Goal: Transaction & Acquisition: Obtain resource

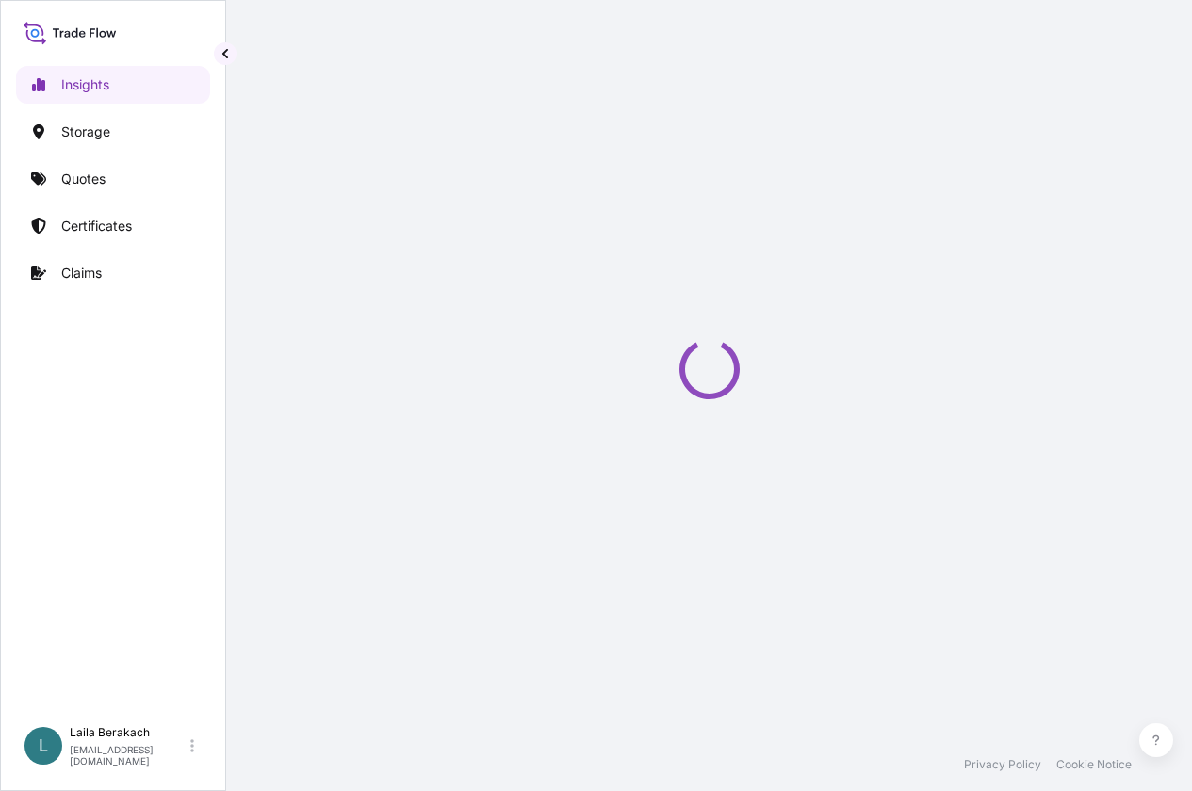
select select "2025"
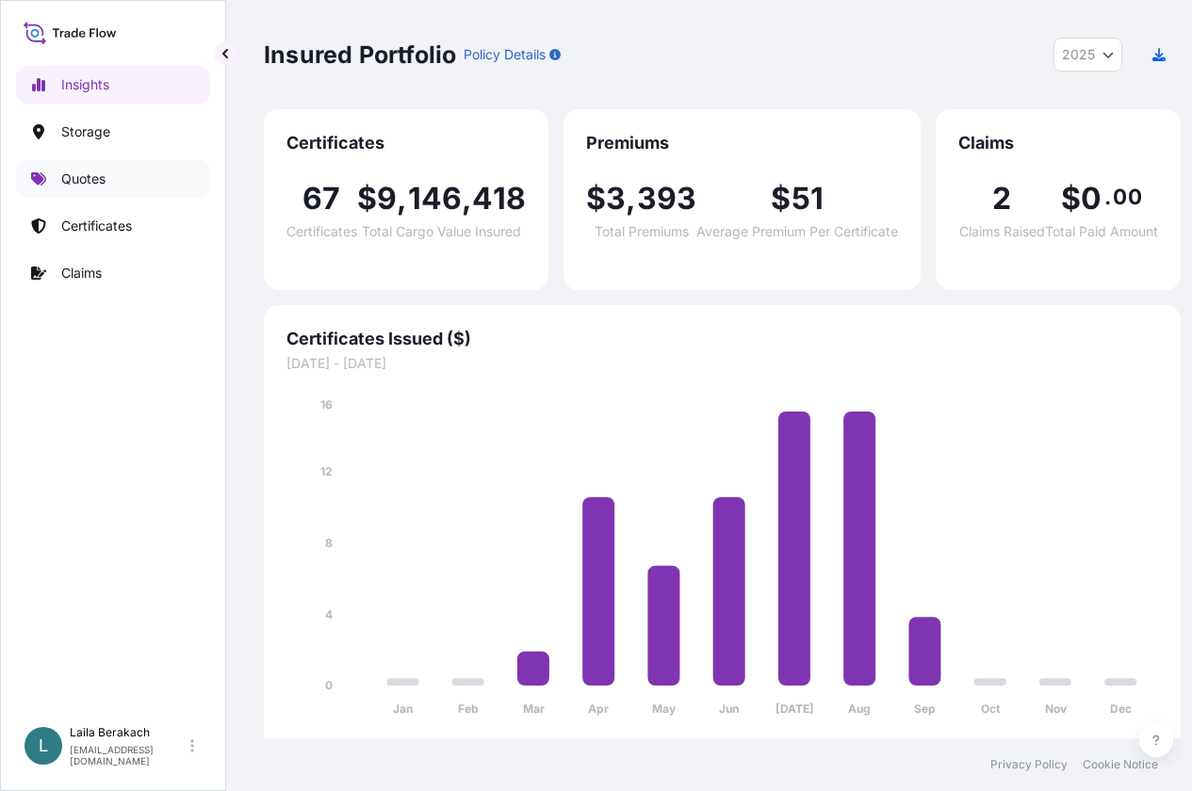
click at [72, 176] on p "Quotes" at bounding box center [83, 179] width 44 height 19
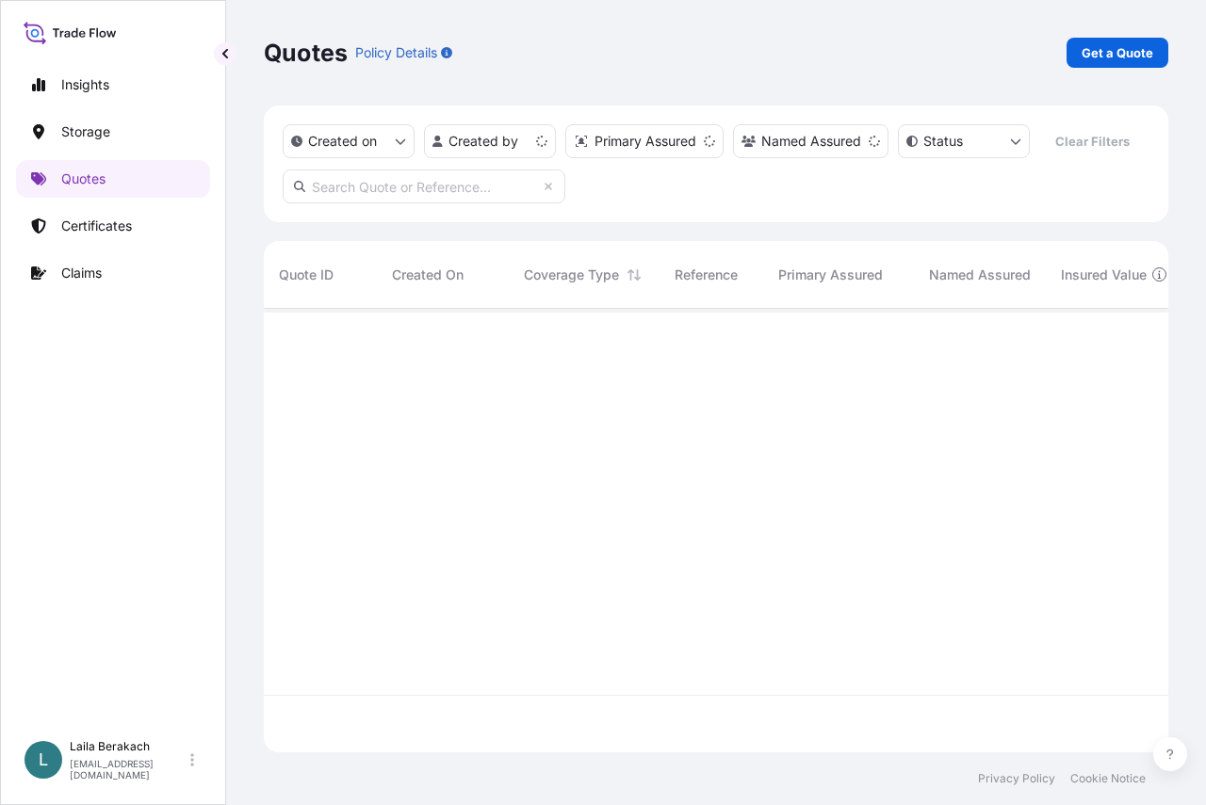
scroll to position [440, 890]
click at [1123, 60] on p "Get a Quote" at bounding box center [1117, 52] width 72 height 19
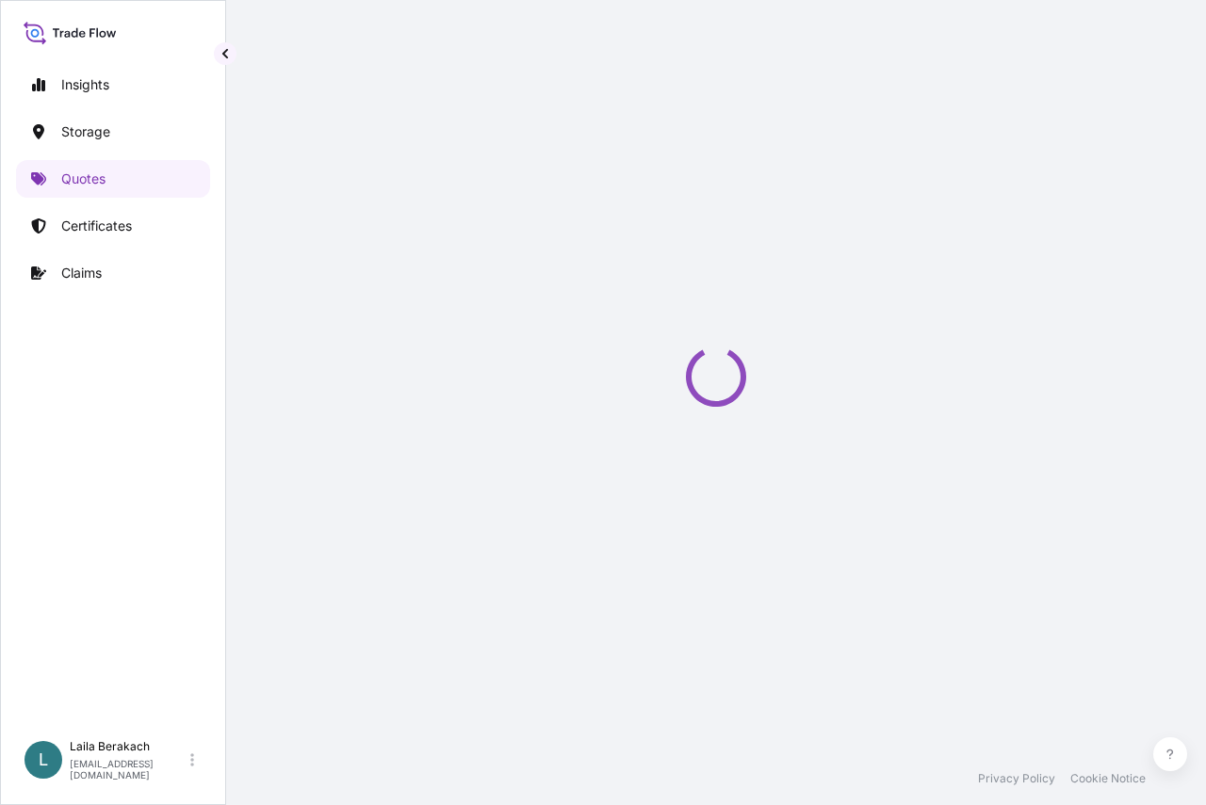
select select "Road / [GEOGRAPHIC_DATA]"
select select "Water"
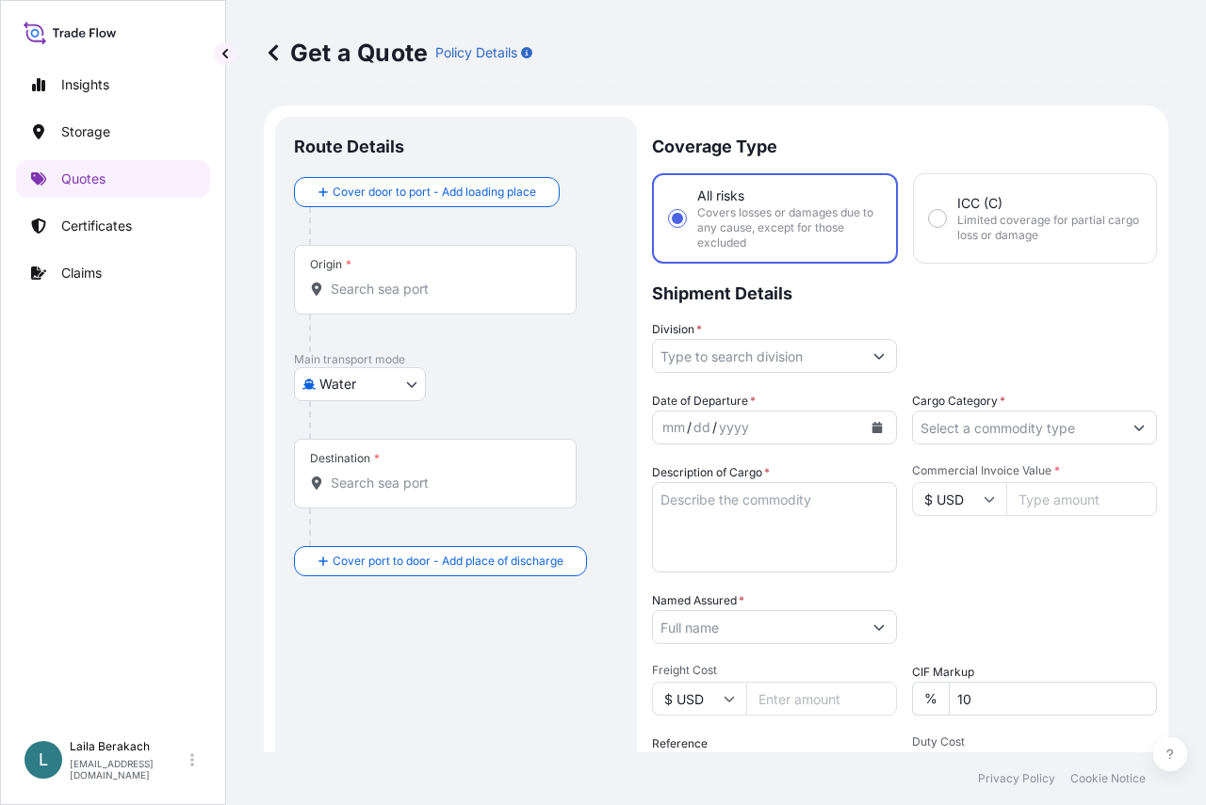
scroll to position [30, 0]
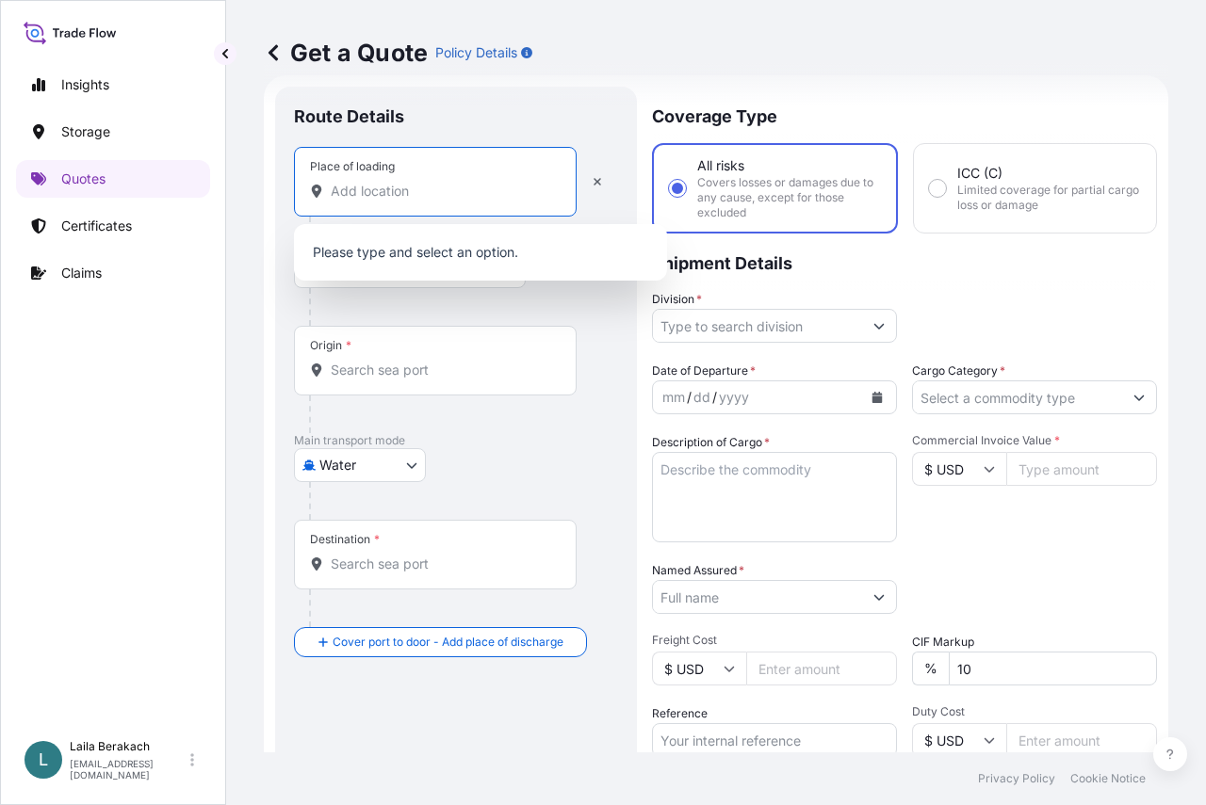
click at [406, 196] on input "Place of loading" at bounding box center [442, 191] width 222 height 19
type input "m"
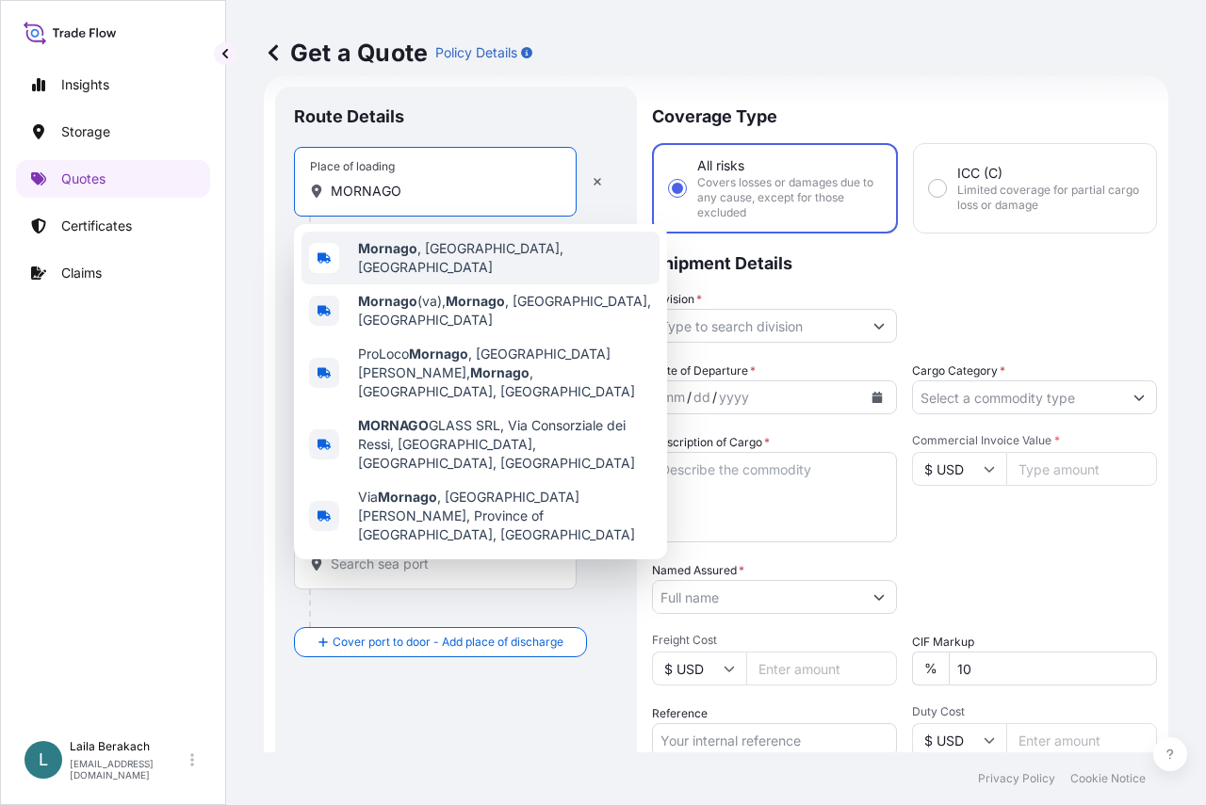
click at [404, 256] on b "Mornago" at bounding box center [387, 248] width 59 height 16
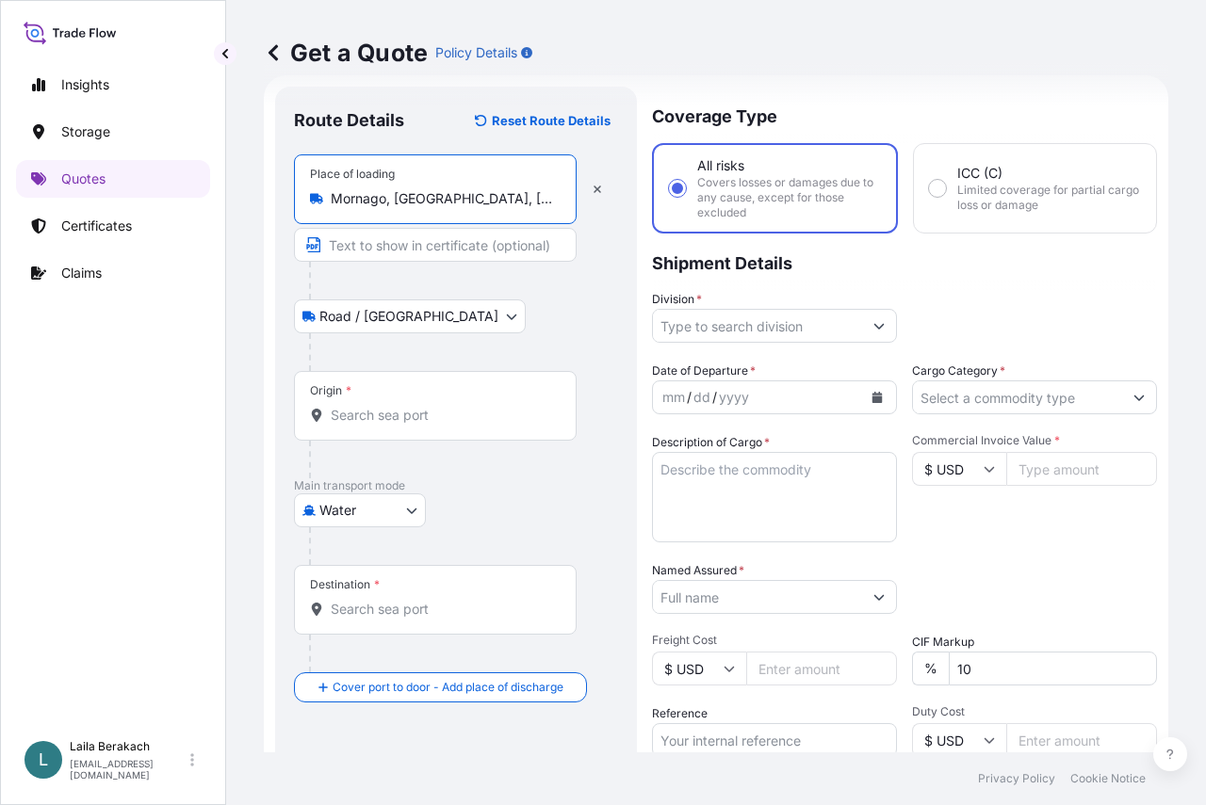
type input "Mornago, [GEOGRAPHIC_DATA], [GEOGRAPHIC_DATA]"
click at [393, 409] on input "Origin *" at bounding box center [442, 415] width 222 height 19
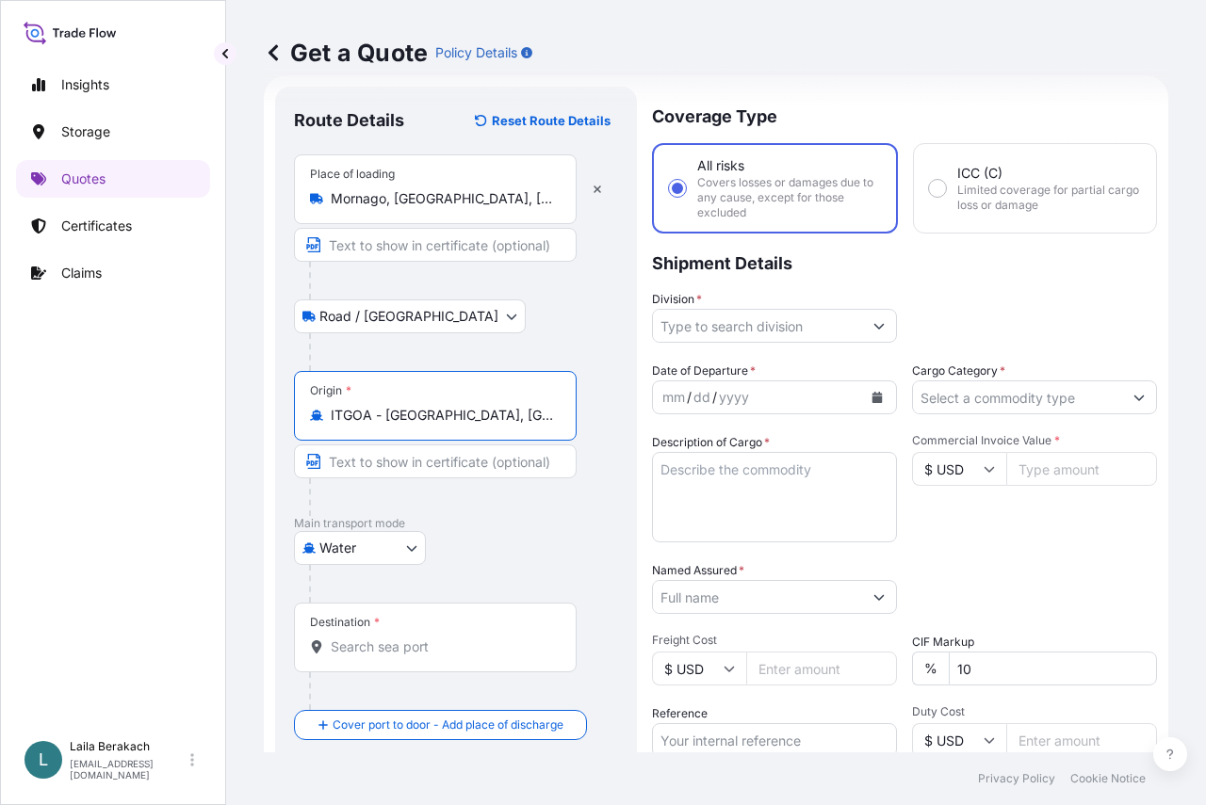
type input "ITGOA - [GEOGRAPHIC_DATA], [GEOGRAPHIC_DATA]"
click at [420, 632] on div "Destination *" at bounding box center [435, 638] width 283 height 70
click at [420, 638] on input "Destination *" at bounding box center [442, 647] width 222 height 19
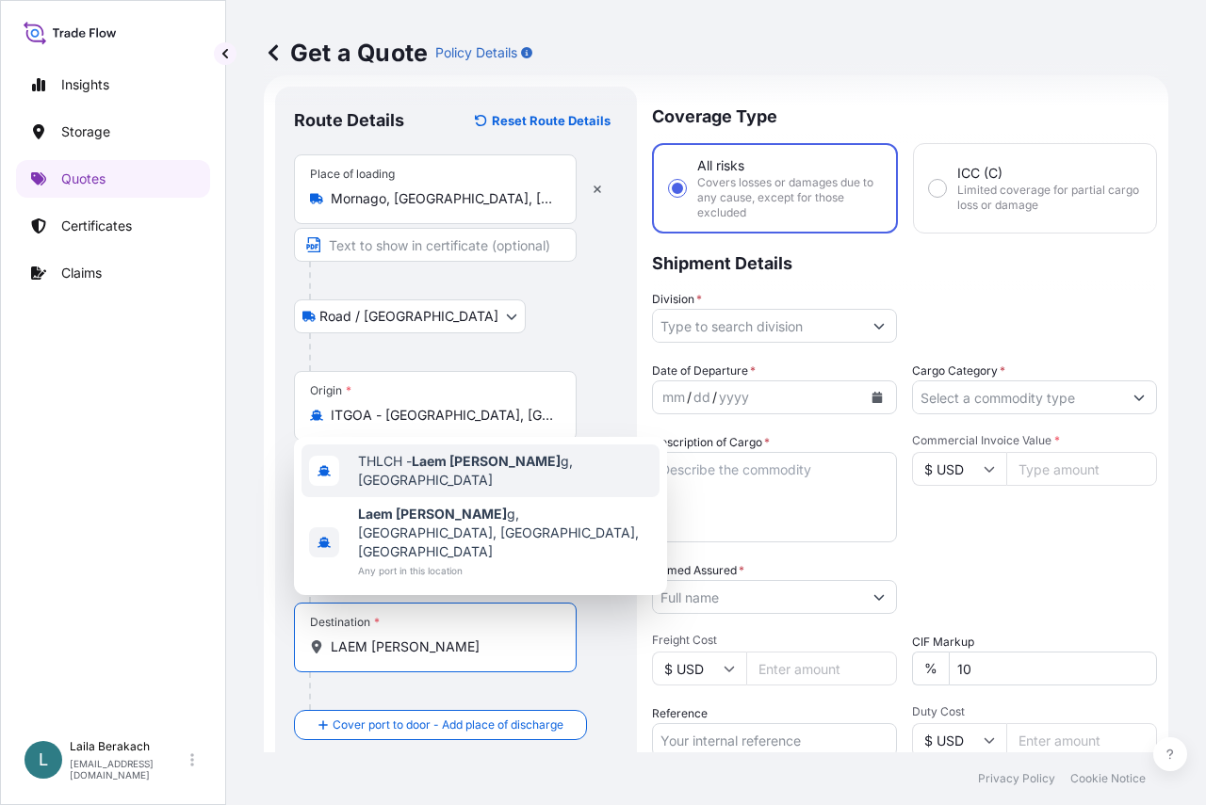
click at [399, 490] on span "THLCH - Laem [PERSON_NAME] g, [GEOGRAPHIC_DATA]" at bounding box center [505, 471] width 294 height 38
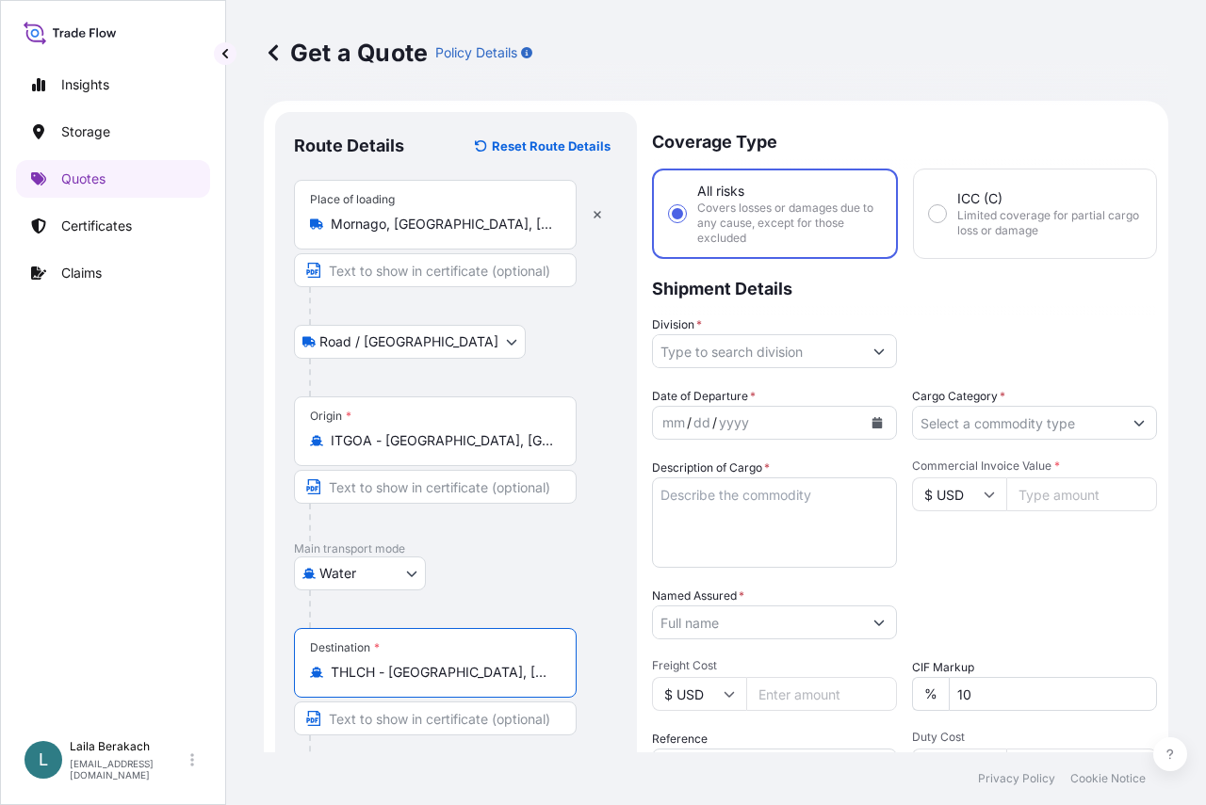
scroll to position [0, 0]
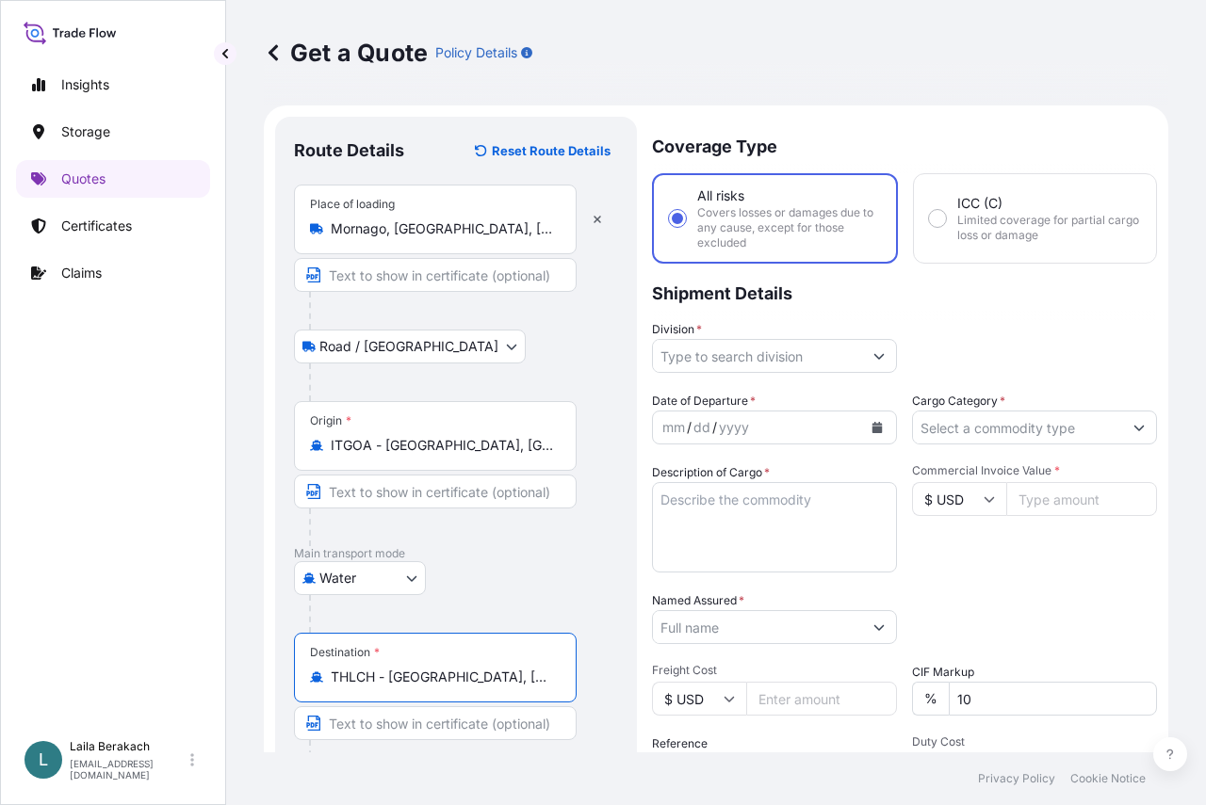
type input "THLCH - [GEOGRAPHIC_DATA], [GEOGRAPHIC_DATA]"
click at [844, 368] on input "Division *" at bounding box center [757, 356] width 209 height 34
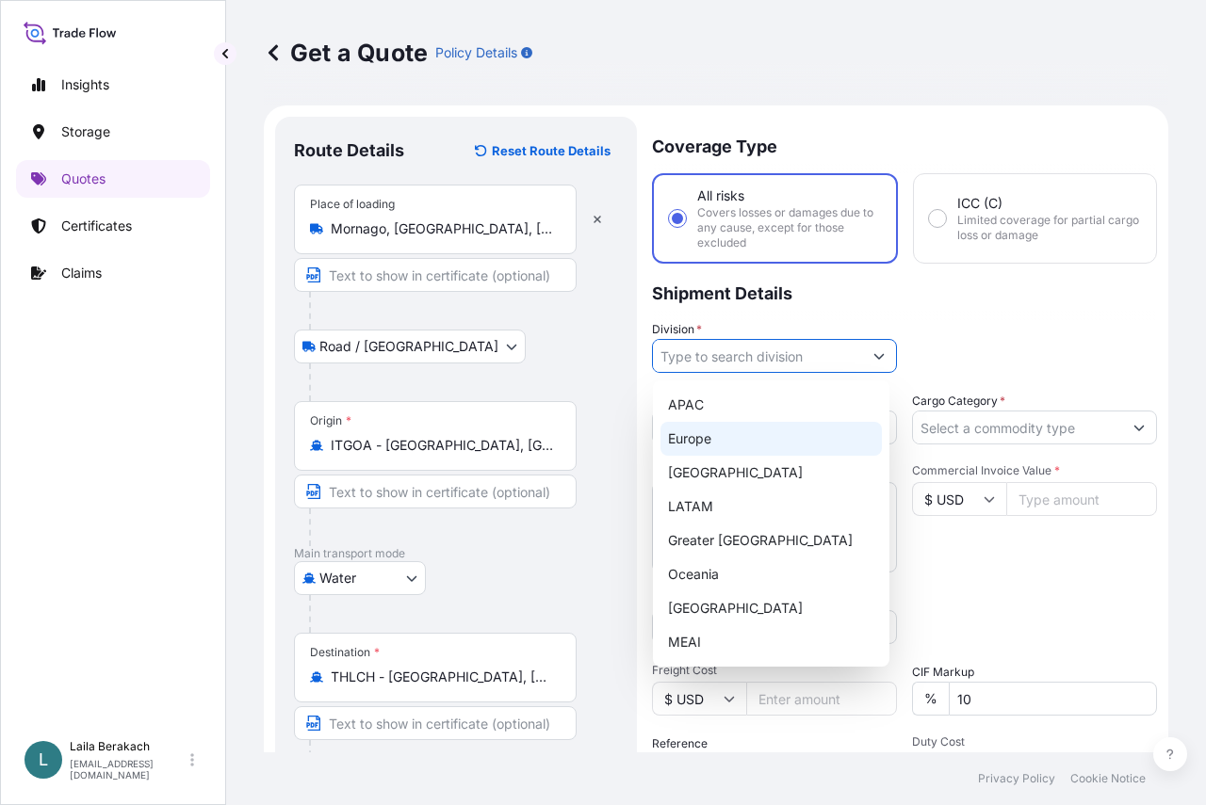
click at [697, 438] on div "Europe" at bounding box center [770, 439] width 221 height 34
type input "Europe"
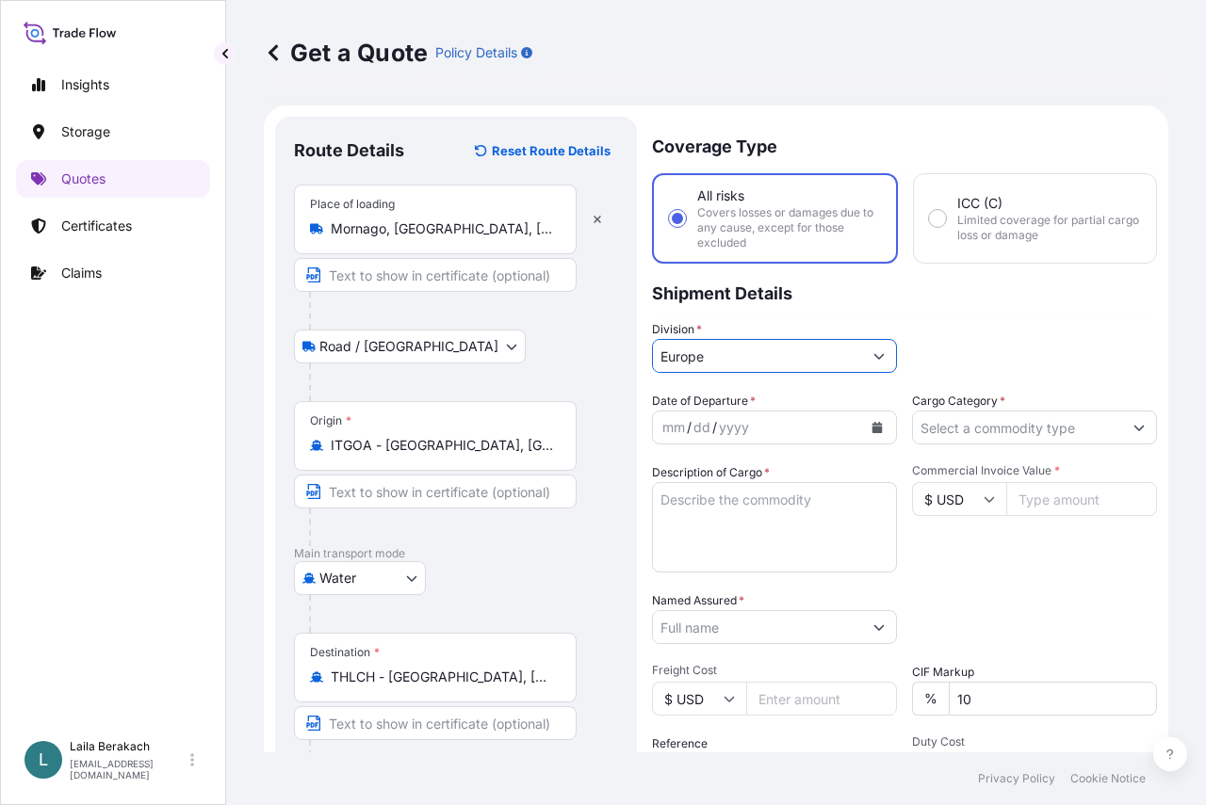
click at [871, 422] on icon "Calendar" at bounding box center [876, 427] width 11 height 11
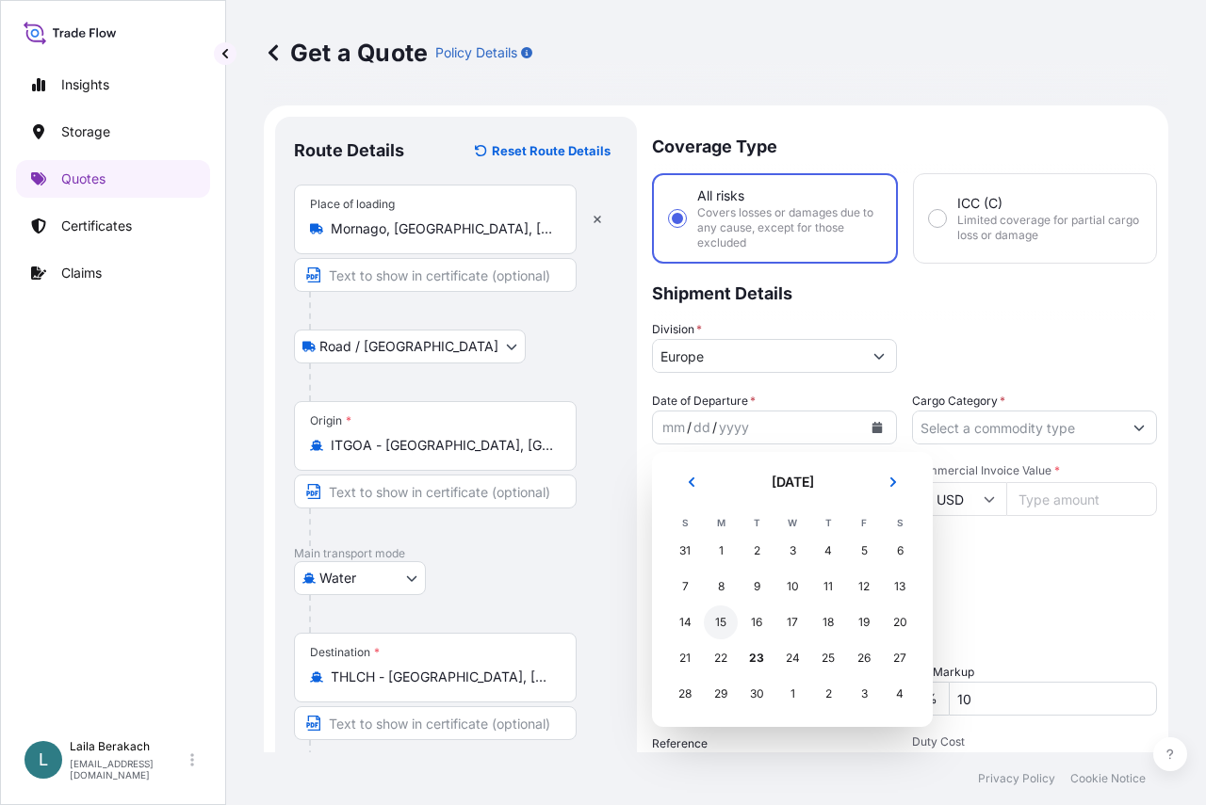
click at [723, 626] on div "15" at bounding box center [721, 623] width 34 height 34
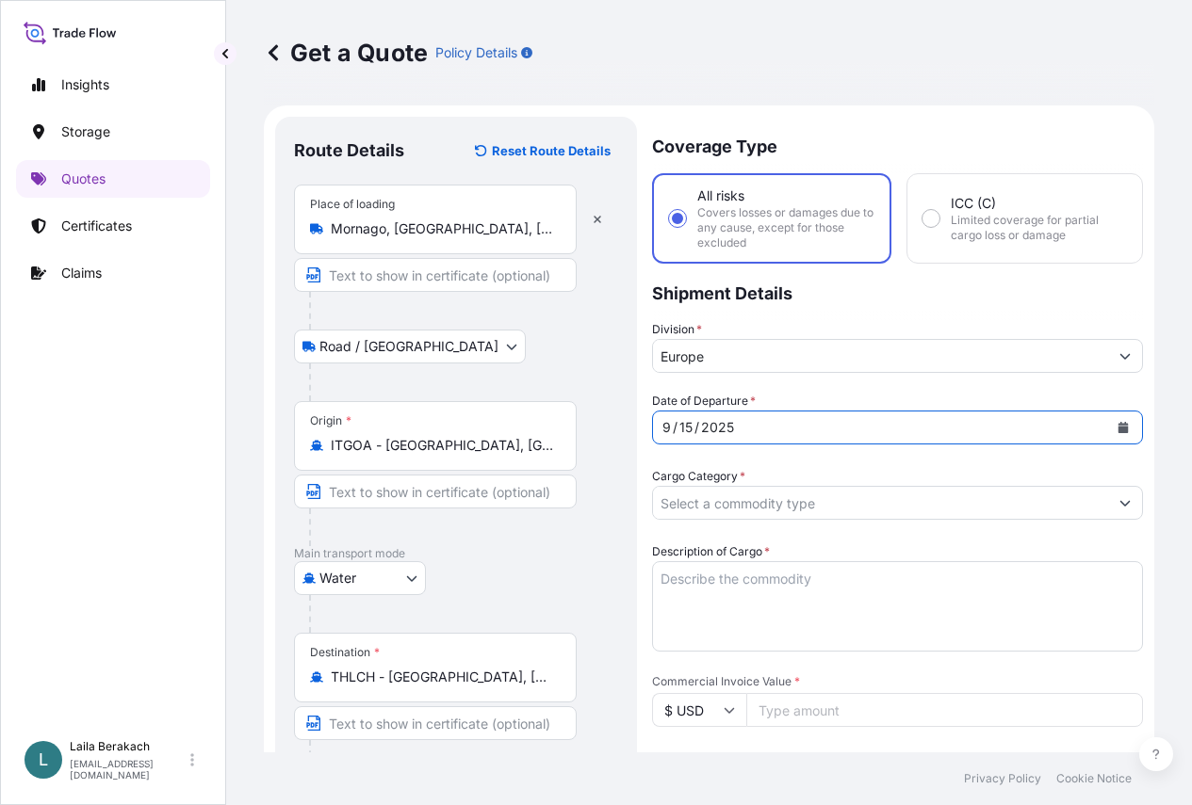
click at [930, 486] on input "Cargo Category *" at bounding box center [880, 503] width 455 height 34
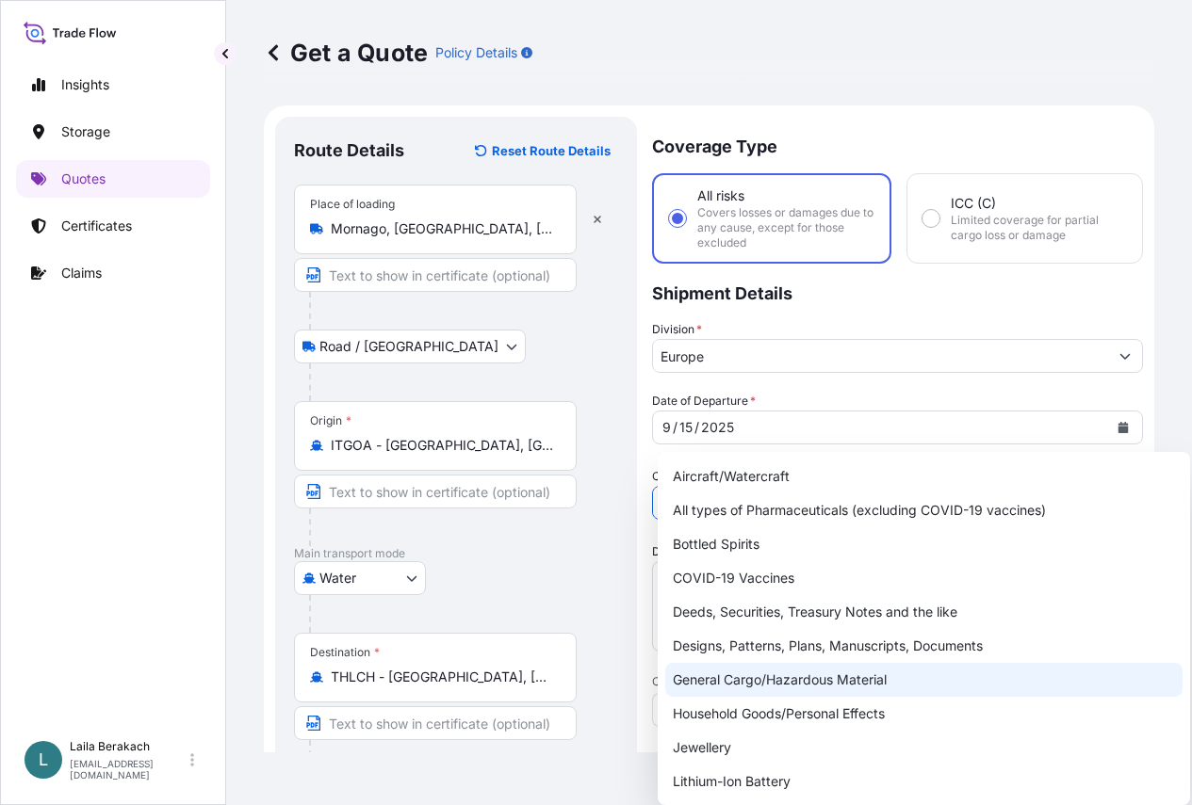
click at [736, 678] on div "General Cargo/Hazardous Material" at bounding box center [923, 680] width 517 height 34
type input "General Cargo/Hazardous Material"
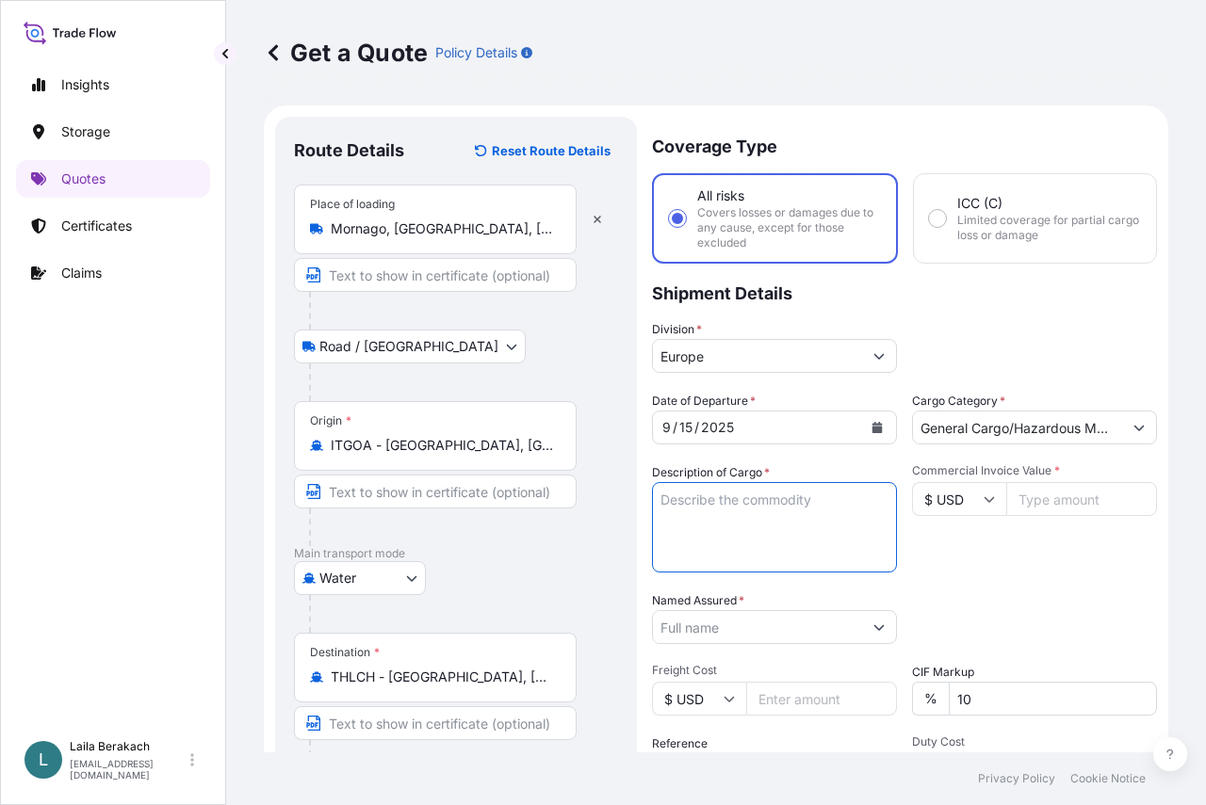
click at [738, 511] on textarea "Description of Cargo *" at bounding box center [774, 527] width 245 height 90
drag, startPoint x: 815, startPoint y: 517, endPoint x: 852, endPoint y: 496, distance: 42.7
click at [840, 505] on textarea "LCL / LCL CNTR # EGSU9810272 - SEAL #SC102241" at bounding box center [774, 527] width 245 height 90
drag, startPoint x: 715, startPoint y: 505, endPoint x: 710, endPoint y: 536, distance: 31.4
click at [710, 536] on textarea "LCL / LCL SEAL #SC102241" at bounding box center [774, 527] width 245 height 90
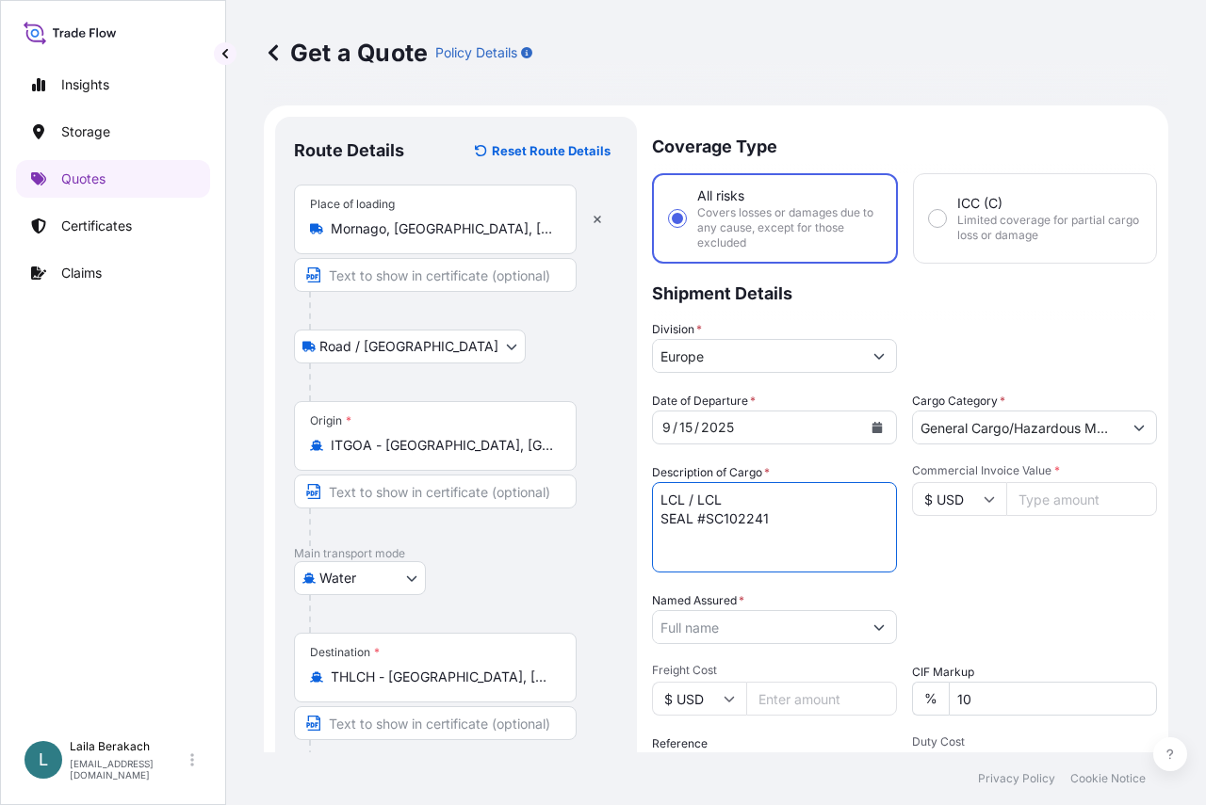
click at [749, 501] on textarea "LCL / LCL SEAL #SC102241" at bounding box center [774, 527] width 245 height 90
click at [730, 558] on textarea "LCL / LCL CNTR # EGSU9810272 SEAL #SC102241 ." at bounding box center [774, 527] width 245 height 90
paste textarea "FLOCKED MATERIALS"
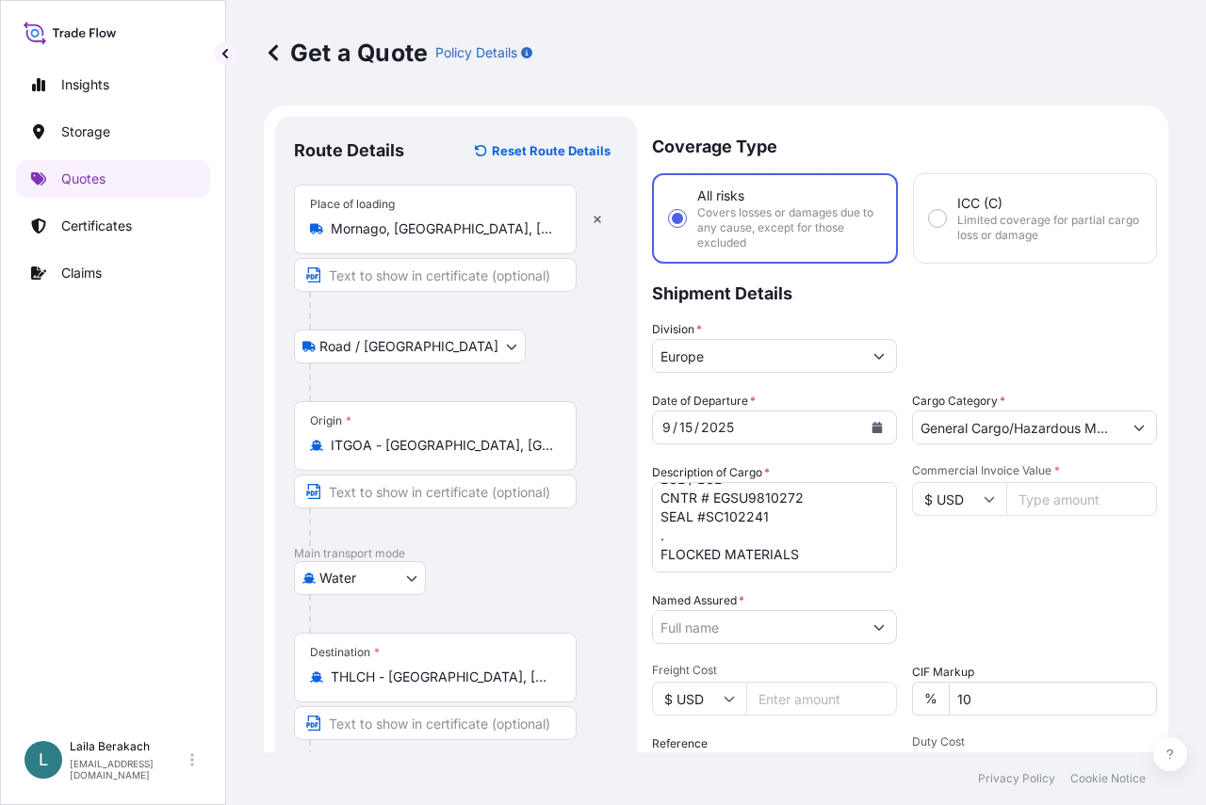
click at [817, 543] on textarea "LCL / LCL CNTR # EGSU9810272 SEAL #SC102241 . FLOCKED MATERIALS" at bounding box center [774, 527] width 245 height 90
paste textarea "DIMOTIVE G5 PES 3.3DTEX"
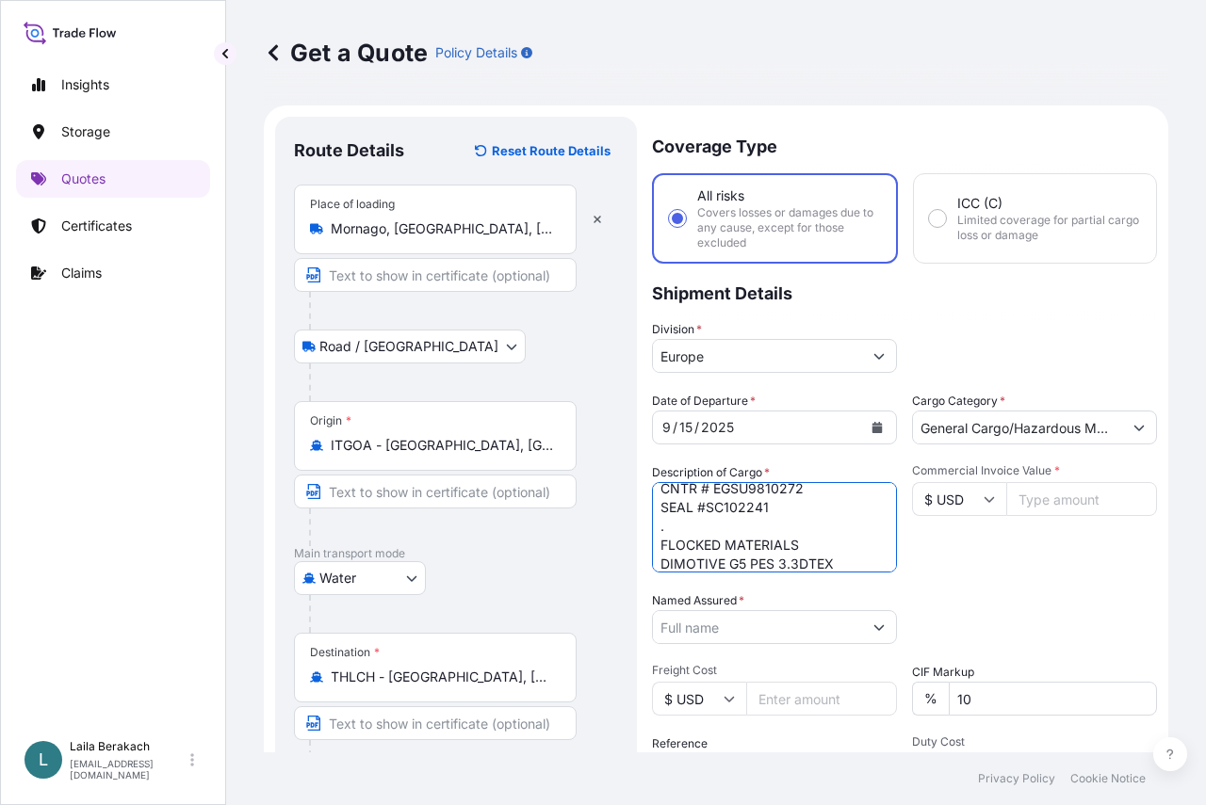
scroll to position [49, 0]
drag, startPoint x: 844, startPoint y: 543, endPoint x: 794, endPoint y: 488, distance: 74.0
click at [820, 517] on textarea "LCL / LCL CNTR # EGSU9810272 SEAL #SC102241 . FLOCKED MATERIALS DIMOTIVE G5 PES…" at bounding box center [774, 527] width 245 height 90
paste textarea "PO # 2509028742"
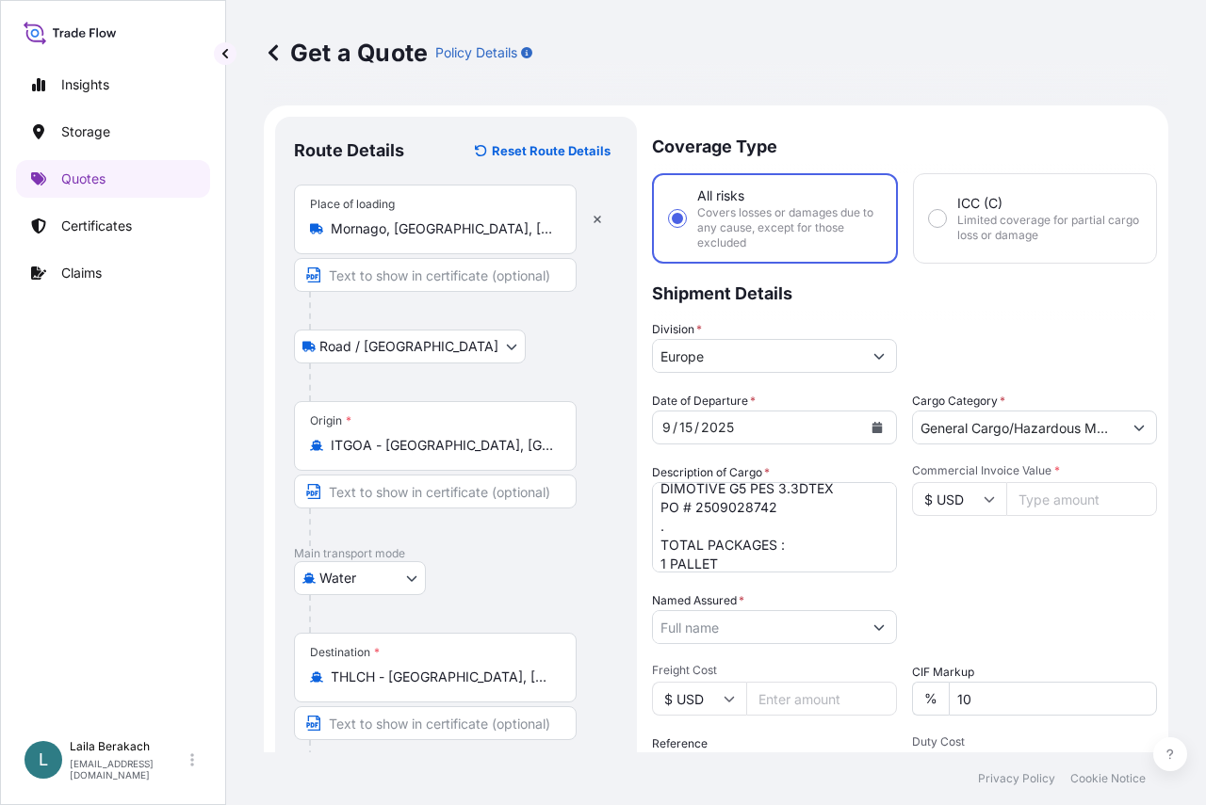
click at [813, 541] on textarea "LCL / LCL CNTR # EGSU9810272 SEAL #SC102241 . FLOCKED MATERIALS DIMOTIVE G5 PES…" at bounding box center [774, 527] width 245 height 90
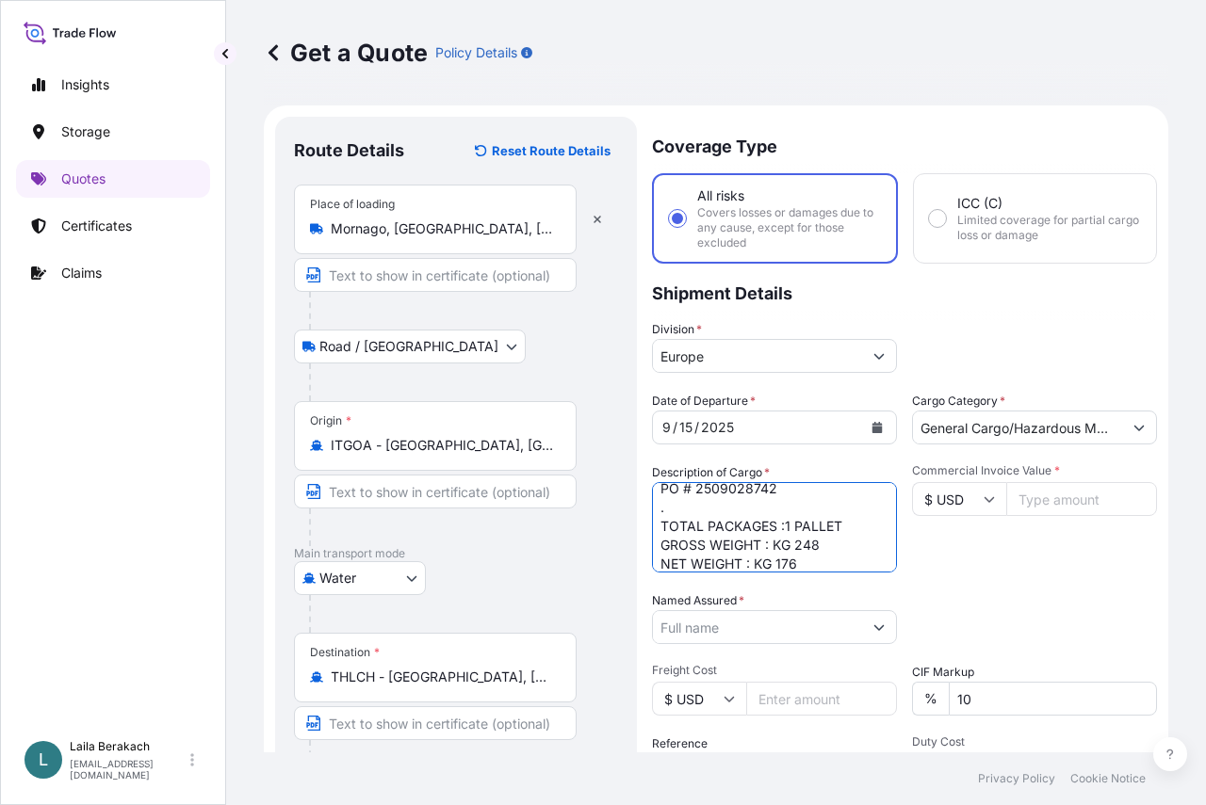
scroll to position [143, 0]
type textarea "LCL / LCL CNTR # EGSU9810272 SEAL #SC102241 . FLOCKED MATERIALS DIMOTIVE G5 PES…"
click at [821, 629] on input "Named Assured *" at bounding box center [757, 627] width 209 height 34
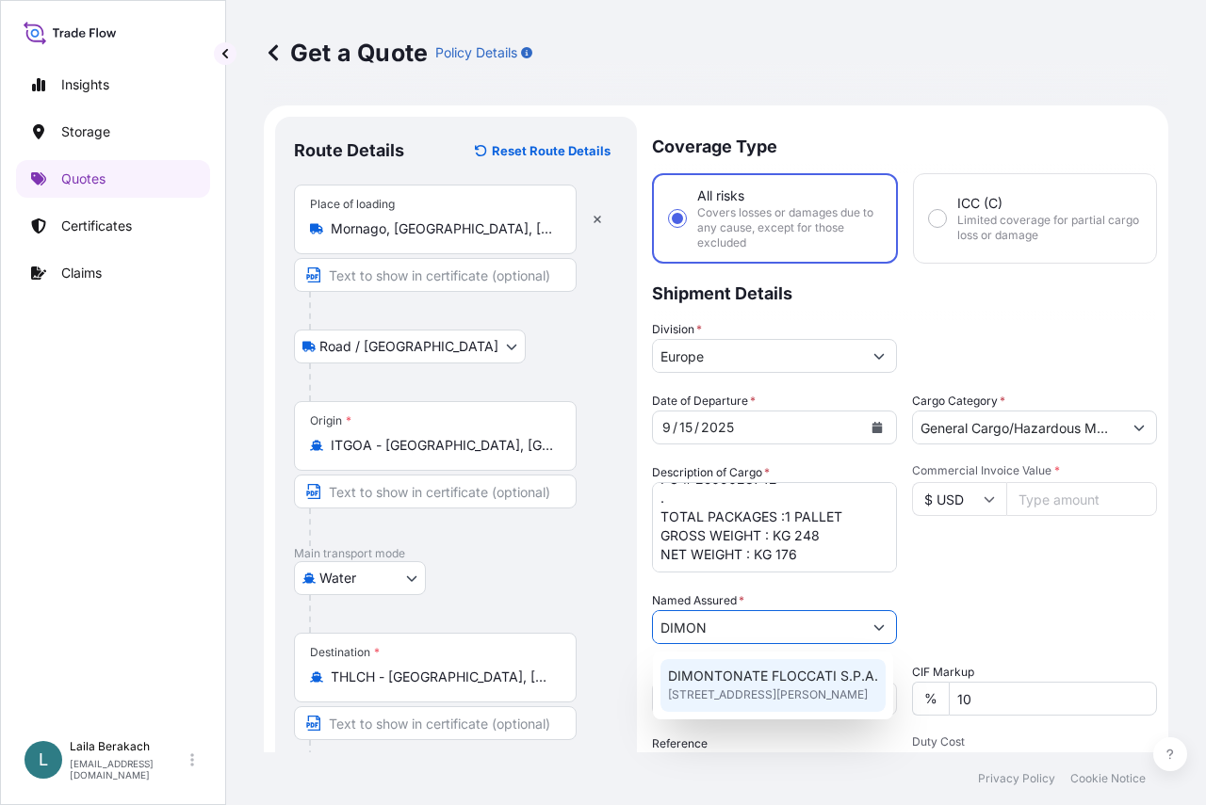
click at [775, 684] on span "DIMONTONATE FLOCCATI S.P.A." at bounding box center [773, 676] width 210 height 19
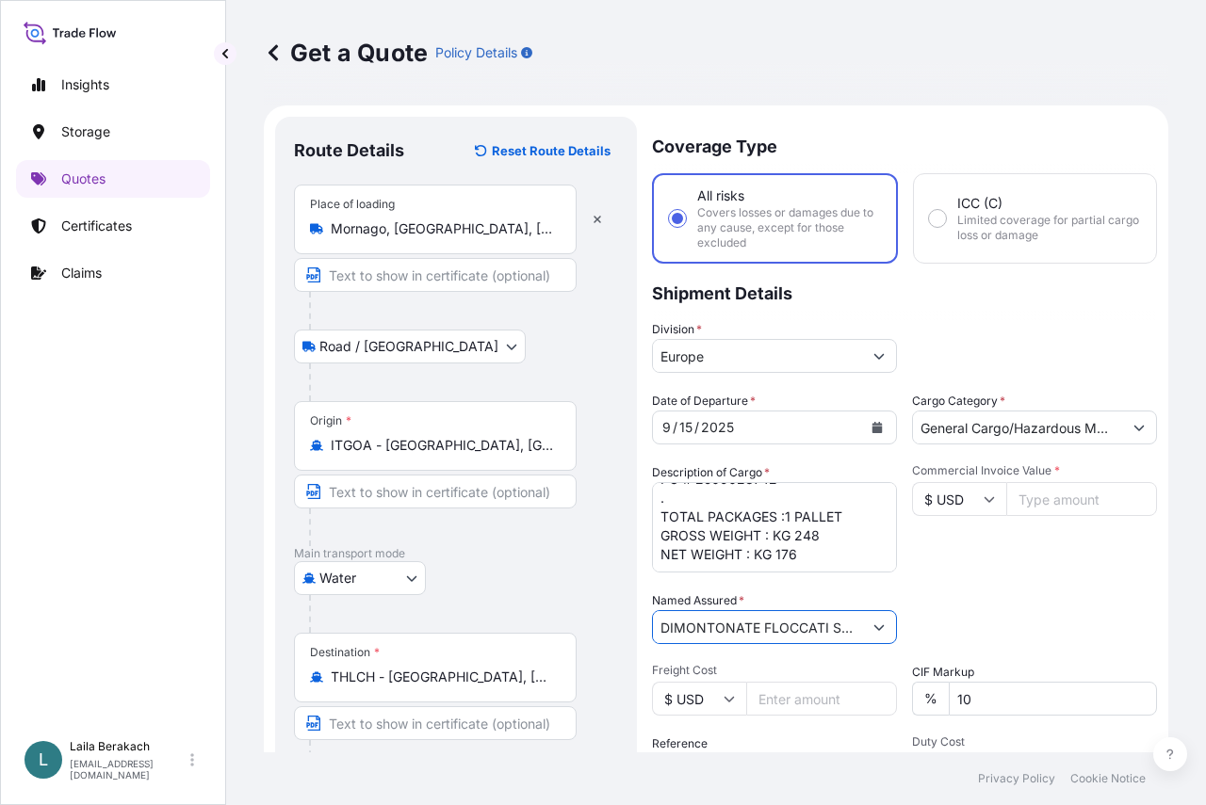
type input "DIMONTONATE FLOCCATI S.P.A."
click at [1038, 495] on input "Commercial Invoice Value *" at bounding box center [1081, 499] width 151 height 34
type input "6066.37"
click at [1057, 580] on div "Date of Departure * [DATE] Cargo Category * General Cargo/Hazardous Material De…" at bounding box center [904, 625] width 505 height 467
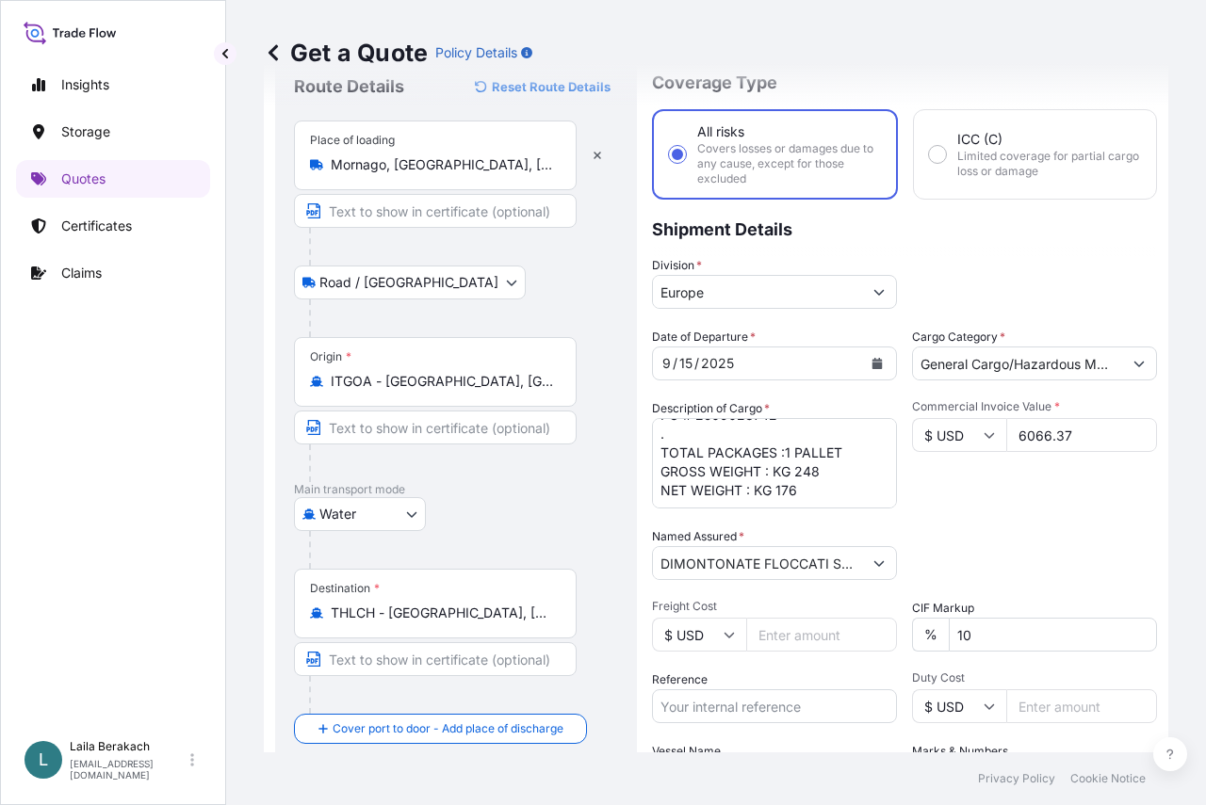
scroll to position [188, 0]
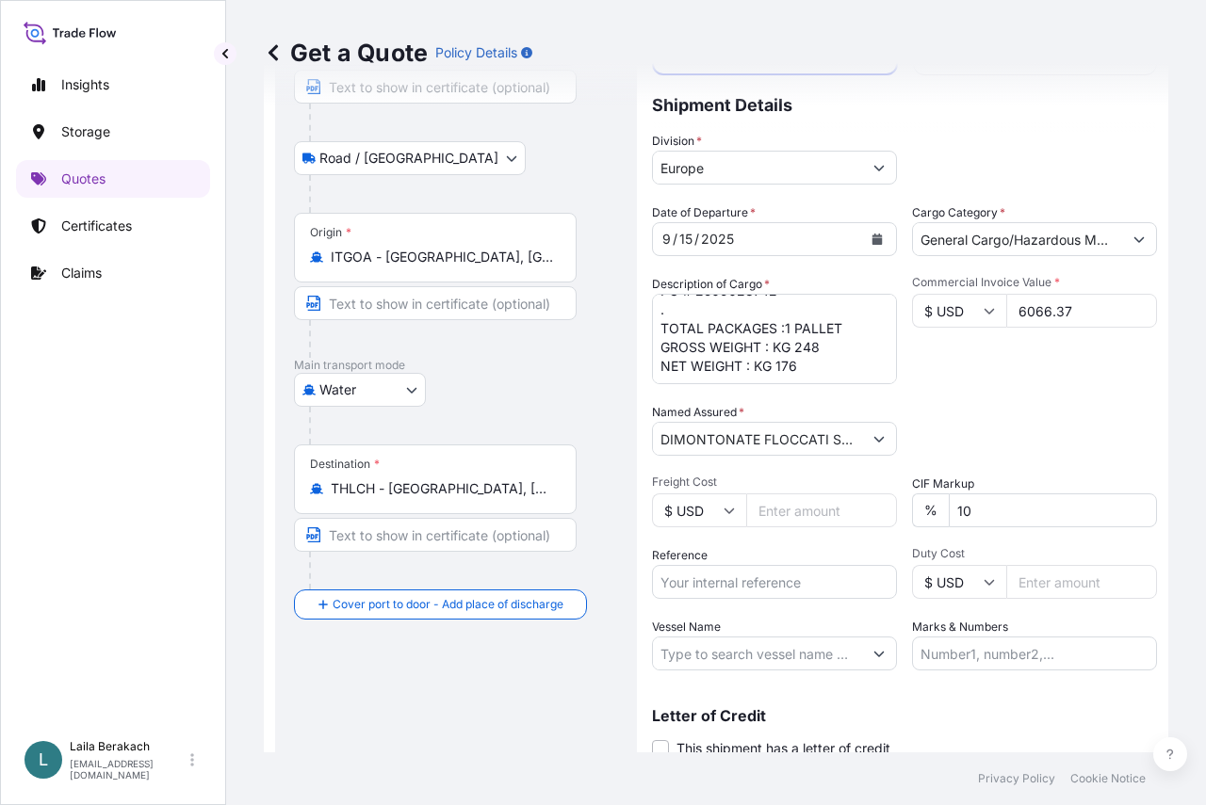
click at [1054, 652] on input "Marks & Numbers" at bounding box center [1034, 654] width 245 height 34
drag, startPoint x: 934, startPoint y: 642, endPoint x: 907, endPoint y: 627, distance: 30.4
click at [931, 642] on input "Marks & Numbers" at bounding box center [1034, 654] width 245 height 34
paste input "TOACS ([GEOGRAPHIC_DATA])"
type input "TOACS ([GEOGRAPHIC_DATA]) CO LTD"
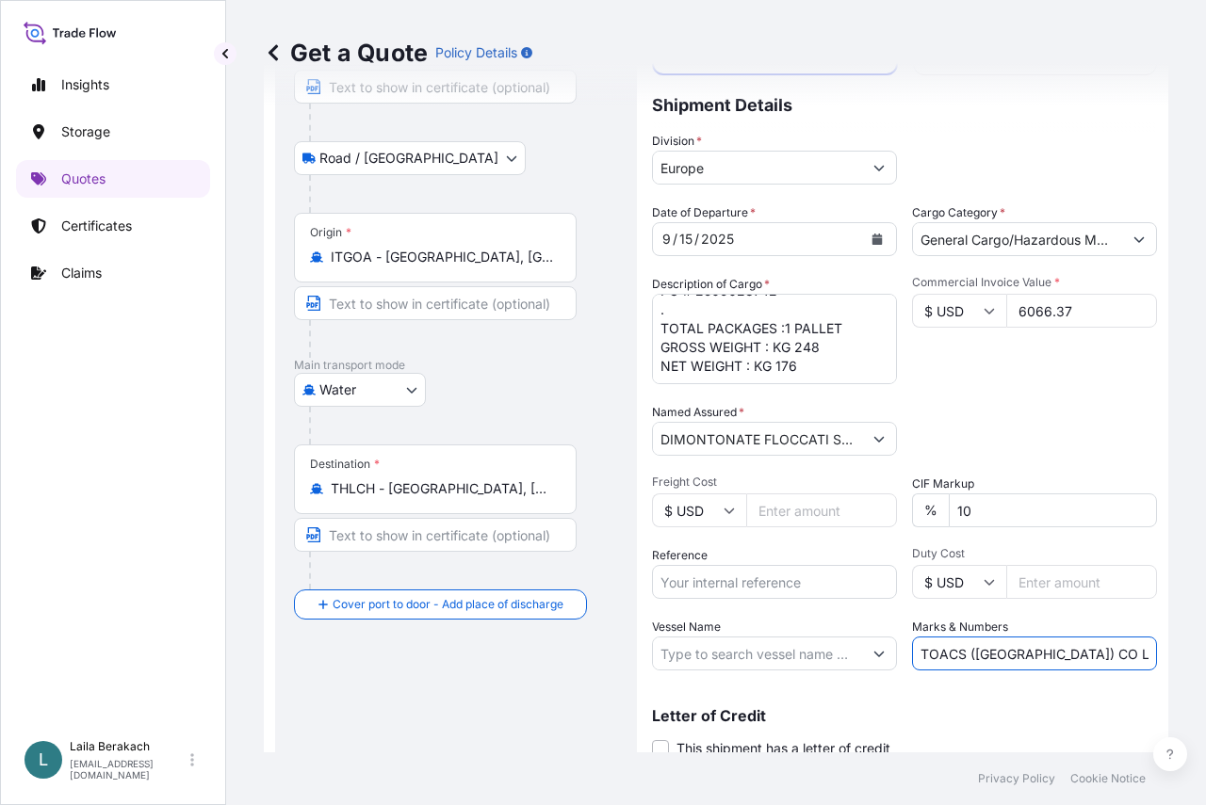
click at [1027, 427] on div "Packing Category Type to search a container mode Please select a primary mode o…" at bounding box center [1034, 429] width 245 height 53
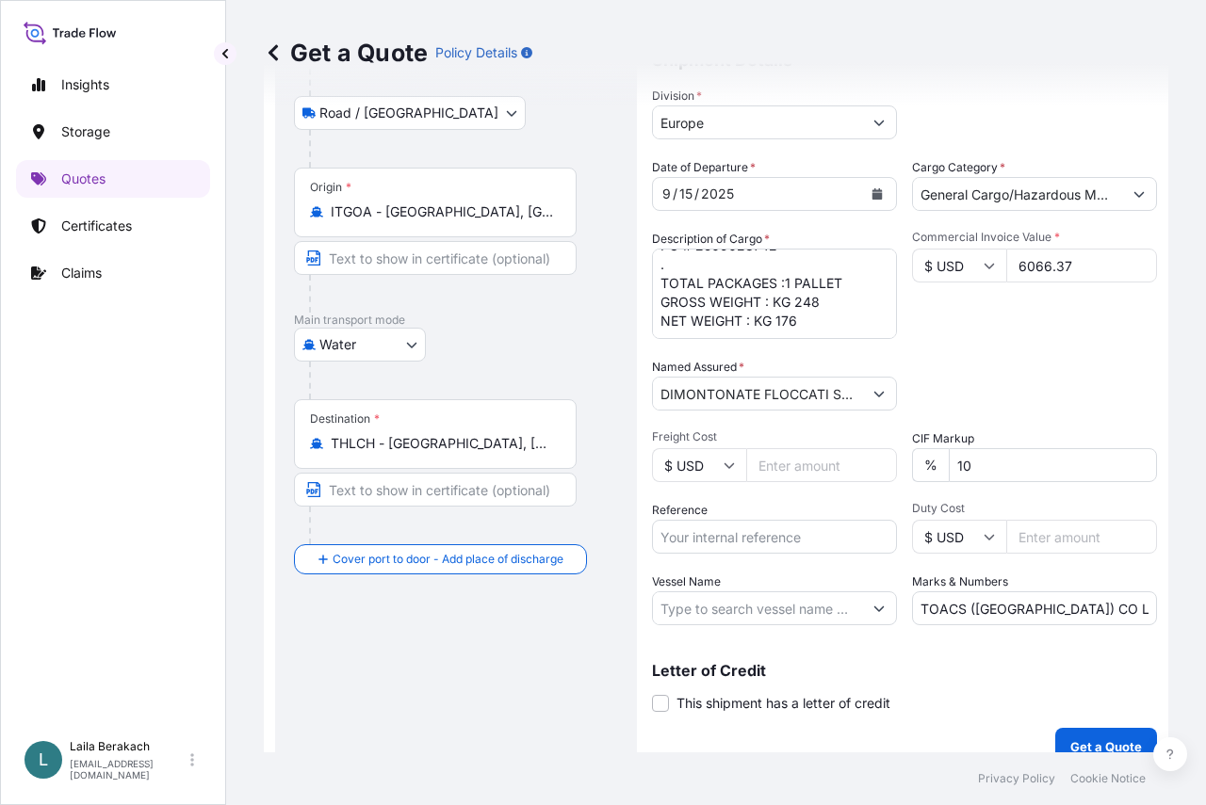
scroll to position [258, 0]
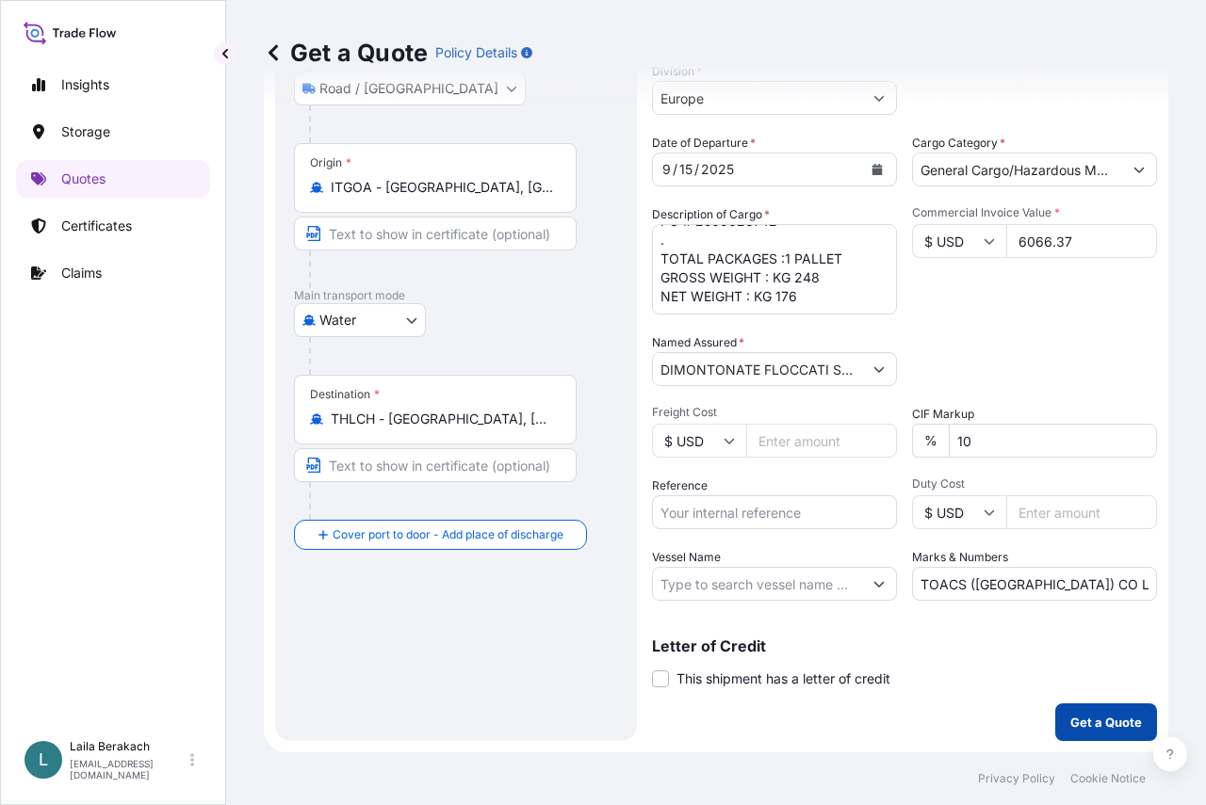
click at [1096, 719] on p "Get a Quote" at bounding box center [1106, 722] width 72 height 19
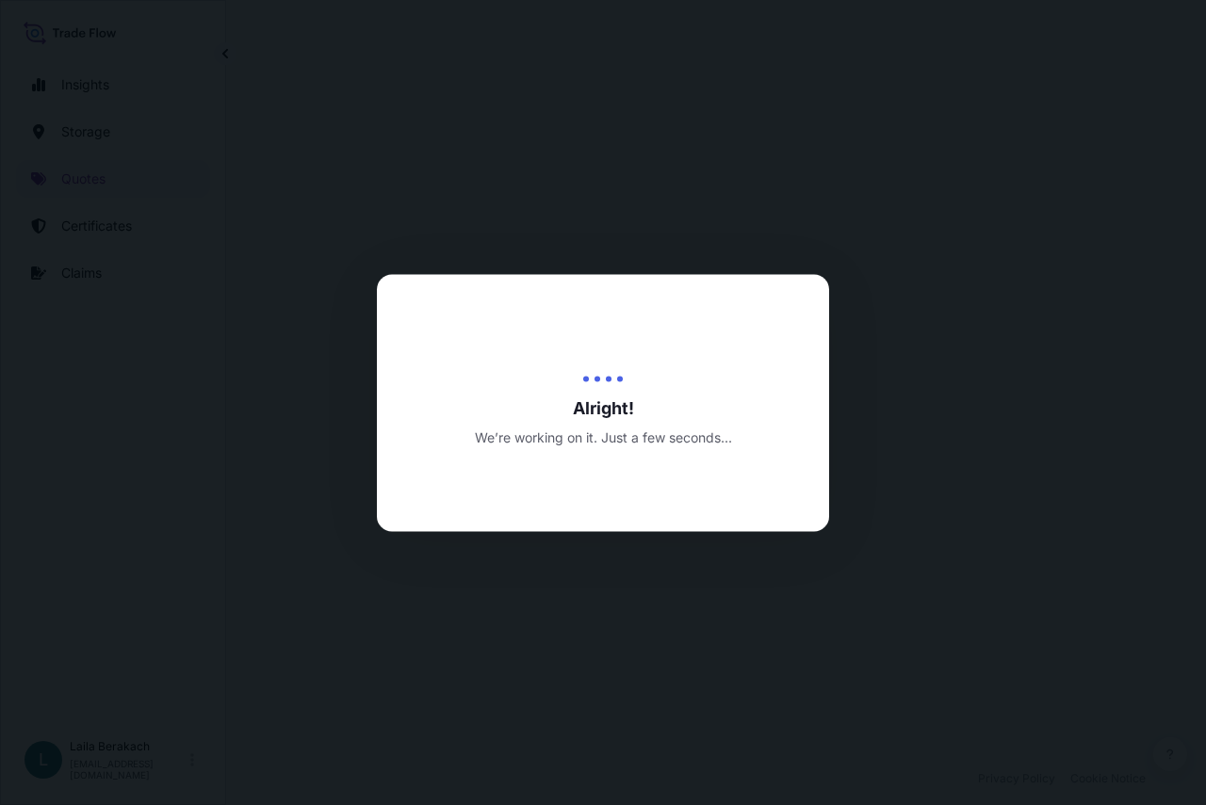
select select "Road / [GEOGRAPHIC_DATA]"
select select "Water"
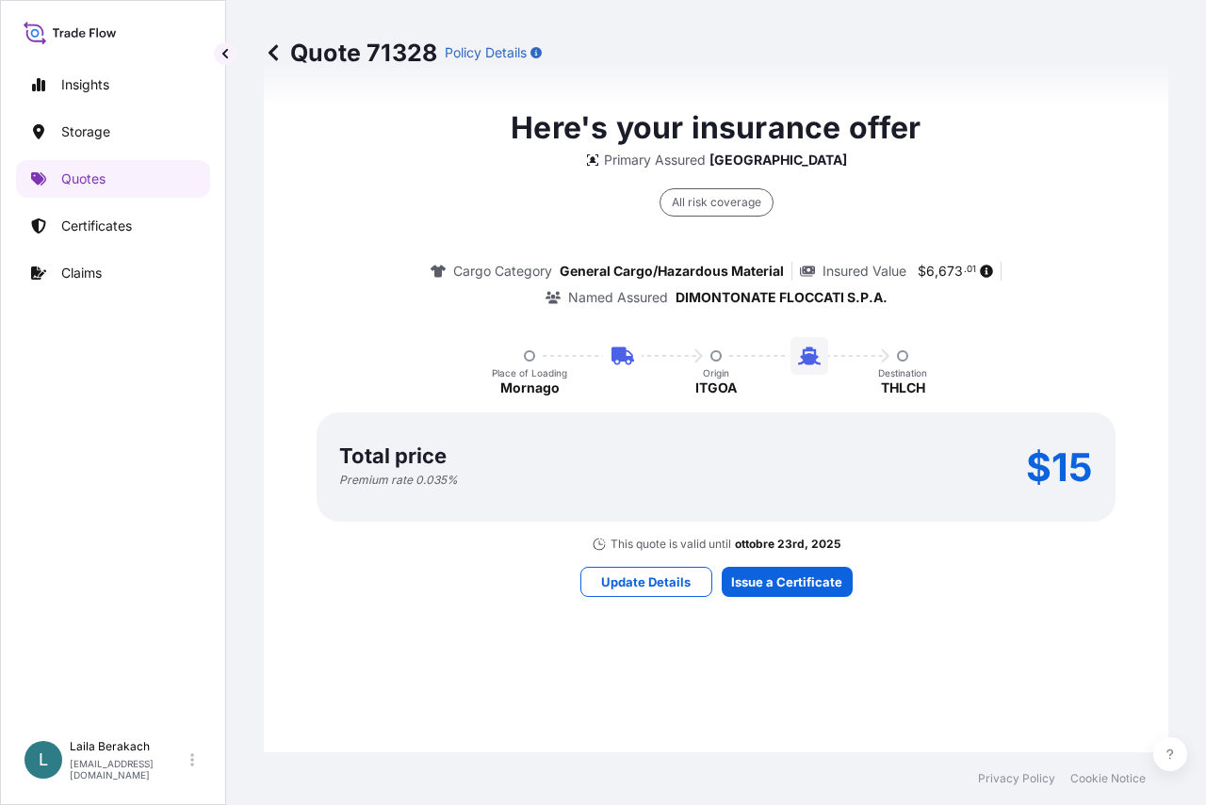
scroll to position [1406, 0]
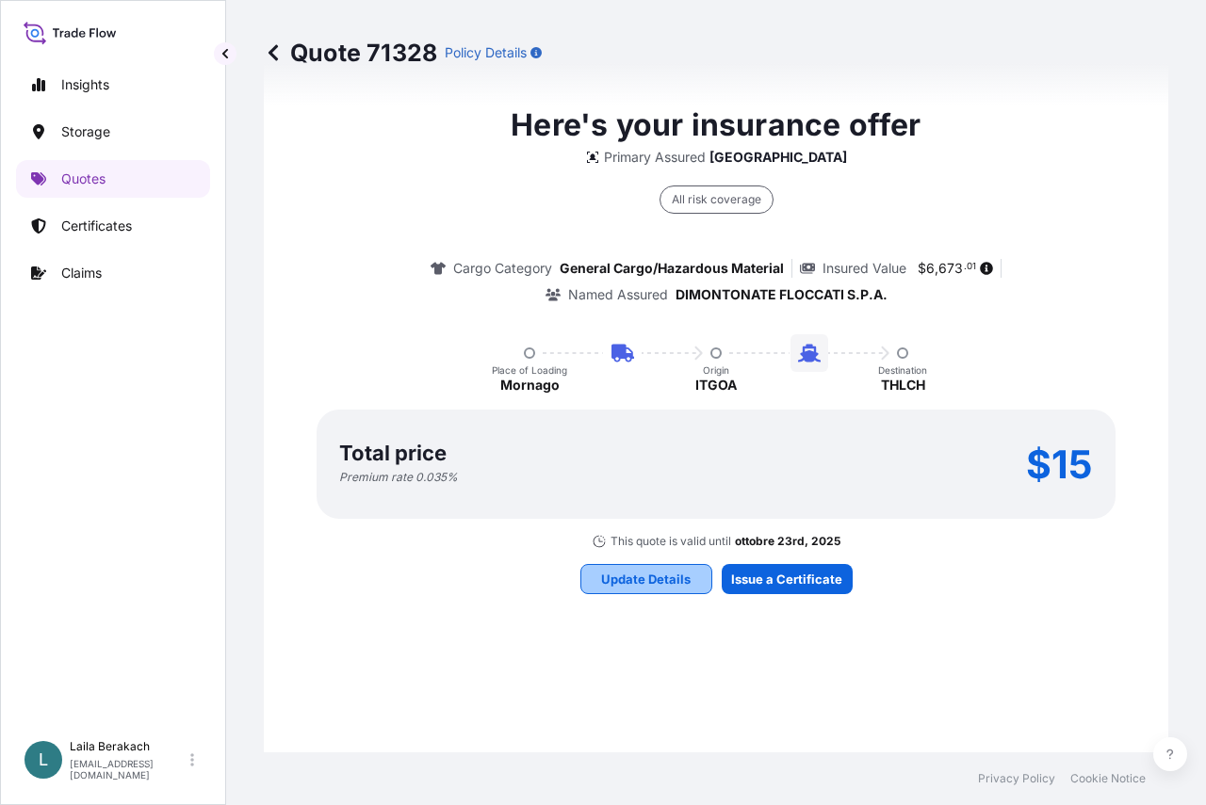
click at [675, 582] on p "Update Details" at bounding box center [645, 579] width 89 height 19
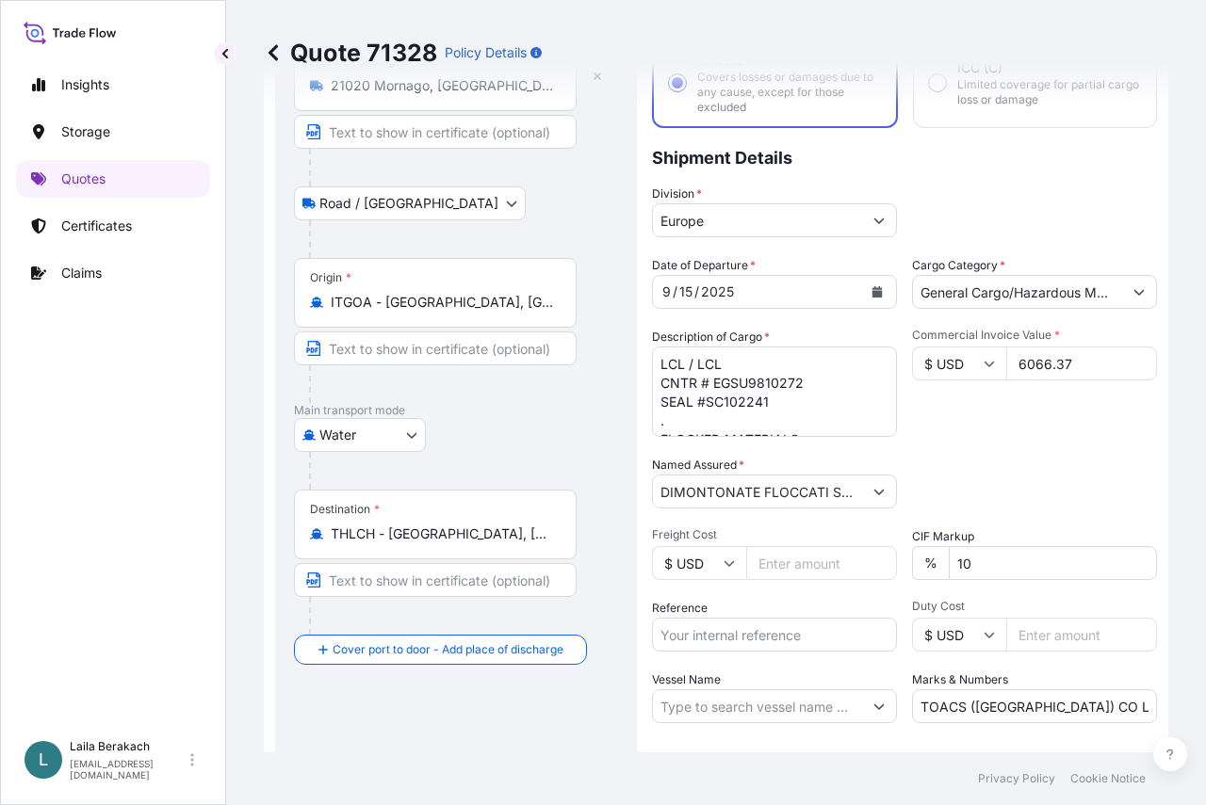
scroll to position [313, 0]
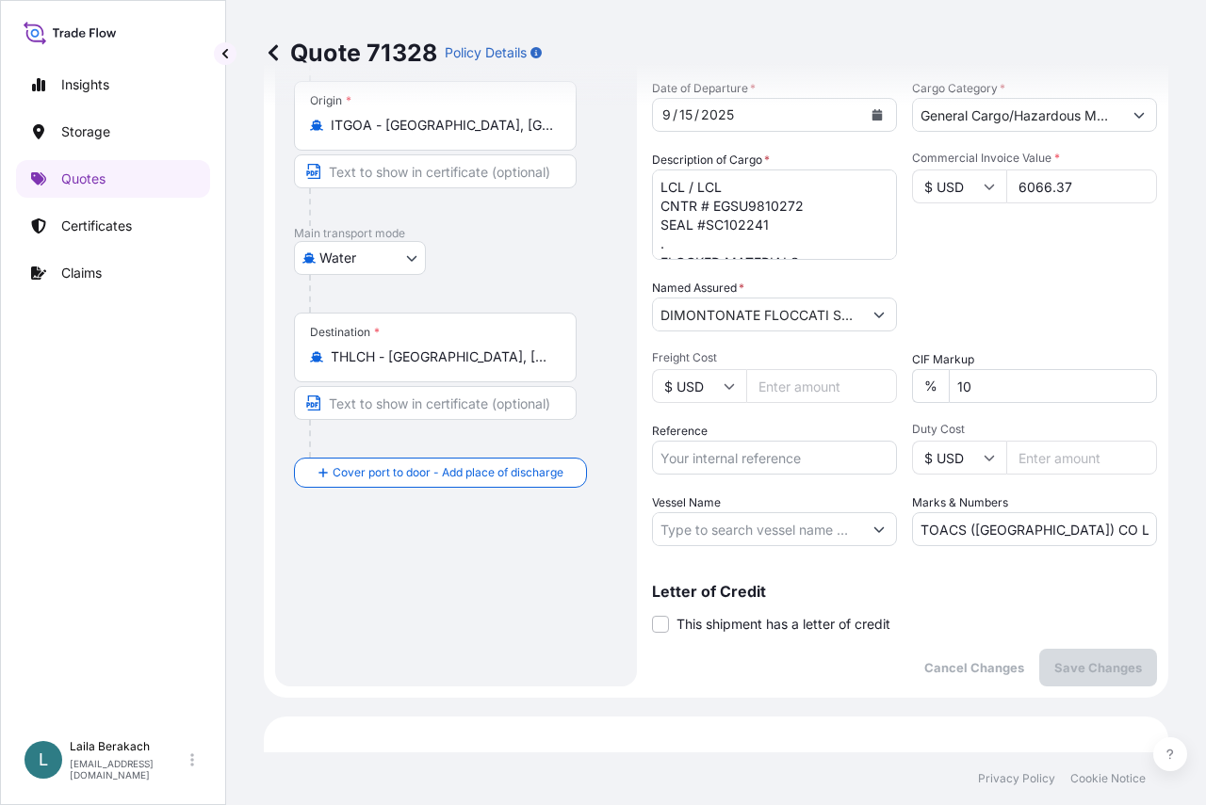
click at [698, 451] on input "Reference" at bounding box center [774, 458] width 245 height 34
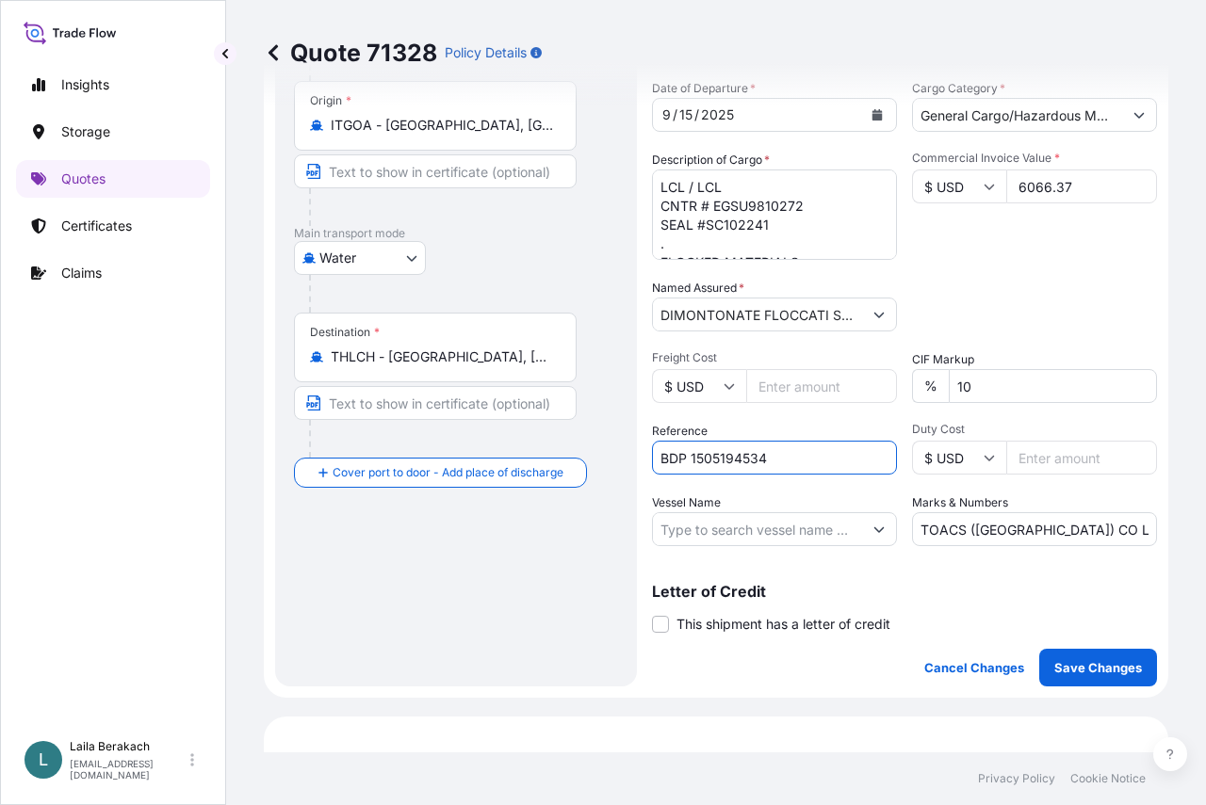
type input "BDP 1505194534"
click at [730, 536] on input "Vessel Name" at bounding box center [757, 529] width 209 height 34
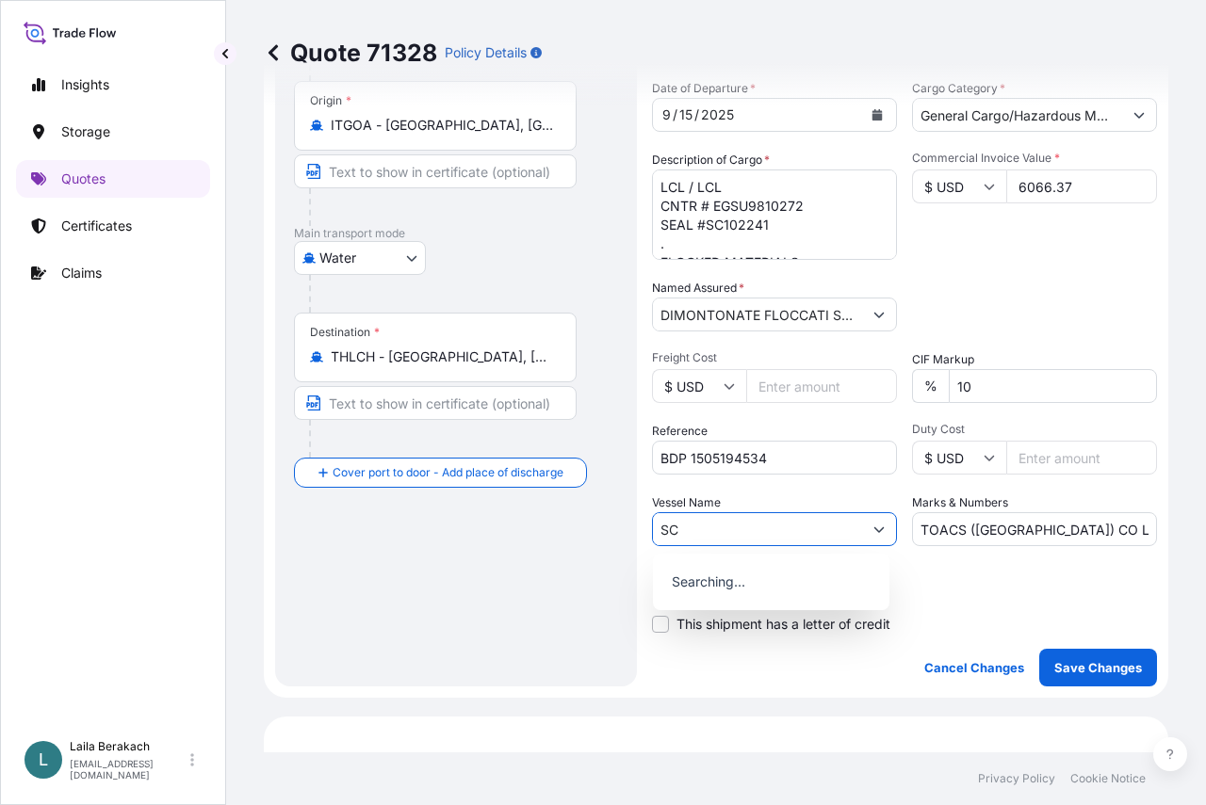
type input "S"
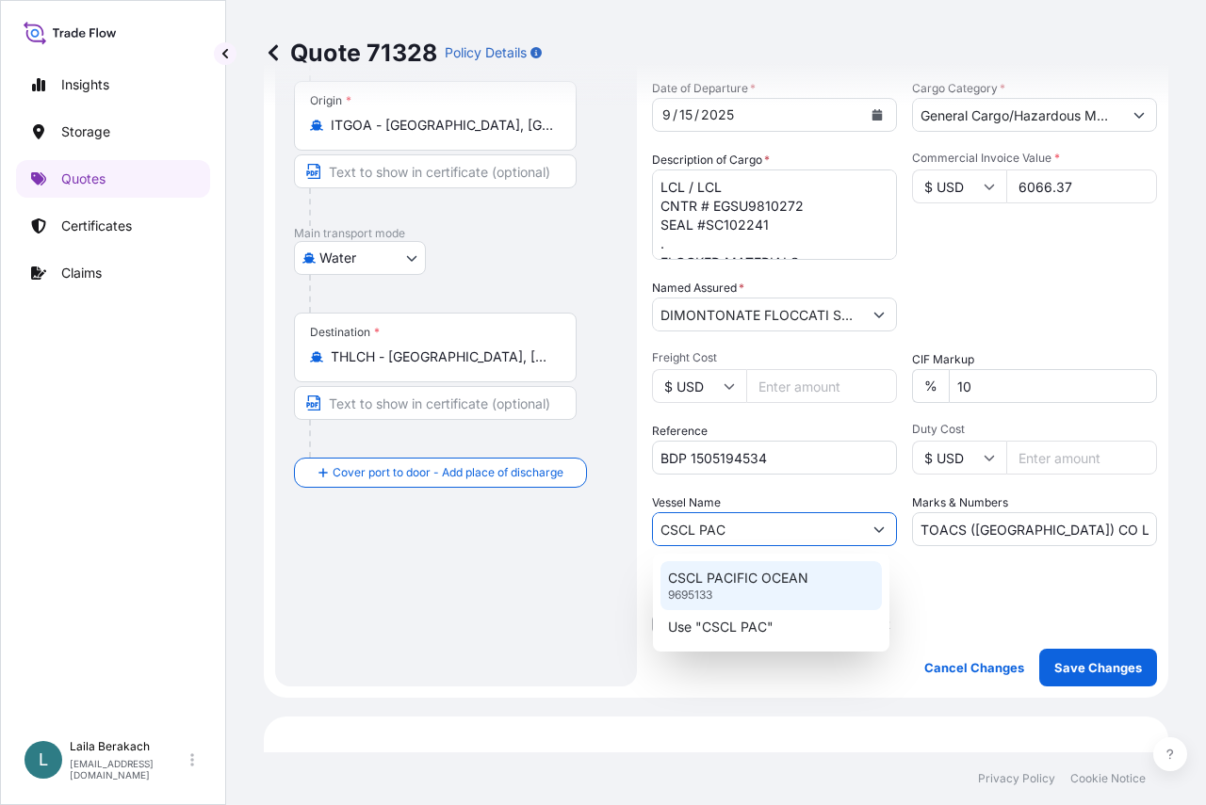
click at [750, 587] on p "CSCL PACIFIC OCEAN" at bounding box center [738, 578] width 140 height 19
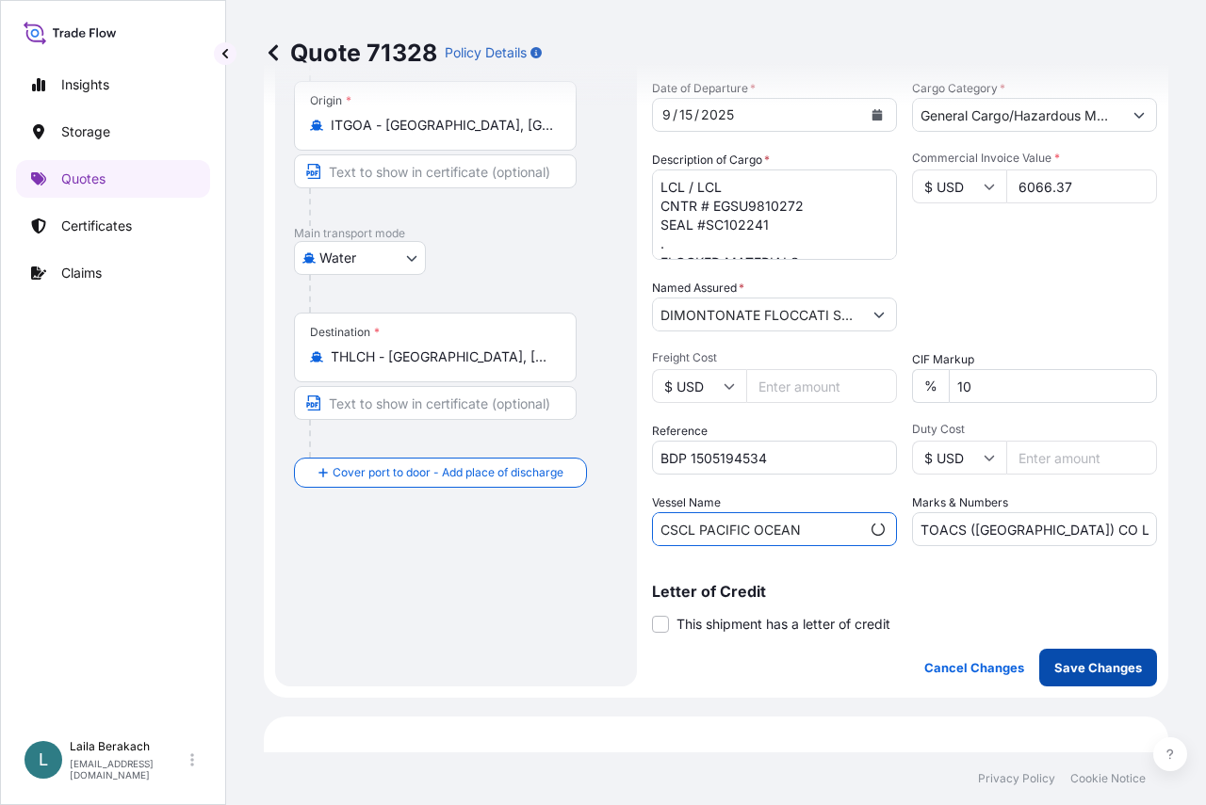
type input "CSCL PACIFIC OCEAN"
click at [1109, 668] on p "Save Changes" at bounding box center [1098, 667] width 88 height 19
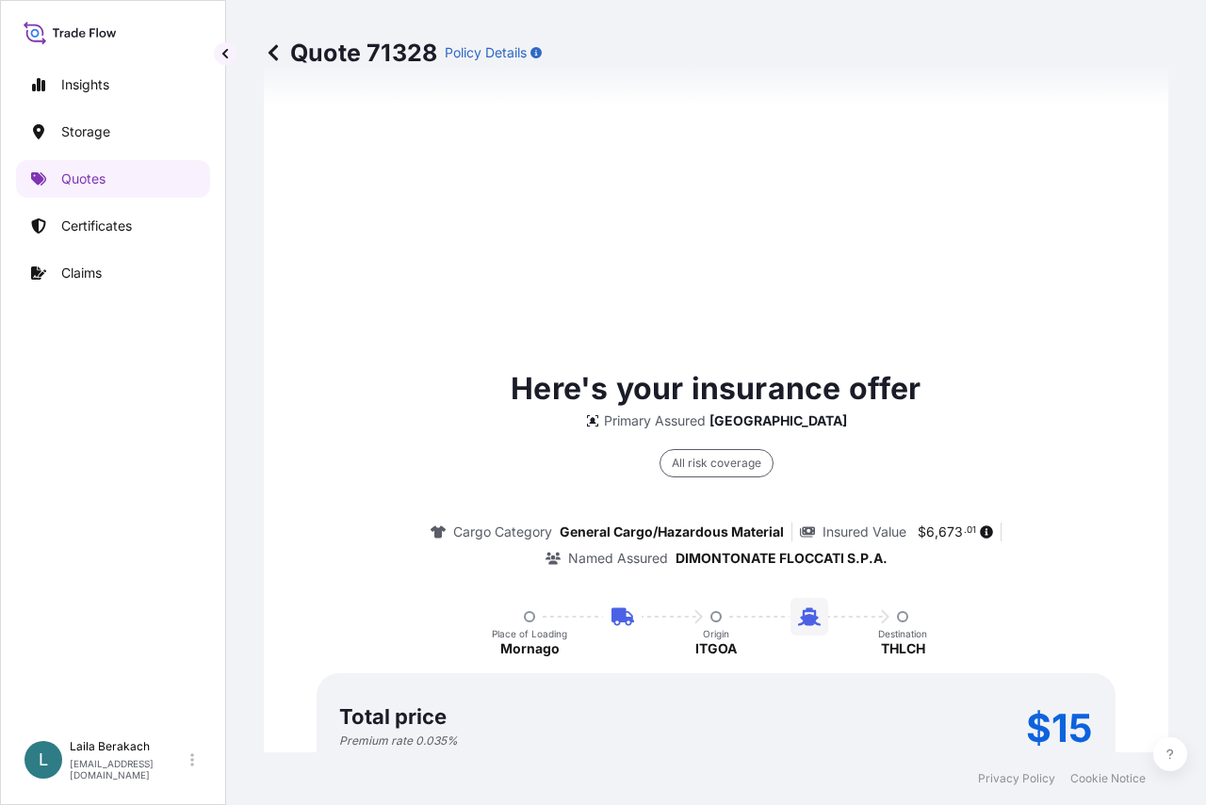
select select "Road / [GEOGRAPHIC_DATA]"
select select "Water"
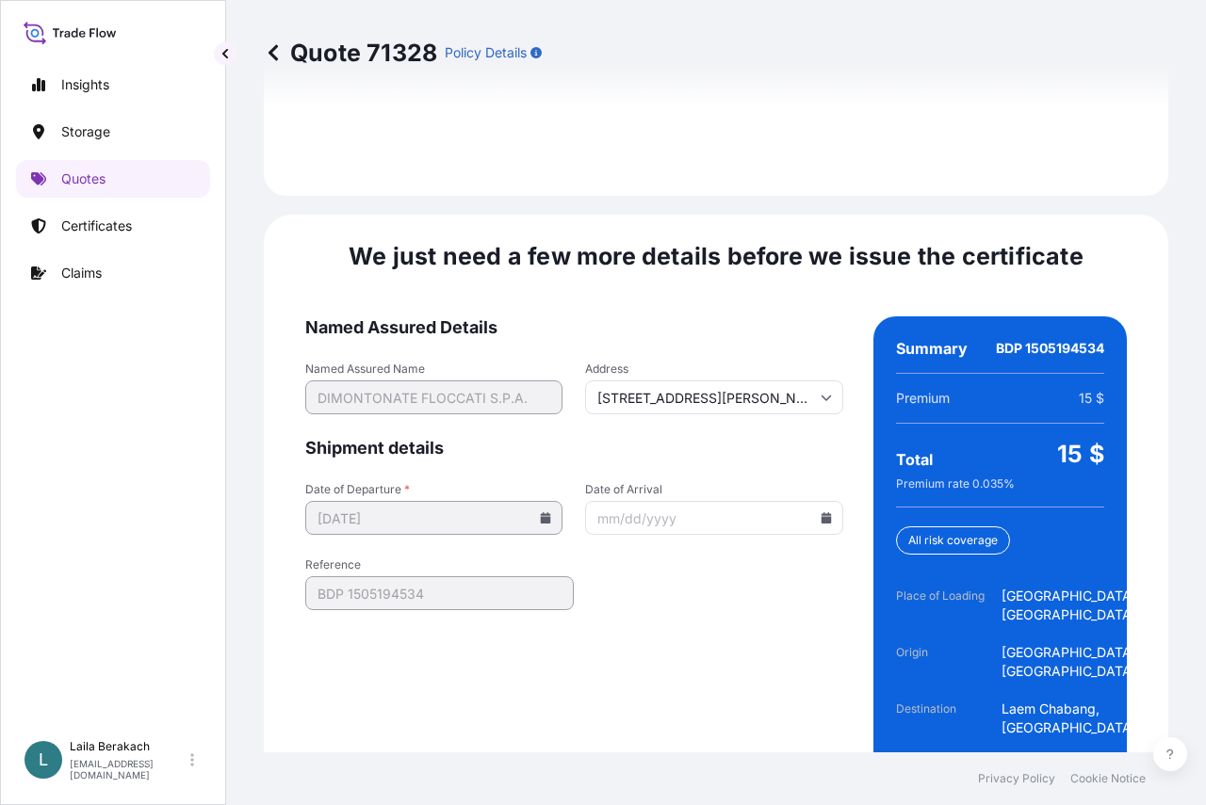
scroll to position [2946, 0]
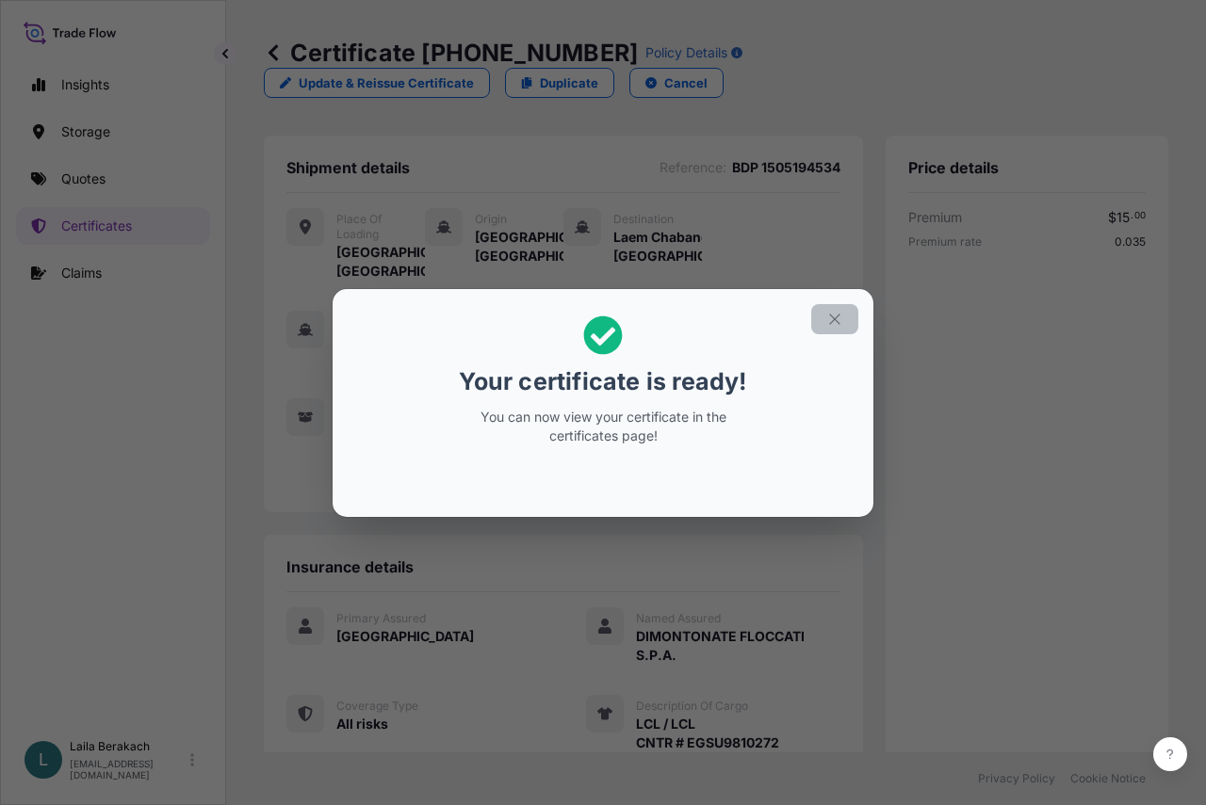
click at [832, 313] on icon "button" at bounding box center [834, 319] width 17 height 17
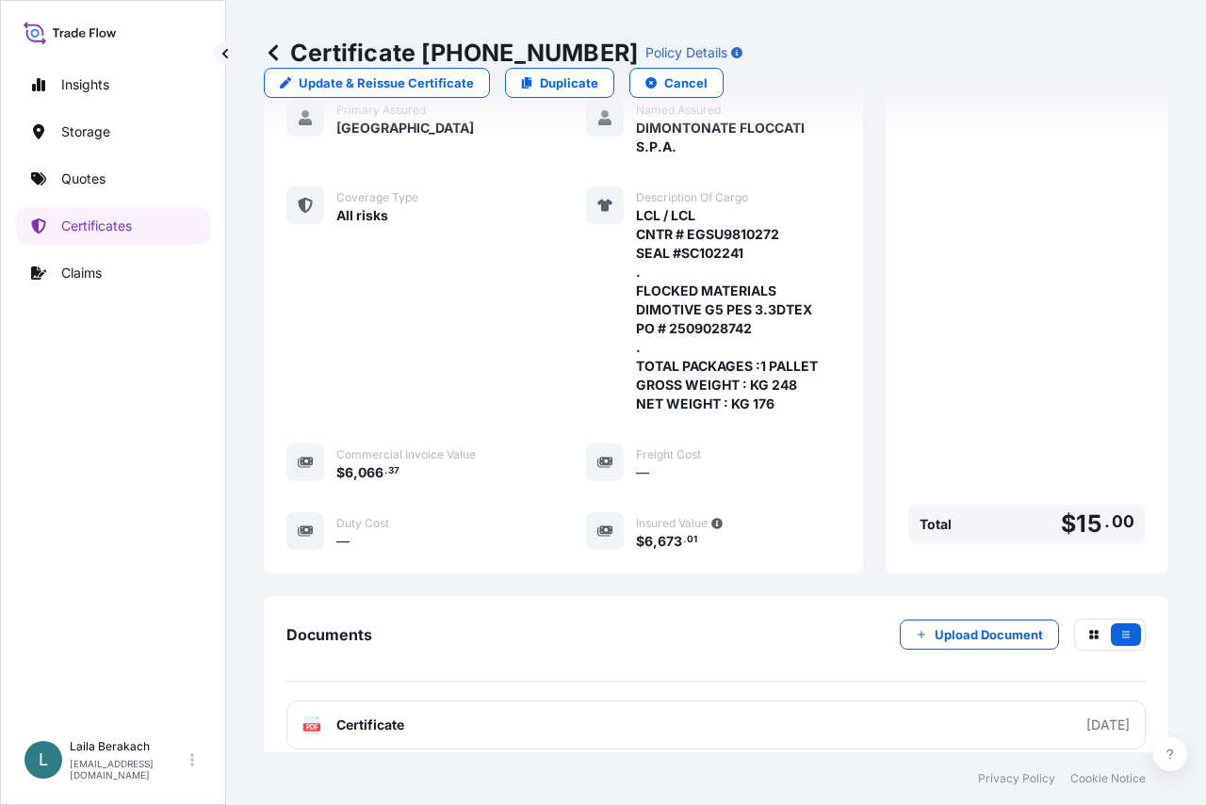
scroll to position [658, 0]
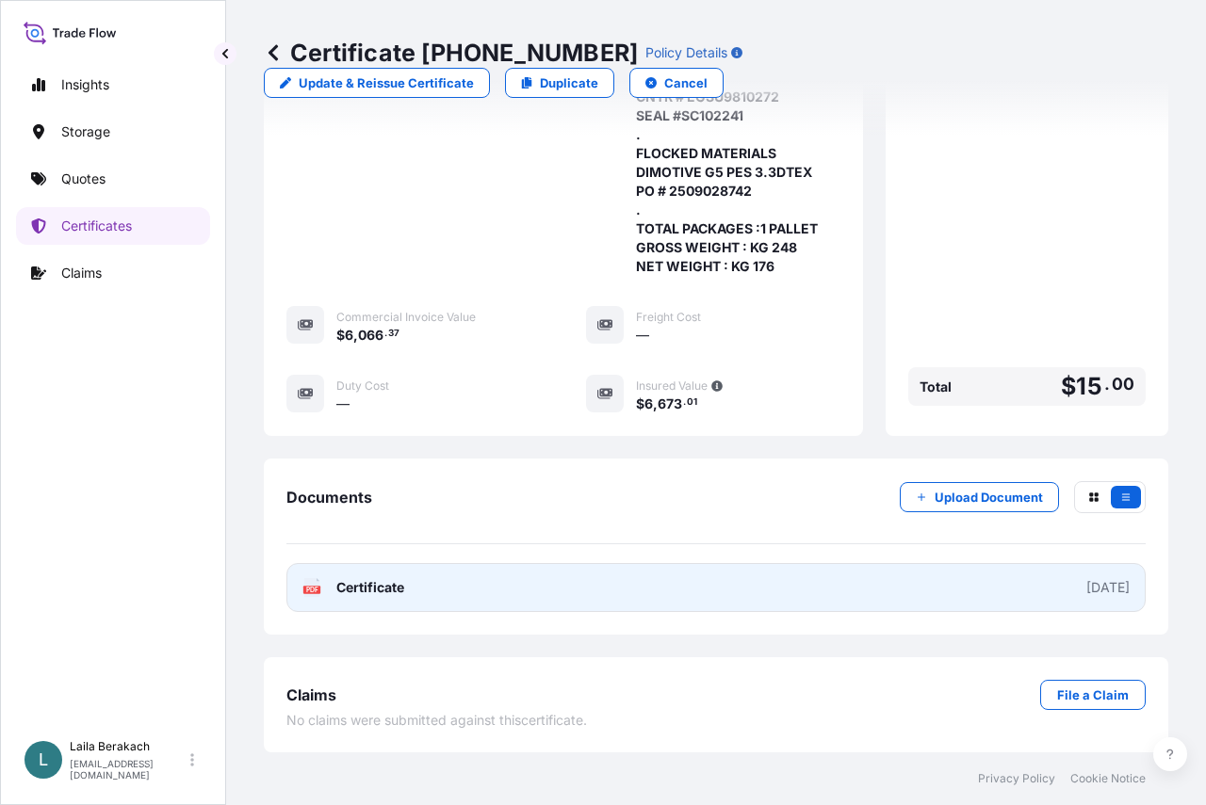
click at [711, 577] on link "PDF Certificate [DATE]" at bounding box center [715, 587] width 859 height 49
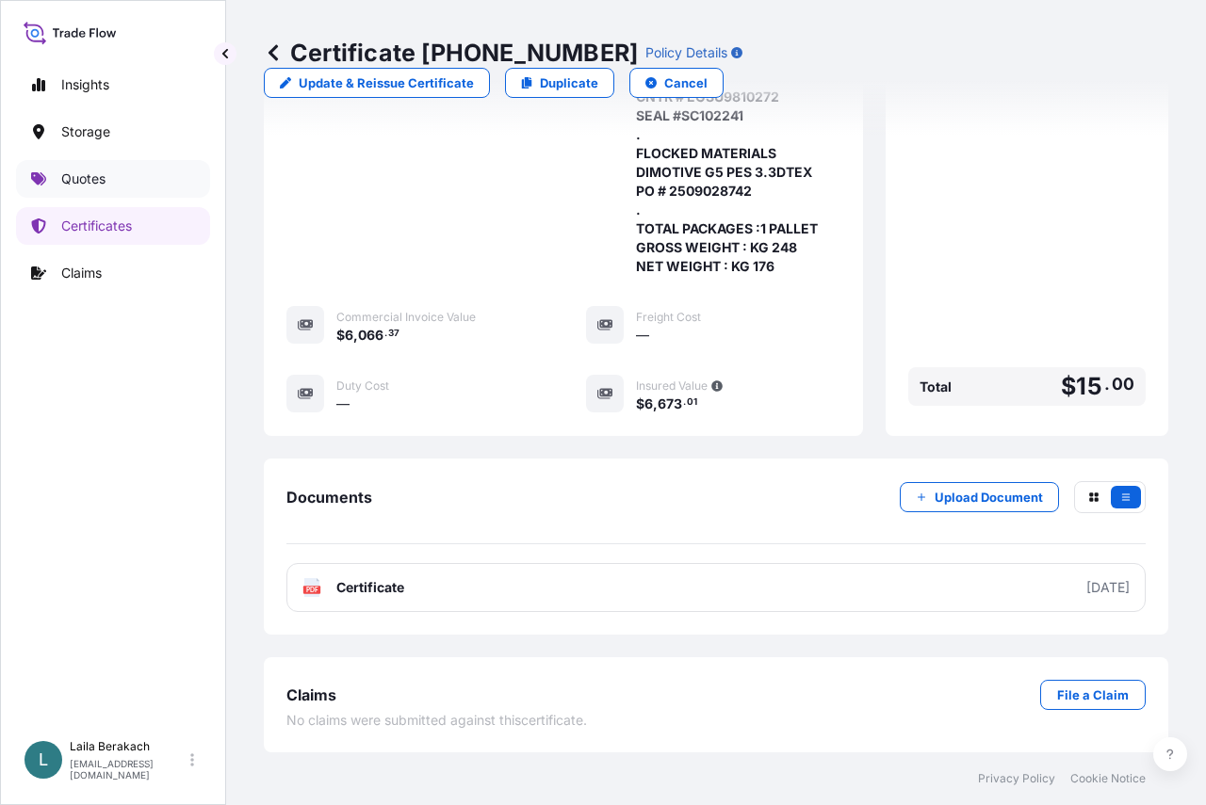
click at [81, 174] on p "Quotes" at bounding box center [83, 179] width 44 height 19
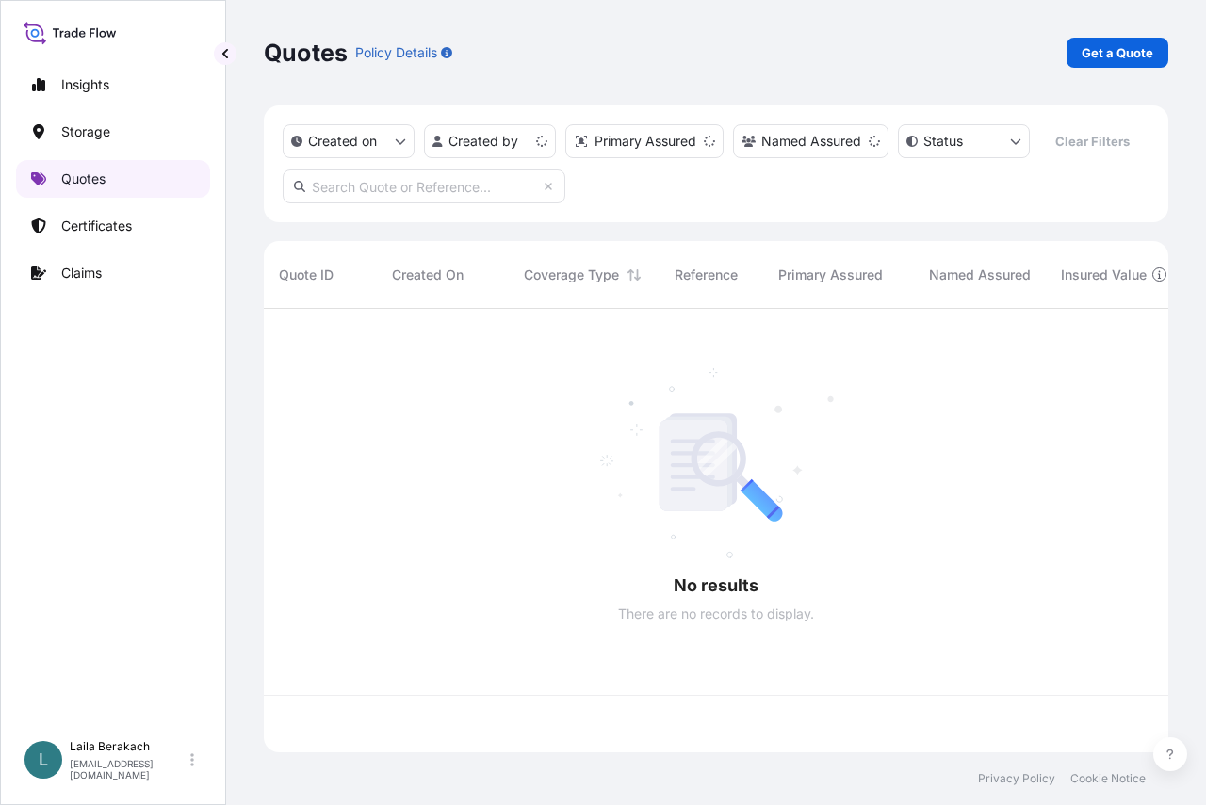
scroll to position [440, 890]
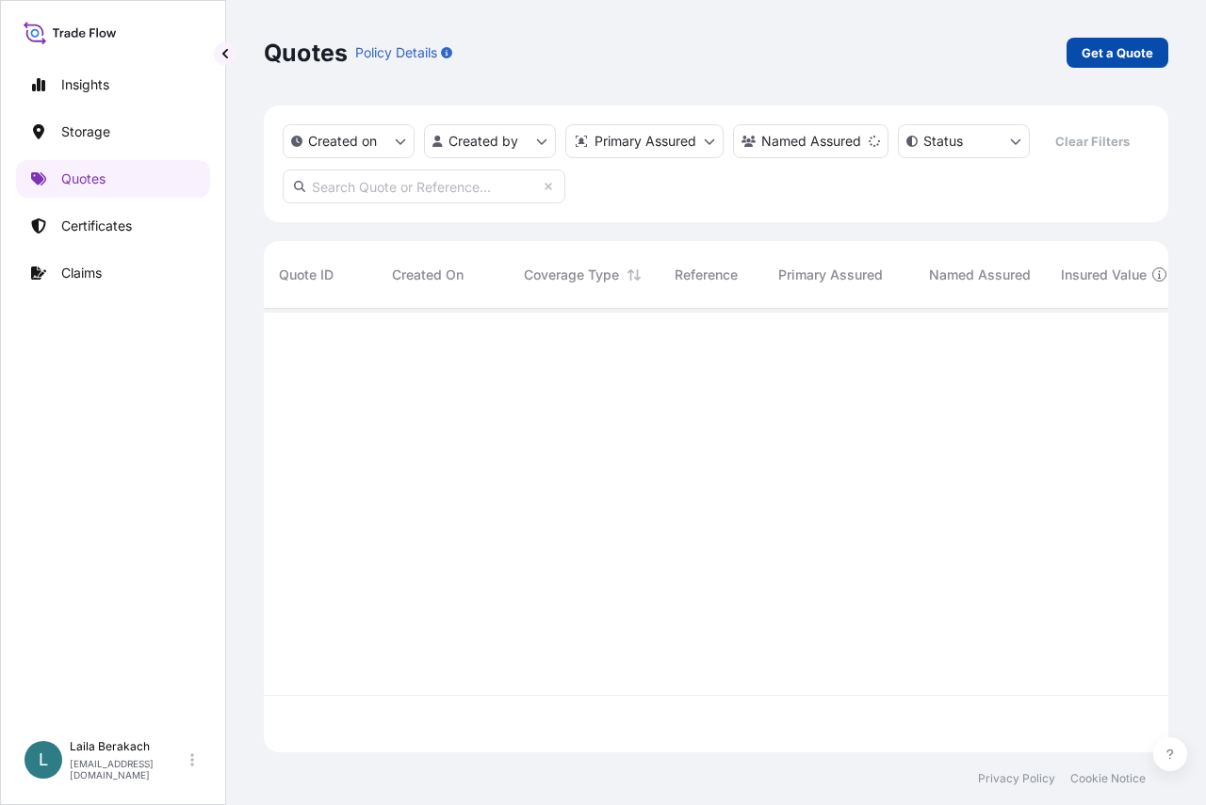
click at [1115, 59] on p "Get a Quote" at bounding box center [1117, 52] width 72 height 19
select select "Road / [GEOGRAPHIC_DATA]"
select select "Water"
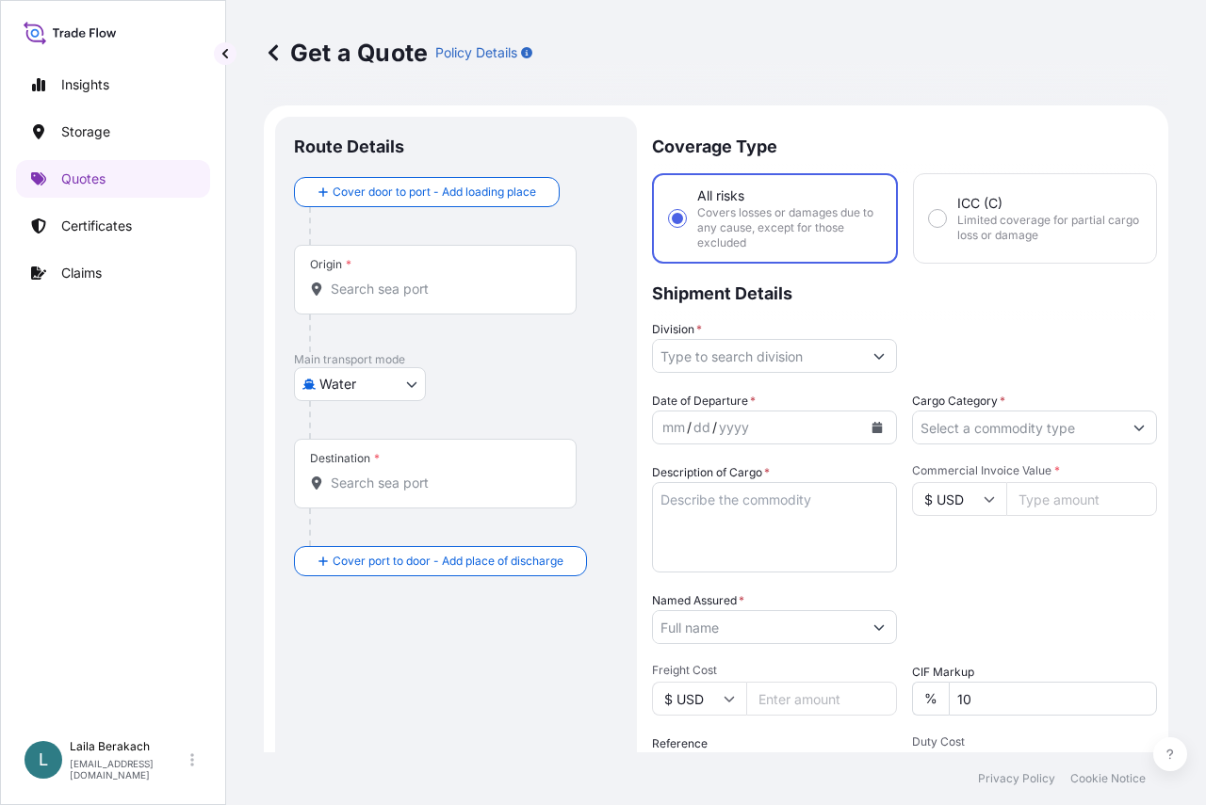
scroll to position [30, 0]
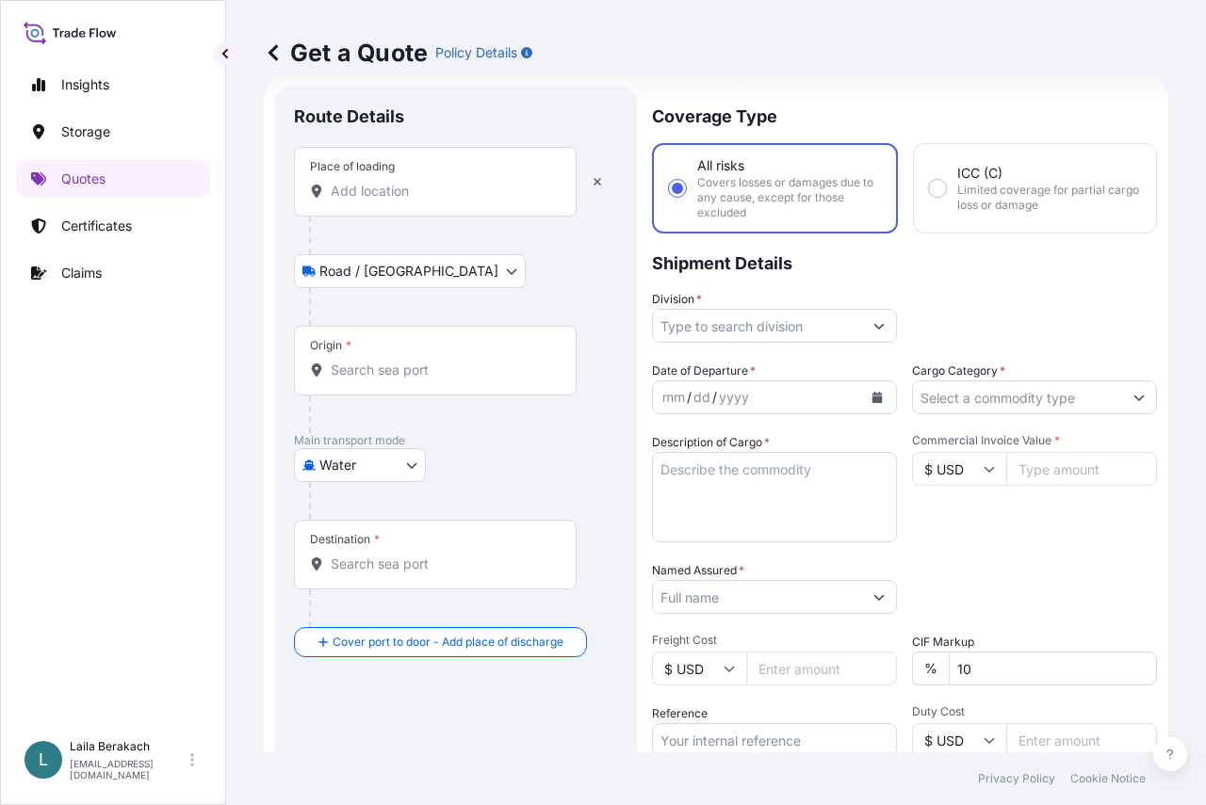
click at [372, 194] on input "Place of loading" at bounding box center [442, 191] width 222 height 19
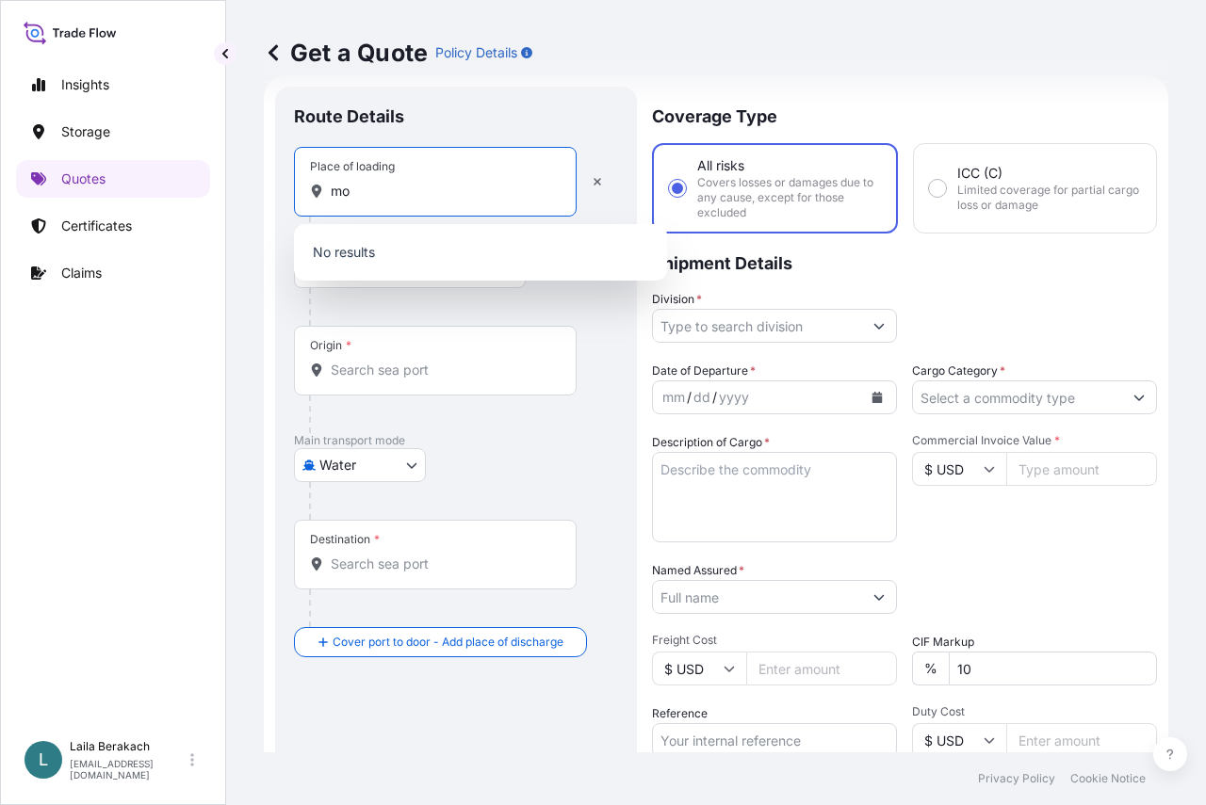
type input "m"
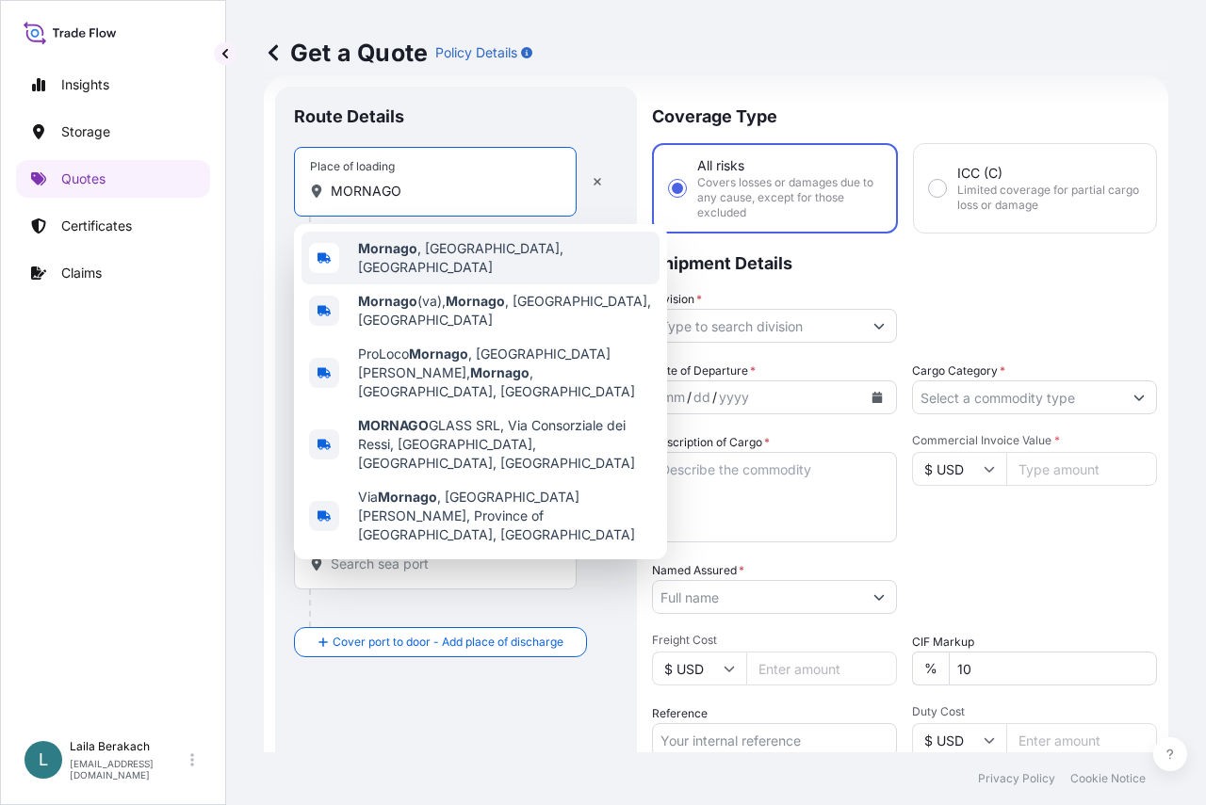
click at [441, 268] on div "Mornago , [GEOGRAPHIC_DATA], [GEOGRAPHIC_DATA]" at bounding box center [480, 258] width 358 height 53
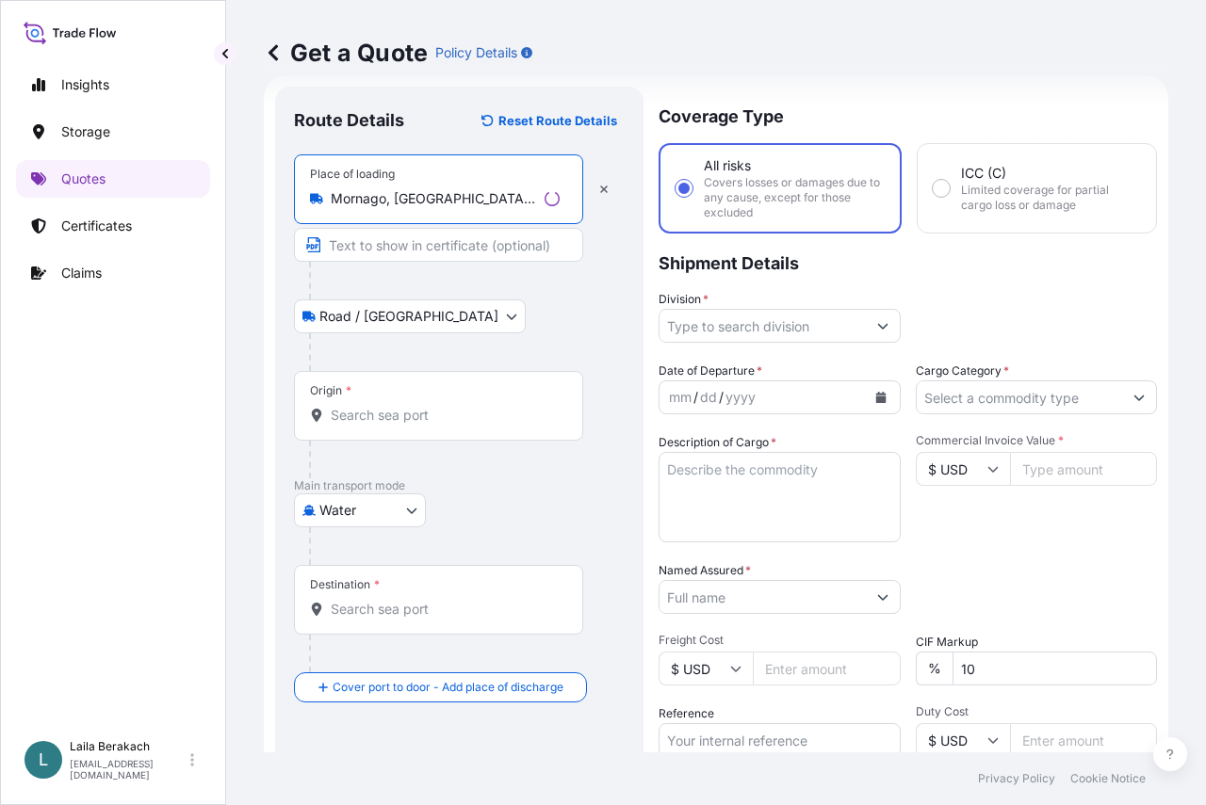
type input "Mornago, [GEOGRAPHIC_DATA], [GEOGRAPHIC_DATA]"
click at [379, 391] on div "Origin *" at bounding box center [438, 406] width 289 height 70
click at [379, 406] on input "Origin *" at bounding box center [445, 415] width 229 height 19
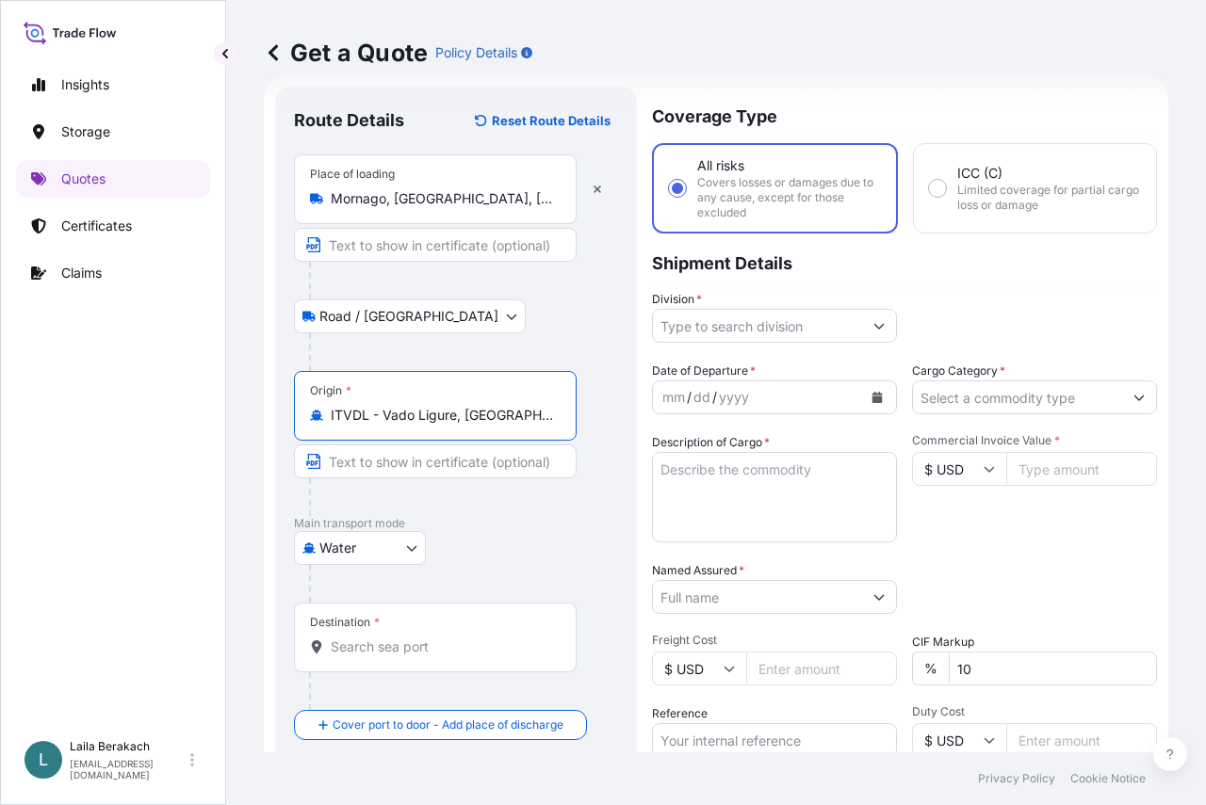
type input "ITVDL - Vado Ligure, [GEOGRAPHIC_DATA]"
click at [436, 627] on div "Destination *" at bounding box center [435, 638] width 283 height 70
click at [436, 638] on input "Destination *" at bounding box center [442, 647] width 222 height 19
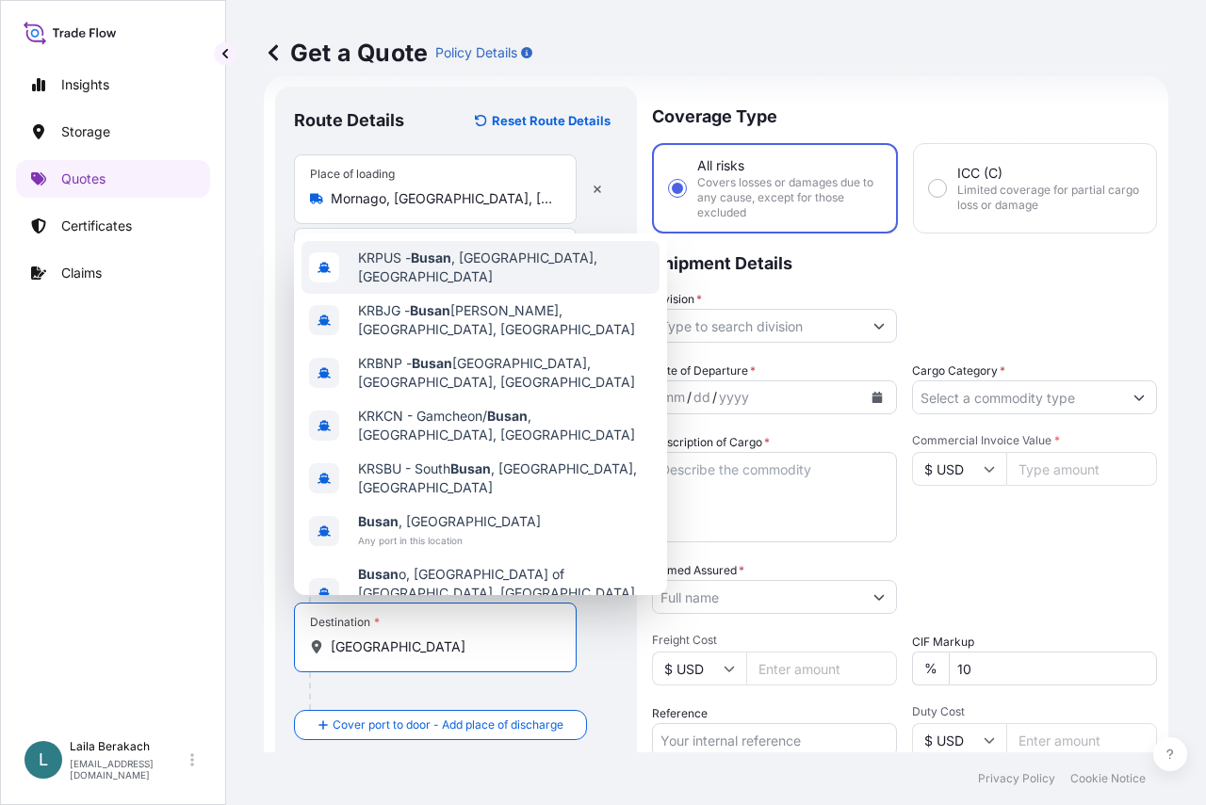
click at [510, 286] on span "KRPUS - [GEOGRAPHIC_DATA] , [GEOGRAPHIC_DATA], [GEOGRAPHIC_DATA]" at bounding box center [505, 268] width 294 height 38
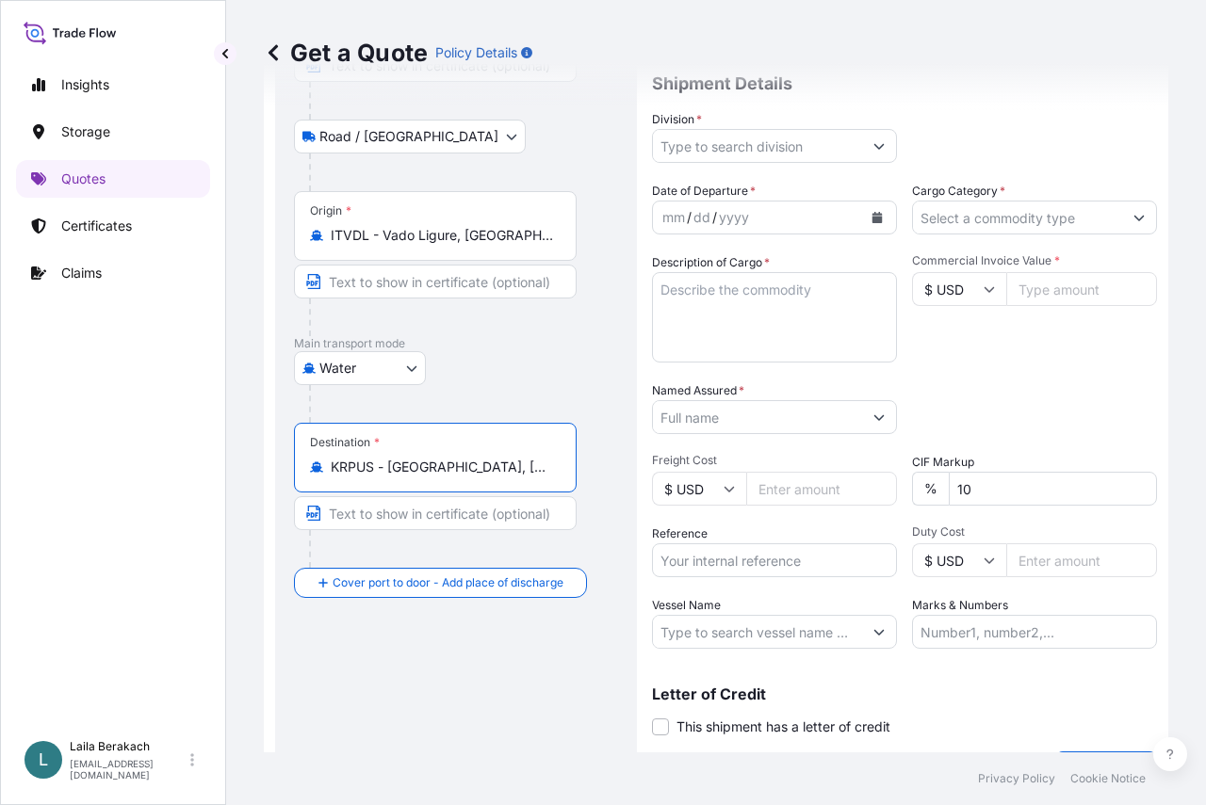
scroll to position [219, 0]
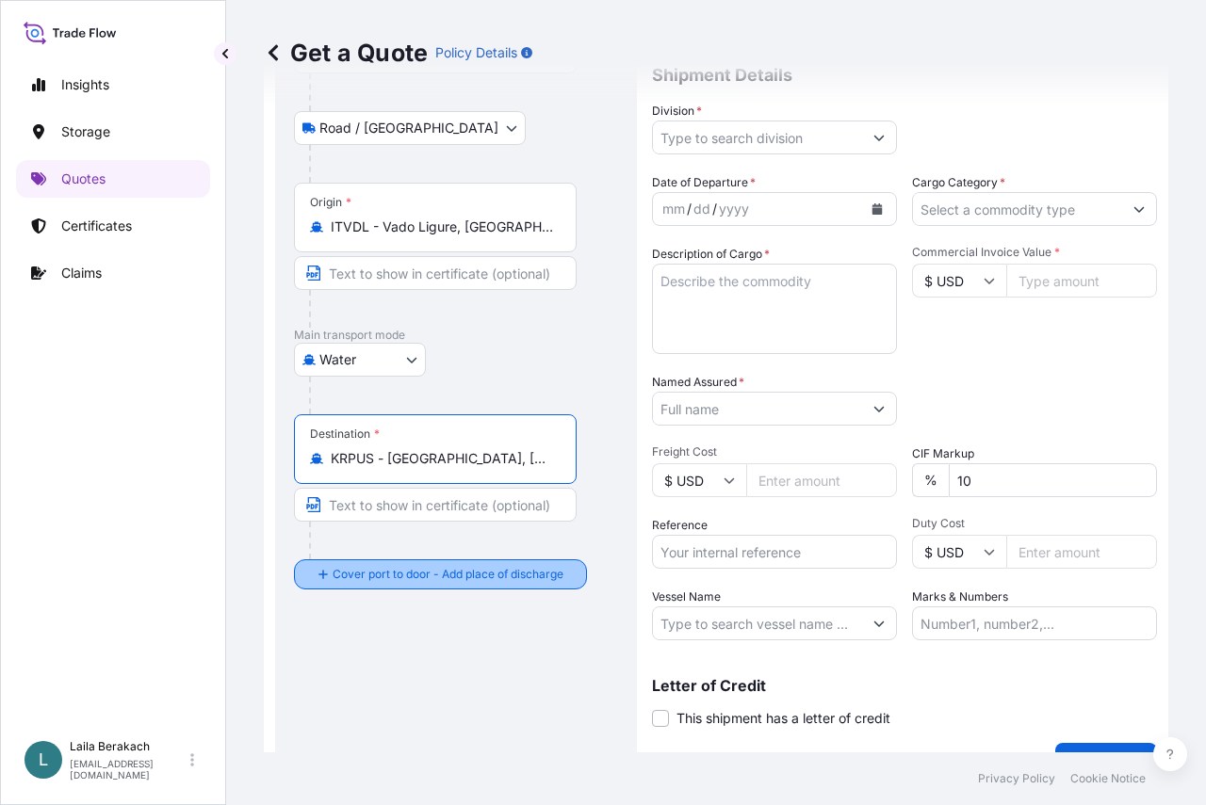
type input "KRPUS - [GEOGRAPHIC_DATA], [GEOGRAPHIC_DATA], [GEOGRAPHIC_DATA]"
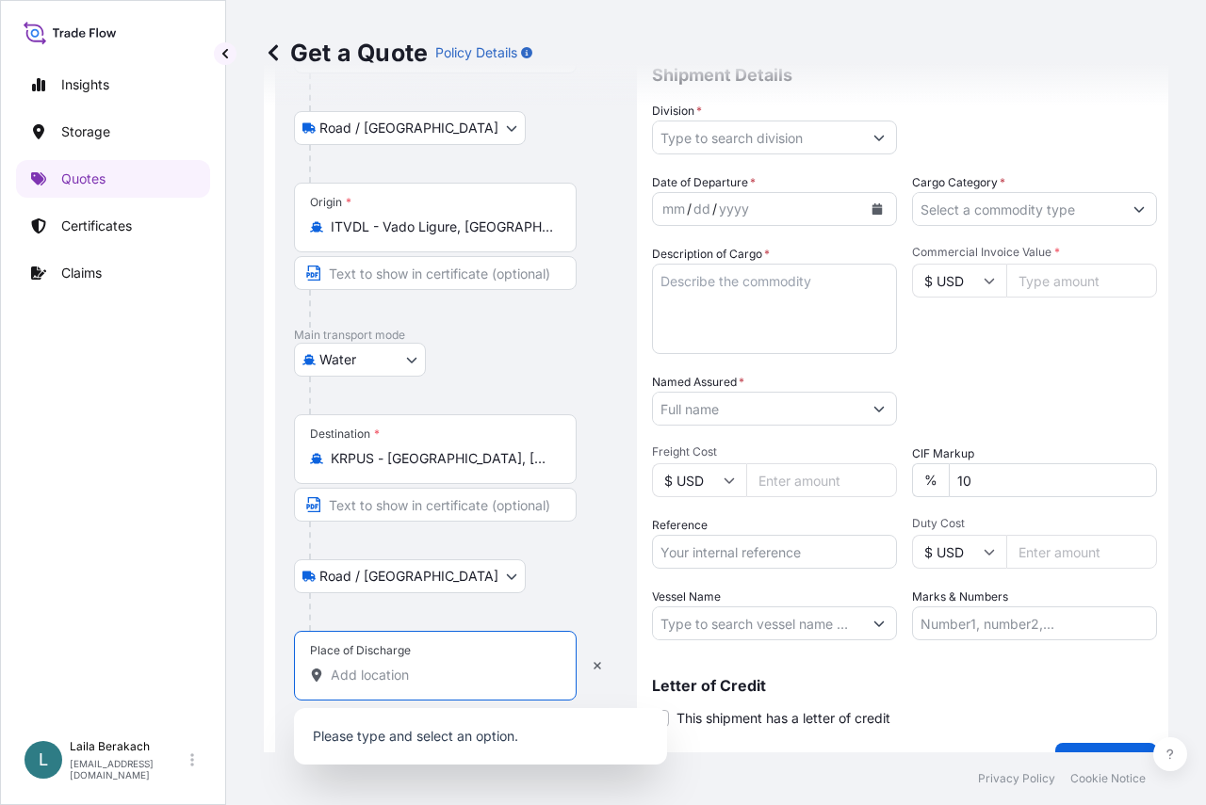
click at [389, 669] on input "Place of Discharge" at bounding box center [442, 675] width 222 height 19
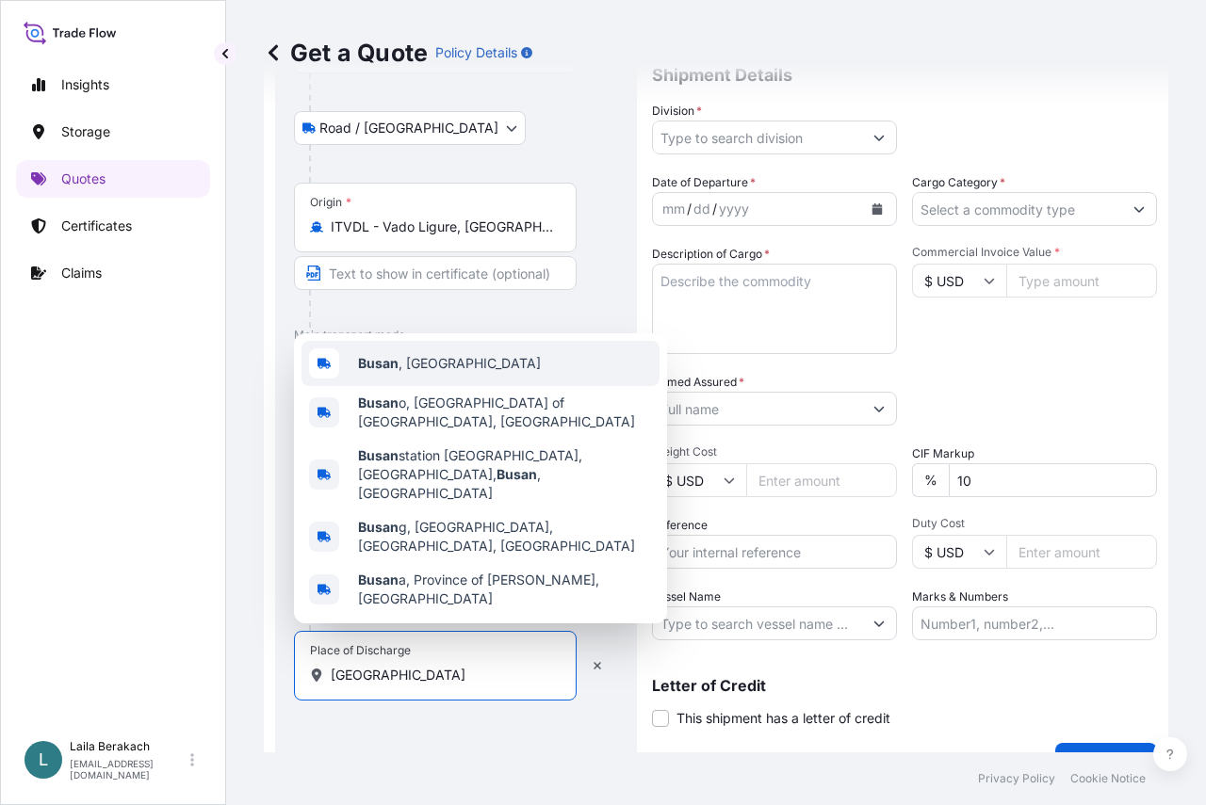
click at [440, 385] on div "Busan , [GEOGRAPHIC_DATA]" at bounding box center [480, 363] width 358 height 45
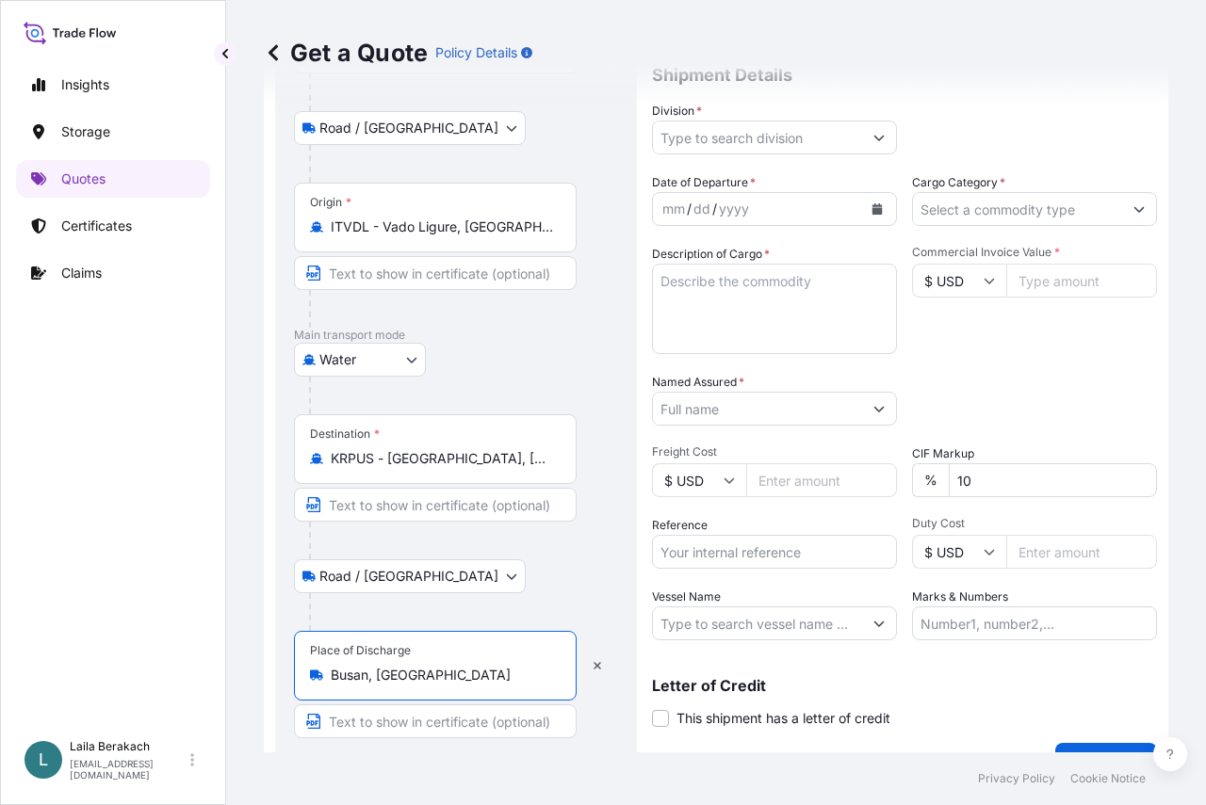
type input "Busan, [GEOGRAPHIC_DATA]"
click at [793, 142] on input "Division *" at bounding box center [757, 138] width 209 height 34
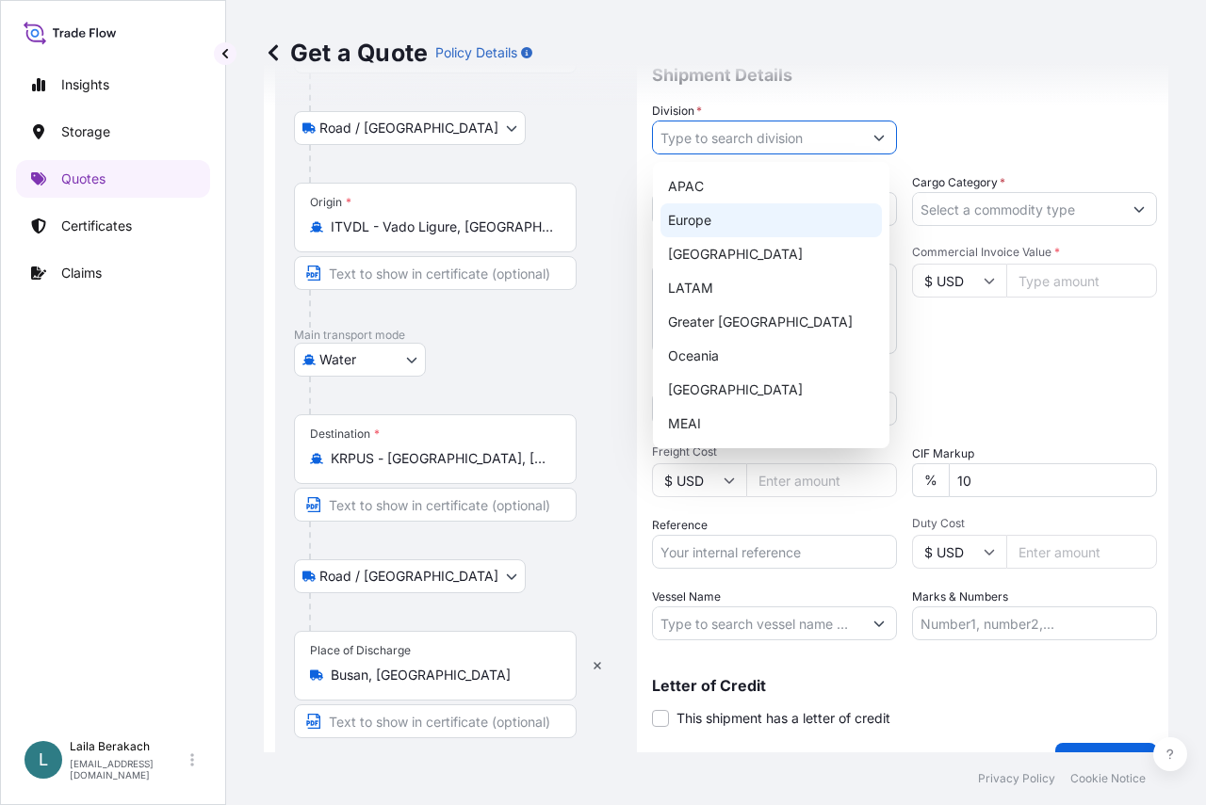
click at [732, 221] on div "Europe" at bounding box center [770, 220] width 221 height 34
type input "Europe"
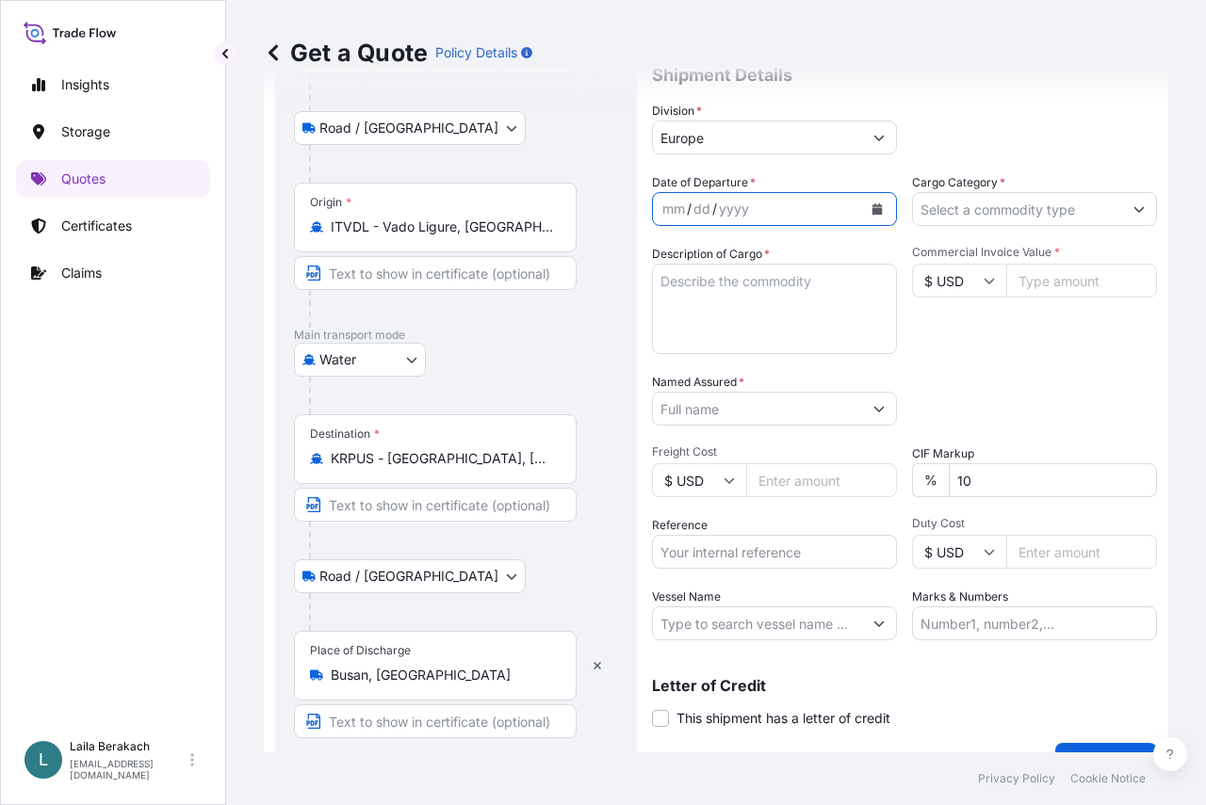
click at [872, 211] on icon "Calendar" at bounding box center [877, 208] width 10 height 11
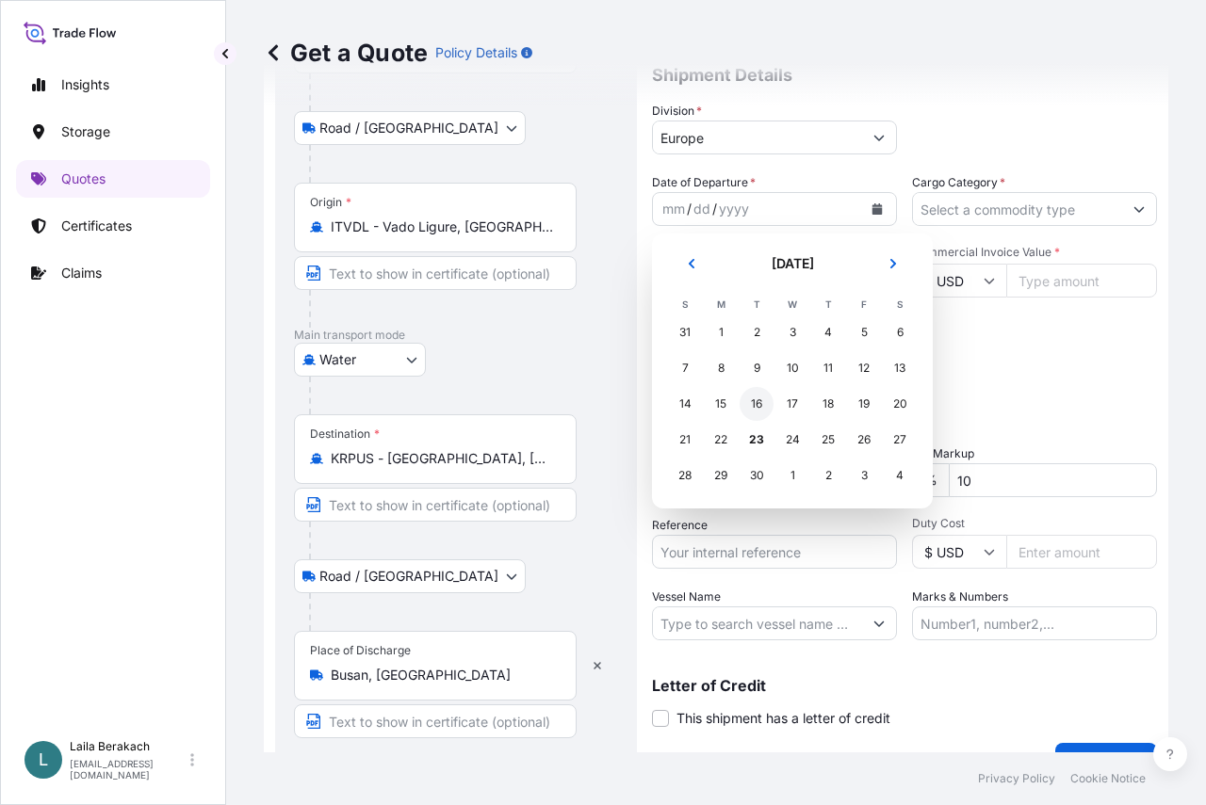
click at [759, 403] on div "16" at bounding box center [756, 404] width 34 height 34
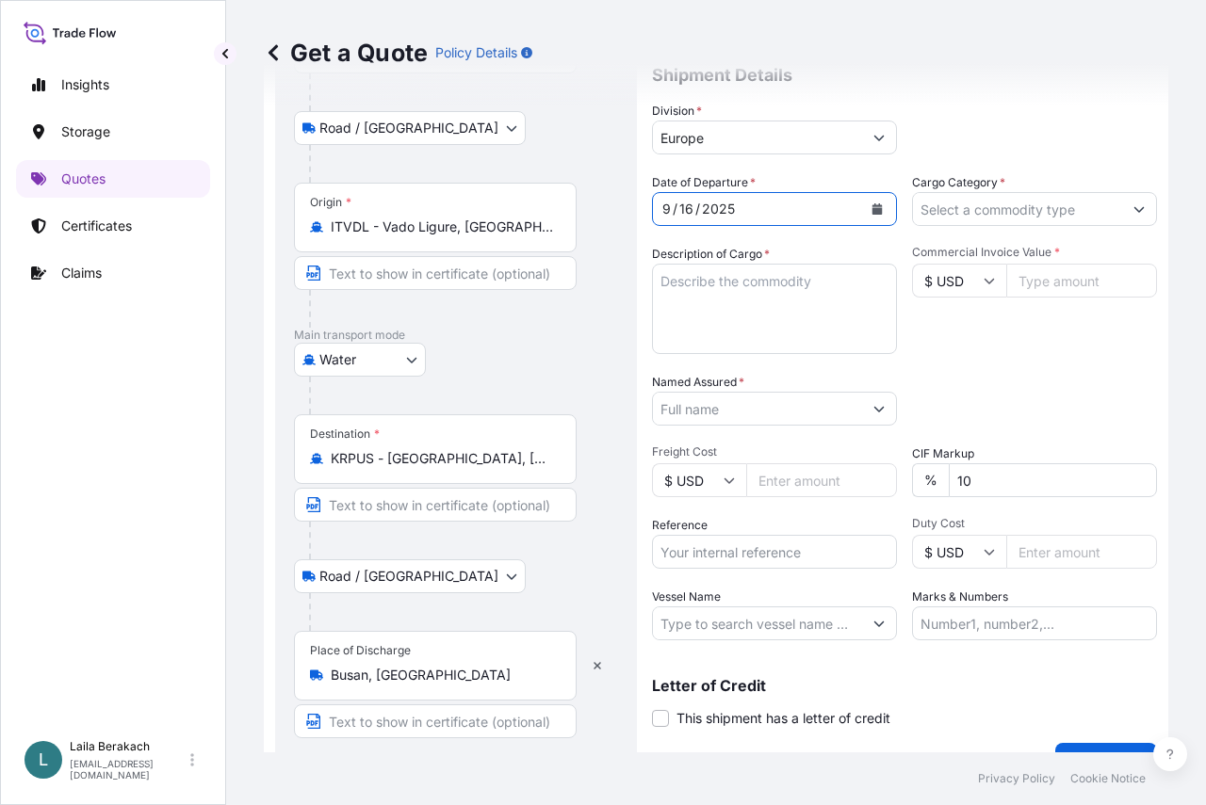
click at [1023, 213] on input "Cargo Category *" at bounding box center [1017, 209] width 209 height 34
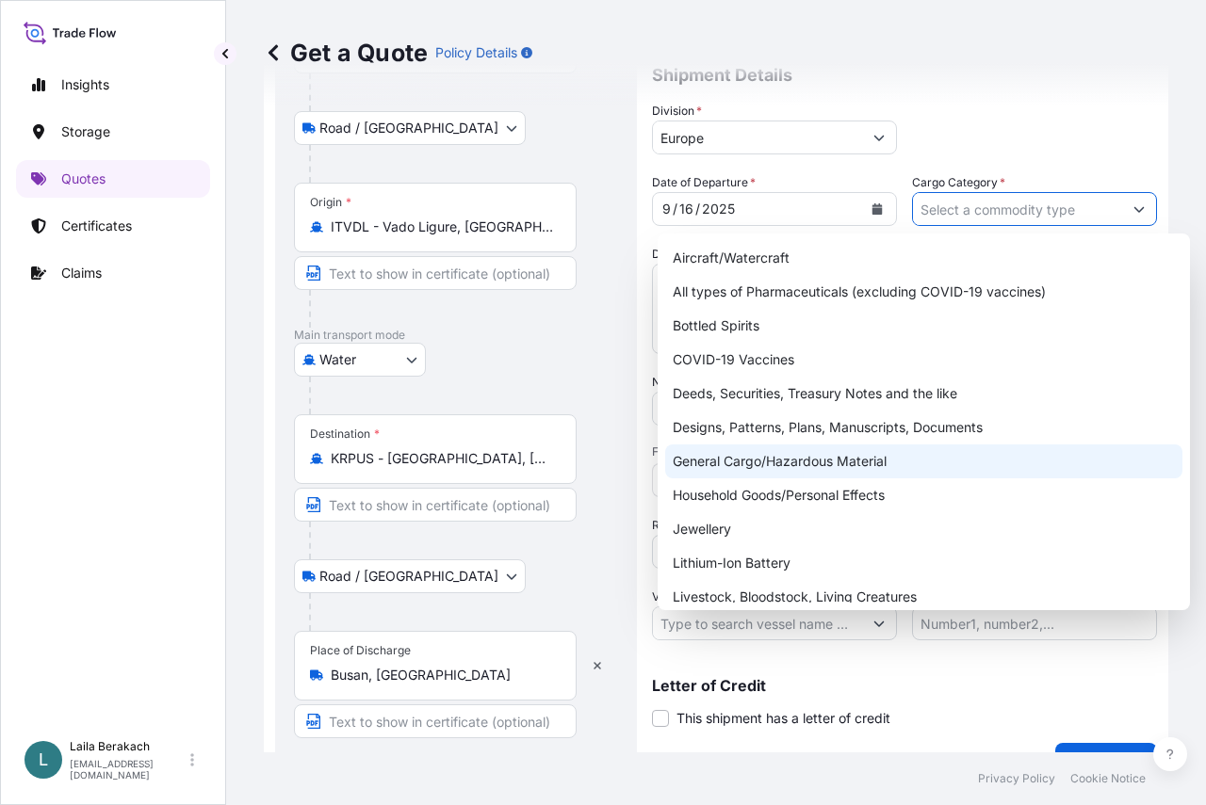
click at [736, 455] on div "General Cargo/Hazardous Material" at bounding box center [923, 462] width 517 height 34
type input "General Cargo/Hazardous Material"
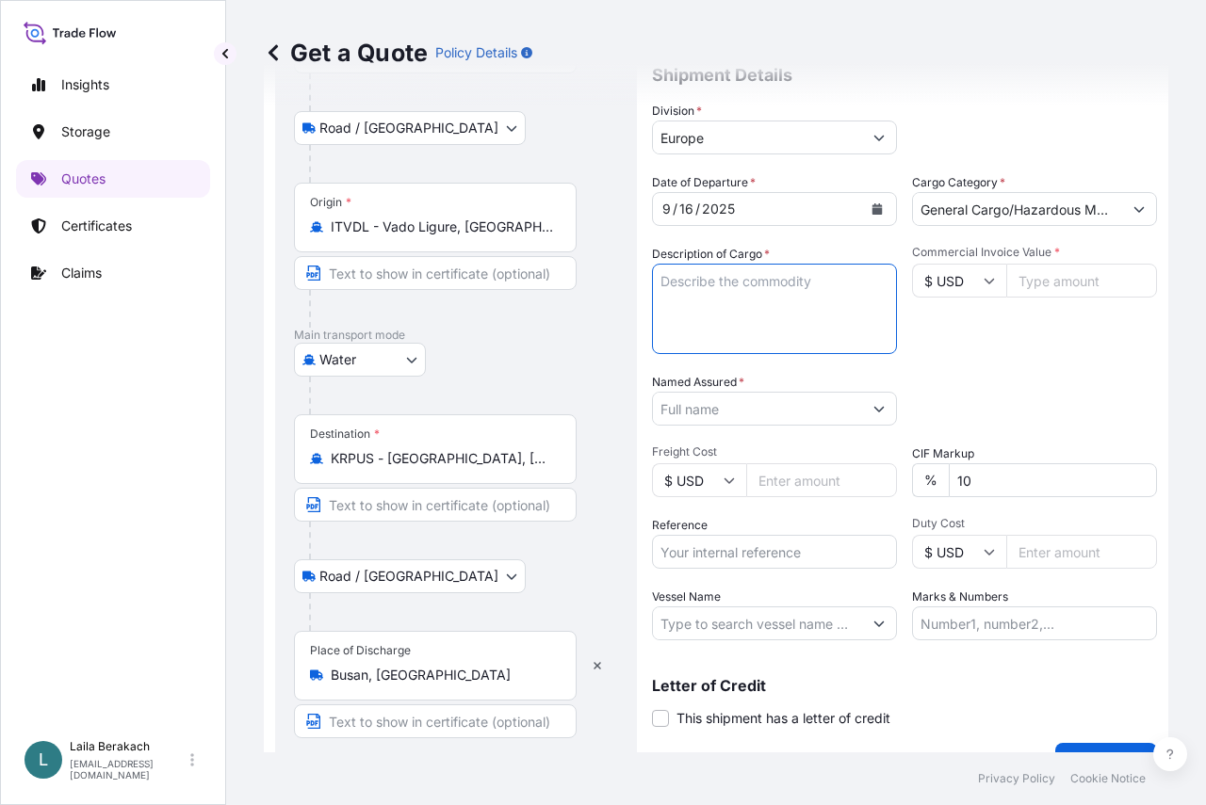
click at [739, 311] on textarea "Description of Cargo *" at bounding box center [774, 309] width 245 height 90
click at [729, 302] on textarea "FCL / FCL 1X40BX" at bounding box center [774, 309] width 245 height 90
paste textarea "HASU4472531"
click at [714, 310] on textarea "FCL / FCL 1X40BX HASU4472531 SEAL" at bounding box center [774, 309] width 245 height 90
paste textarea "5957916"
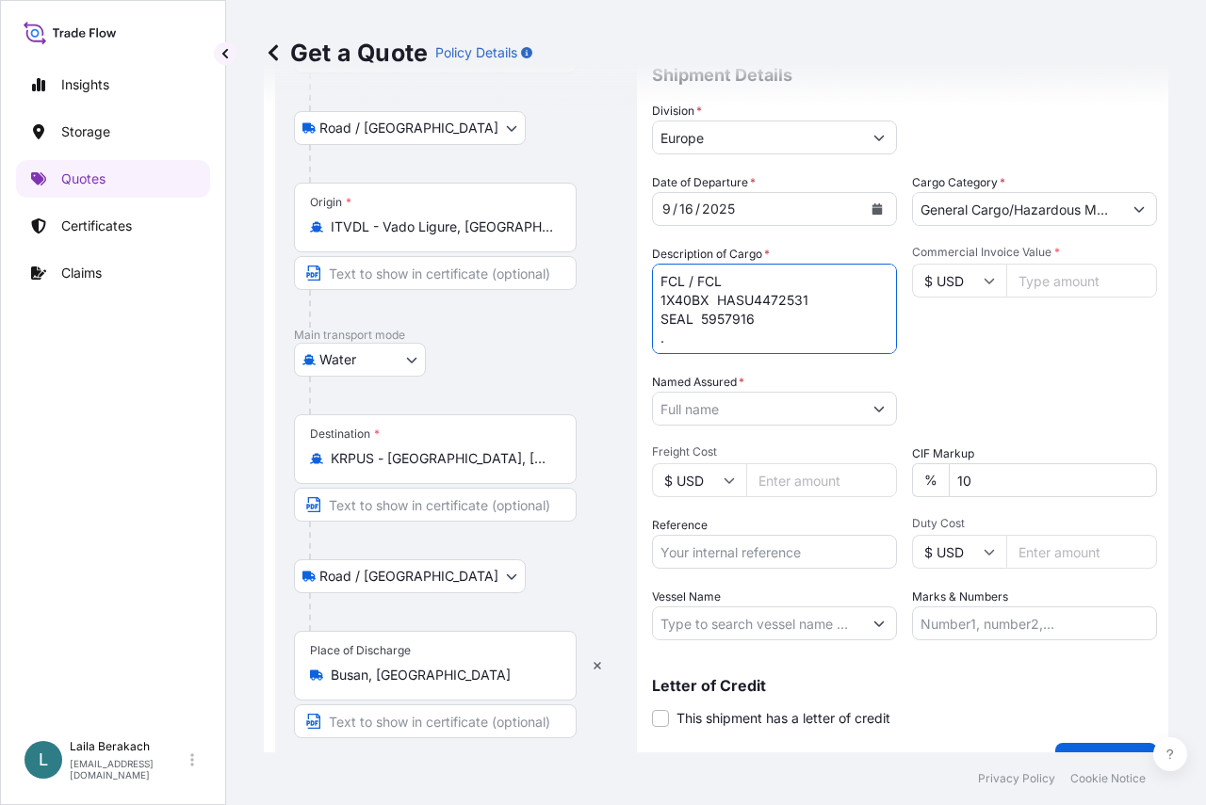
scroll to position [11, 0]
click at [732, 331] on textarea "FCL / FCL 1X40BX HASU4472531 SEAL 5957916 ." at bounding box center [774, 309] width 245 height 90
paste textarea "FLOCKED MATERIALS"
click at [822, 324] on textarea "FCL / FCL 1X40BX HASU4472531 SEAL 5957916 . FLOCKED MATERIALS" at bounding box center [774, 309] width 245 height 90
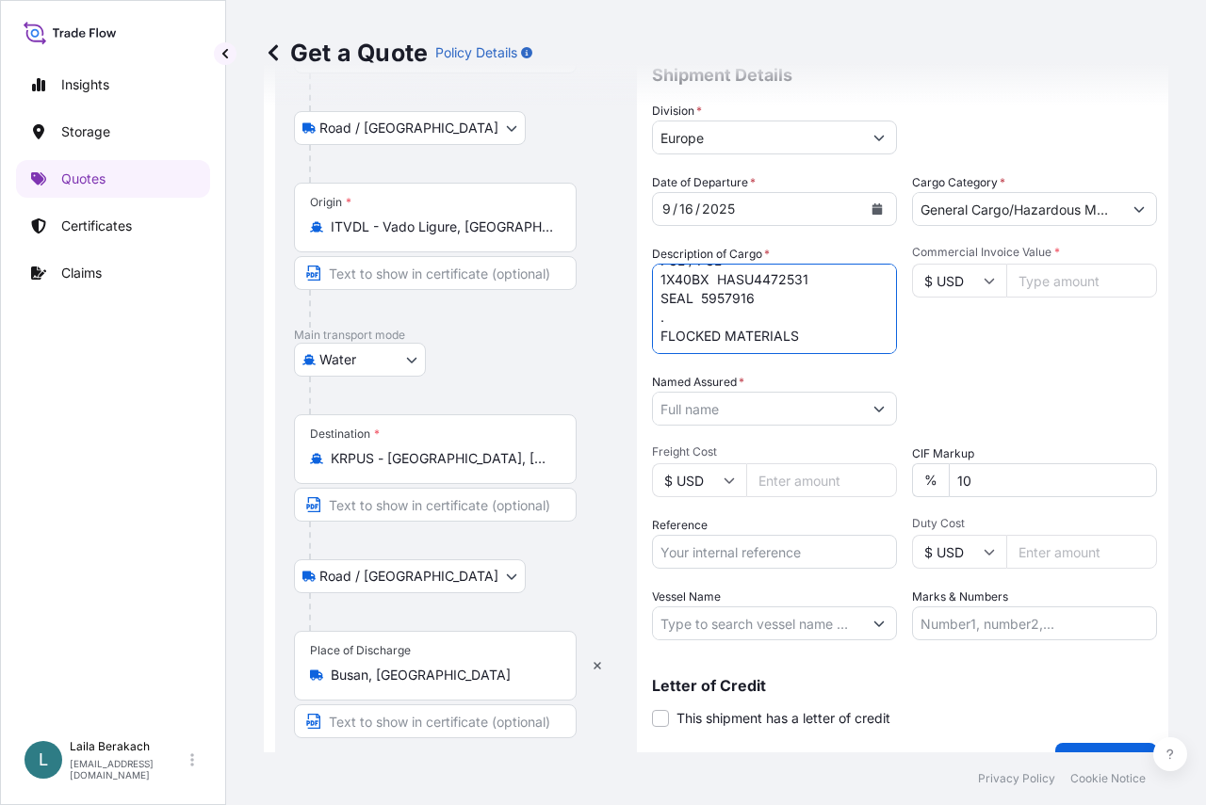
paste textarea "PO MT-OFR-DMT-250704-01 (FOR WY)"
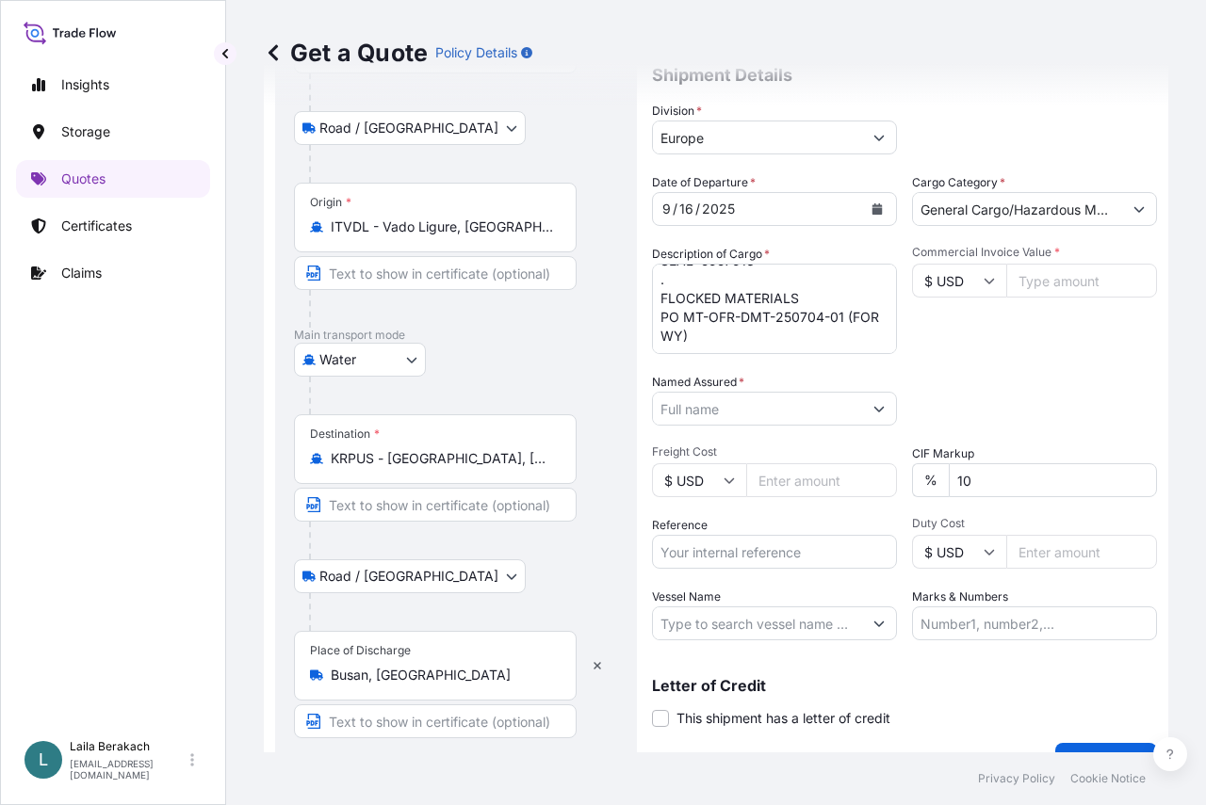
click at [760, 329] on textarea "FCL / FCL 1X40BX HASU4472531 SEAL 5957916 . FLOCKED MATERIALS PO MT-OFR-DMT-250…" at bounding box center [774, 309] width 245 height 90
click at [798, 315] on textarea "FCL / FCL 1X40BX HASU4472531 SEAL 5957916 . FLOCKED MATERIALS PO MT-OFR-DMT-250…" at bounding box center [774, 309] width 245 height 90
paste textarea "PO MT-OFR-DMT-250808-01+250907-01"
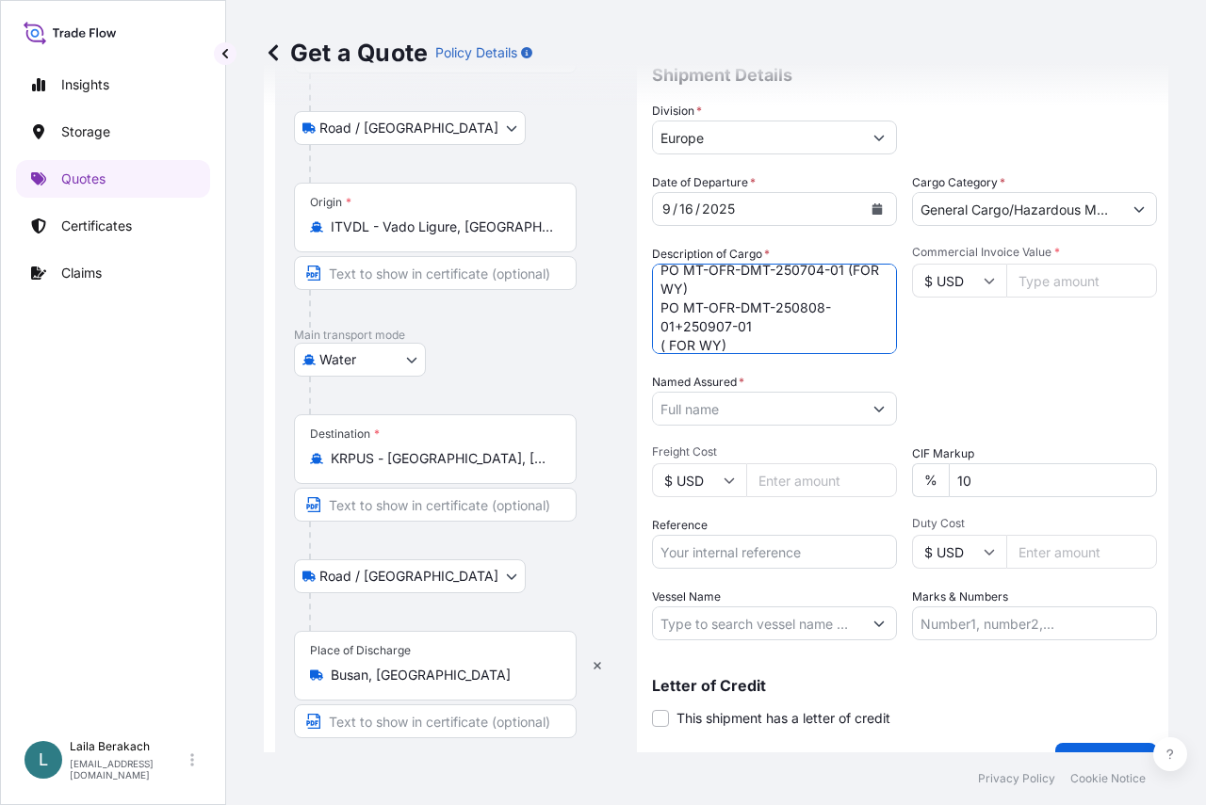
scroll to position [124, 0]
click at [766, 332] on textarea "FCL / FCL 1X40BX HASU4472531 SEAL 5957916 . FLOCKED MATERIALS PO MT-OFR-DMT-250…" at bounding box center [774, 309] width 245 height 90
paste textarea "PO MT-OFR-DMT-250704-01 (FOR SD/TY)"
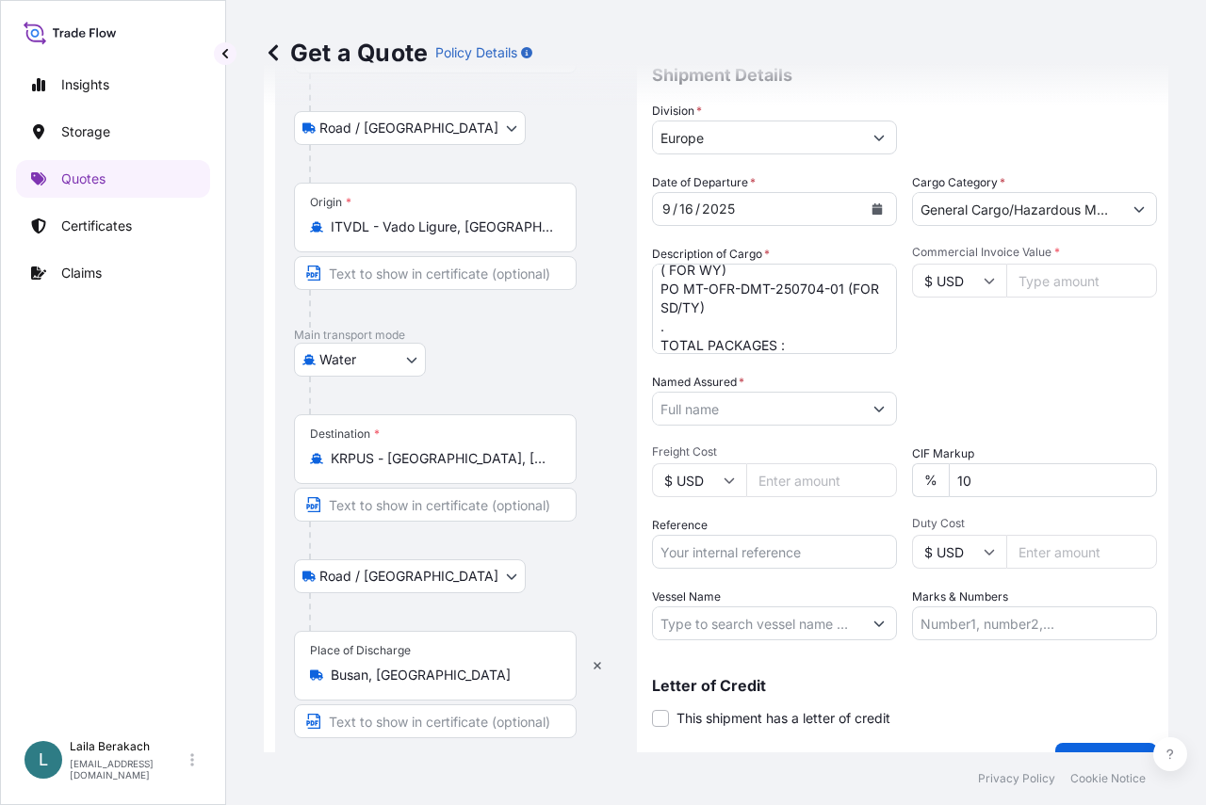
click at [799, 345] on textarea "FCL / FCL 1X40BX HASU4472531 SEAL 5957916 . FLOCKED MATERIALS PO MT-OFR-DMT-250…" at bounding box center [774, 309] width 245 height 90
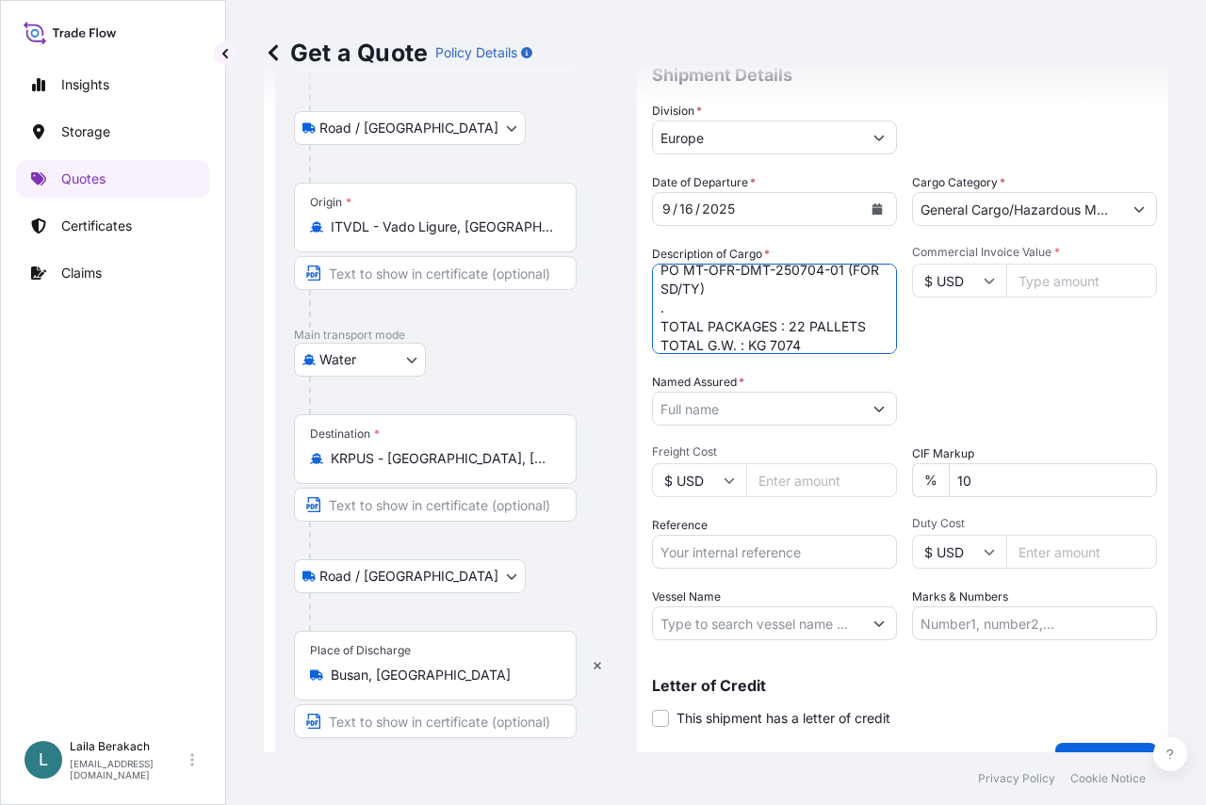
scroll to position [219, 0]
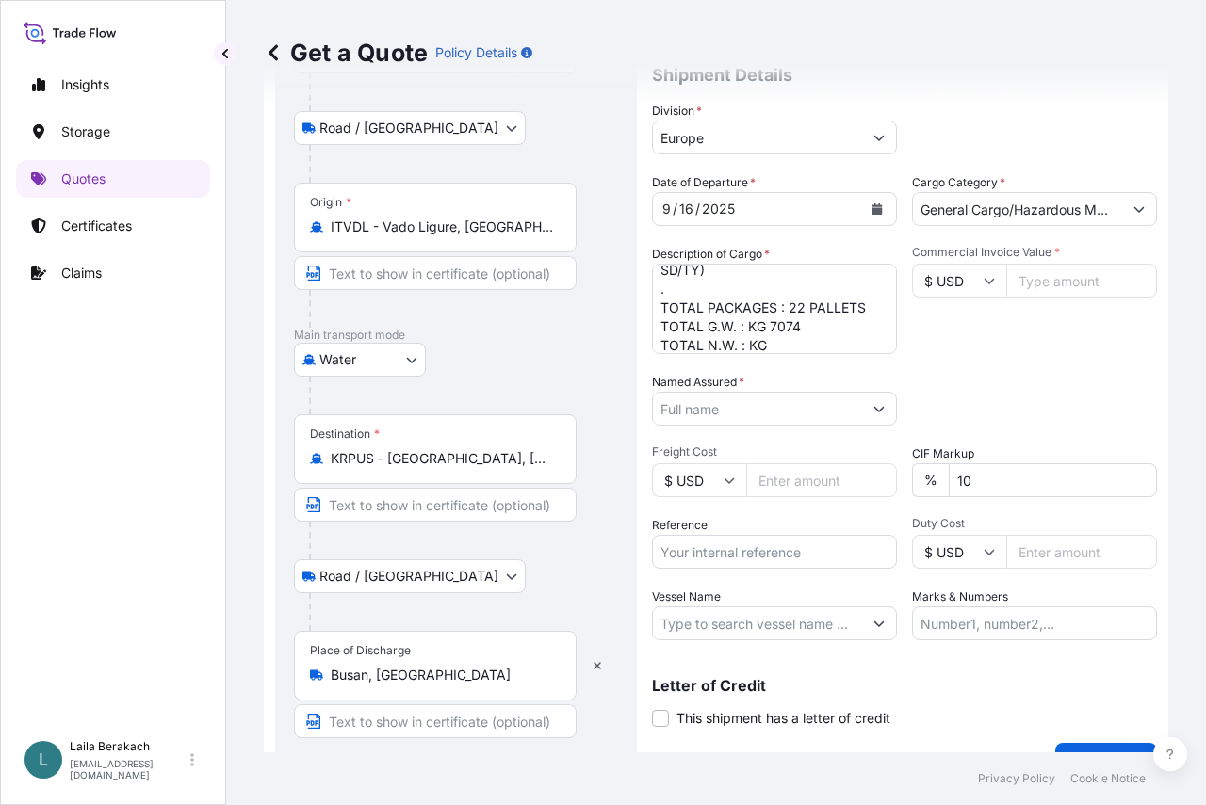
click at [808, 347] on textarea "FCL / FCL 1X40BX HASU4472531 SEAL 5957916 . FLOCKED MATERIALS PO MT-OFR-DMT-250…" at bounding box center [774, 309] width 245 height 90
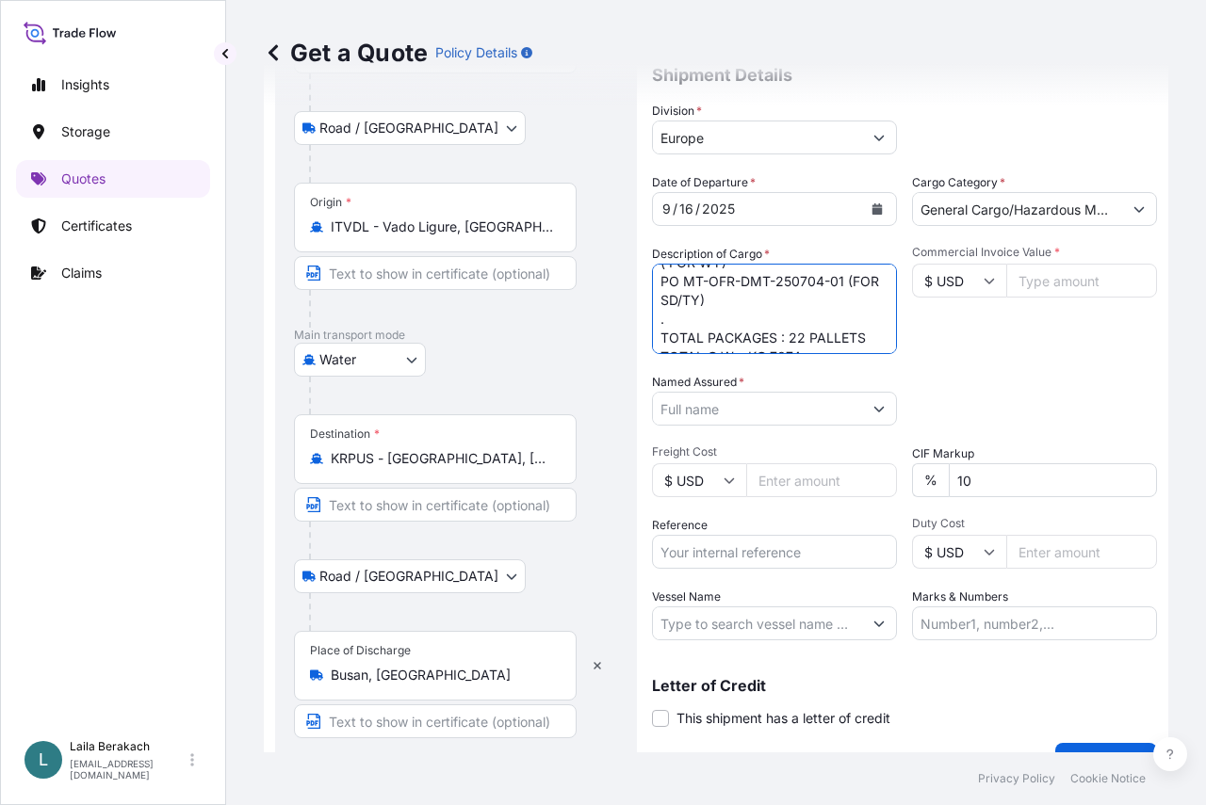
type textarea "FCL / FCL 1X40BX HASU4472531 SEAL 5957916 . FLOCKED MATERIALS PO MT-OFR-DMT-250…"
click at [983, 275] on icon at bounding box center [988, 280] width 11 height 11
click at [947, 170] on div "₩ KPW" at bounding box center [952, 152] width 79 height 36
click at [984, 289] on input "₩ KPW" at bounding box center [959, 281] width 94 height 34
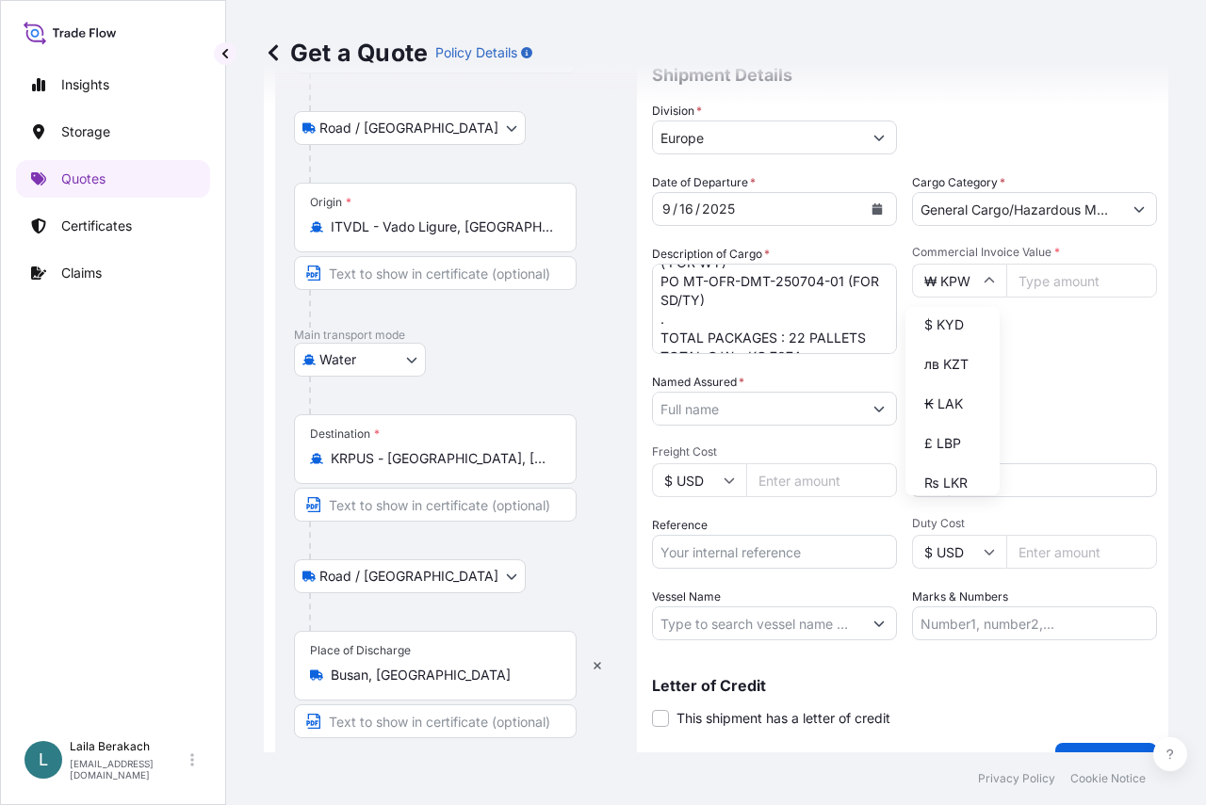
scroll to position [2449, 0]
click at [957, 115] on div "₩ KRW" at bounding box center [952, 97] width 79 height 36
type input "₩ KRW"
click at [1044, 283] on input "Commercial Invoice Value *" at bounding box center [1081, 281] width 151 height 34
click at [1035, 285] on input "213047820.8" at bounding box center [1081, 281] width 151 height 34
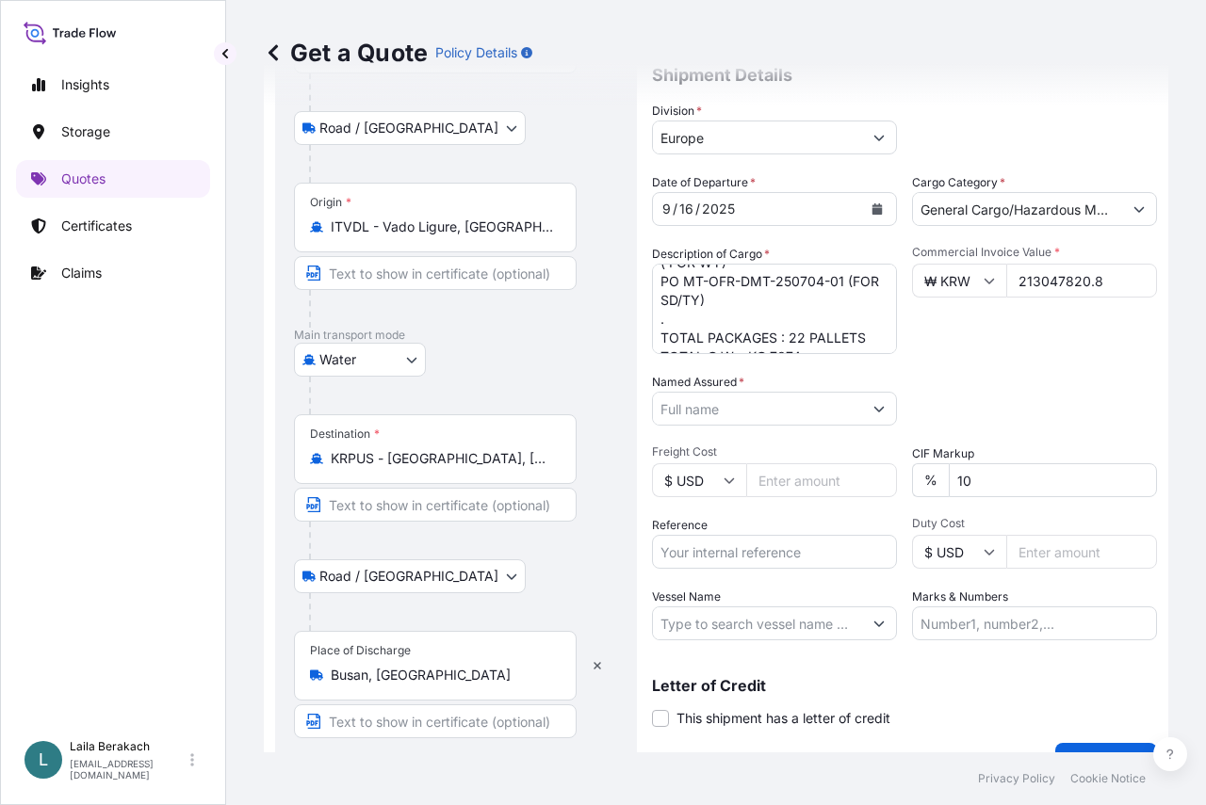
click at [1051, 282] on input "213047820.8" at bounding box center [1081, 281] width 151 height 34
click at [1059, 282] on input "213047820.8" at bounding box center [1081, 281] width 151 height 34
click at [1035, 279] on input "213047820.8" at bounding box center [1081, 281] width 151 height 34
click at [1056, 279] on input "213047820.8" at bounding box center [1081, 281] width 151 height 34
type input "213047820.8"
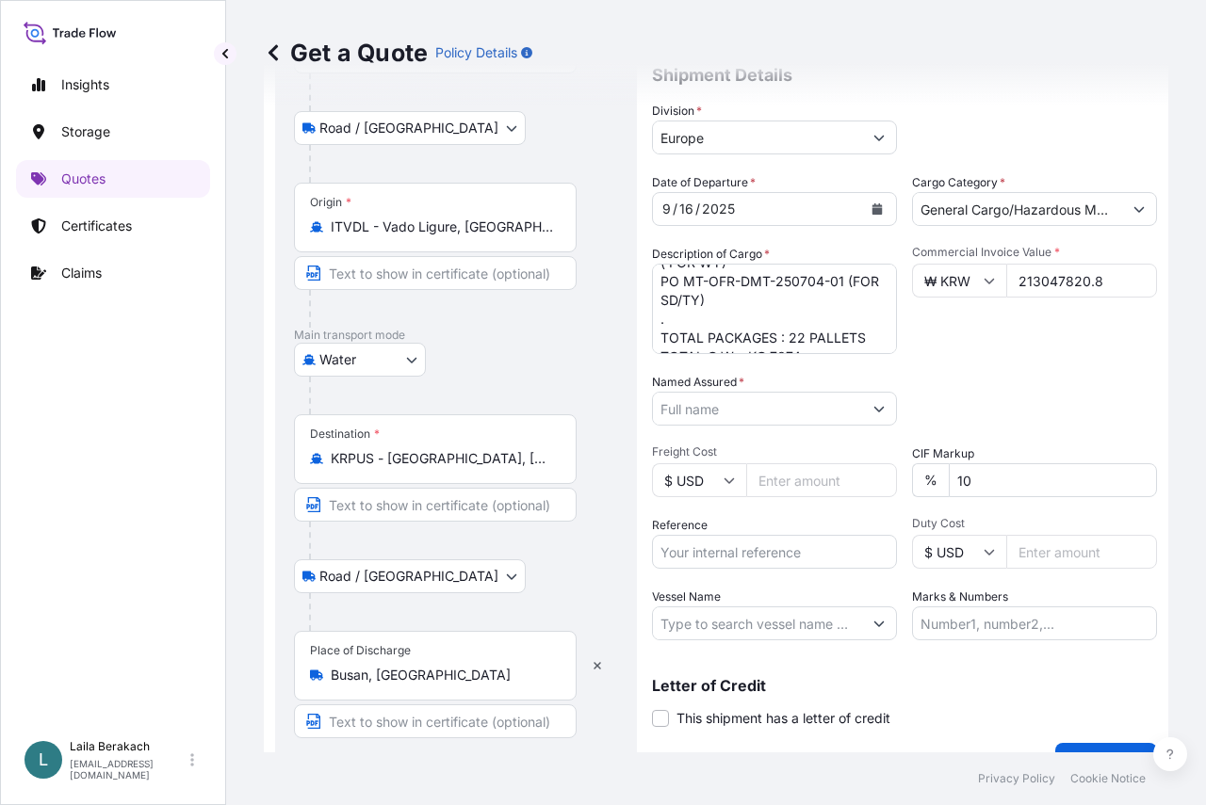
click at [1075, 357] on div "Date of Departure * [DATE] Cargo Category * General Cargo/Hazardous Material De…" at bounding box center [904, 406] width 505 height 467
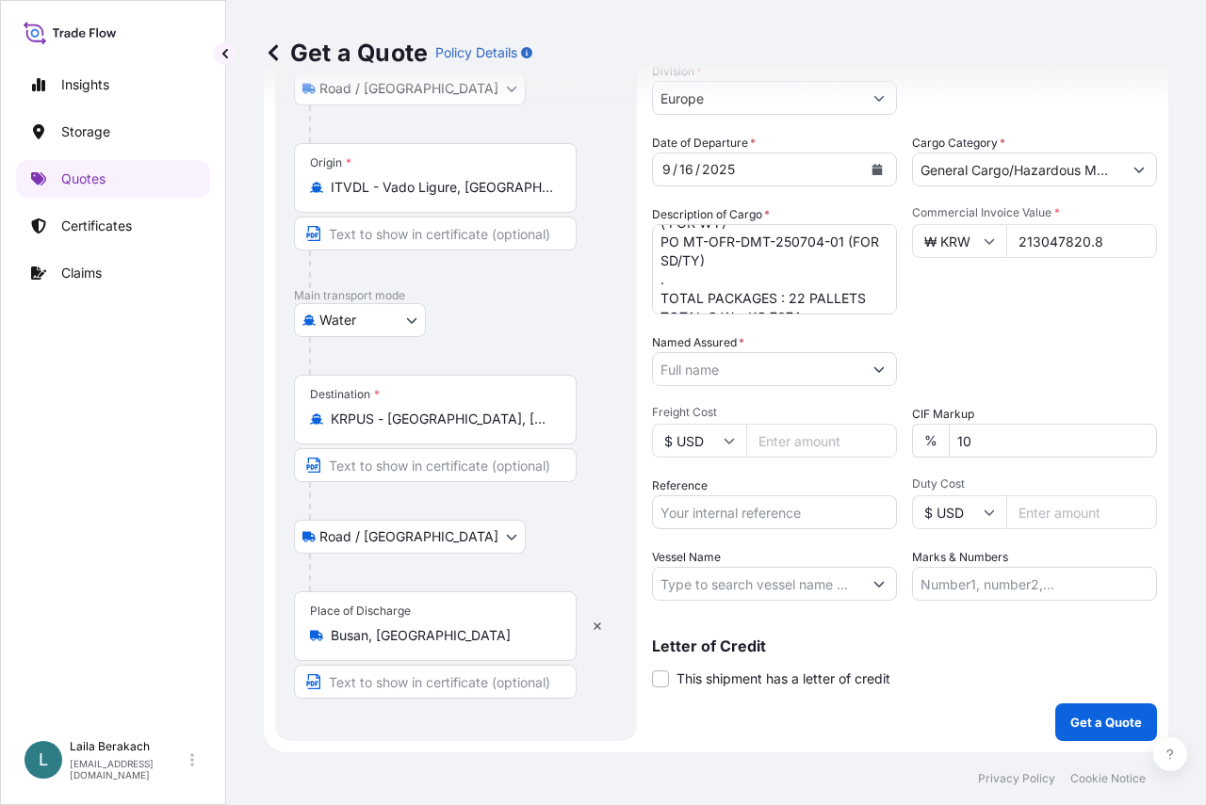
click at [705, 514] on input "Reference" at bounding box center [774, 513] width 245 height 34
type input "BDP 1505194195"
click at [723, 584] on input "Vessel Name" at bounding box center [757, 584] width 209 height 34
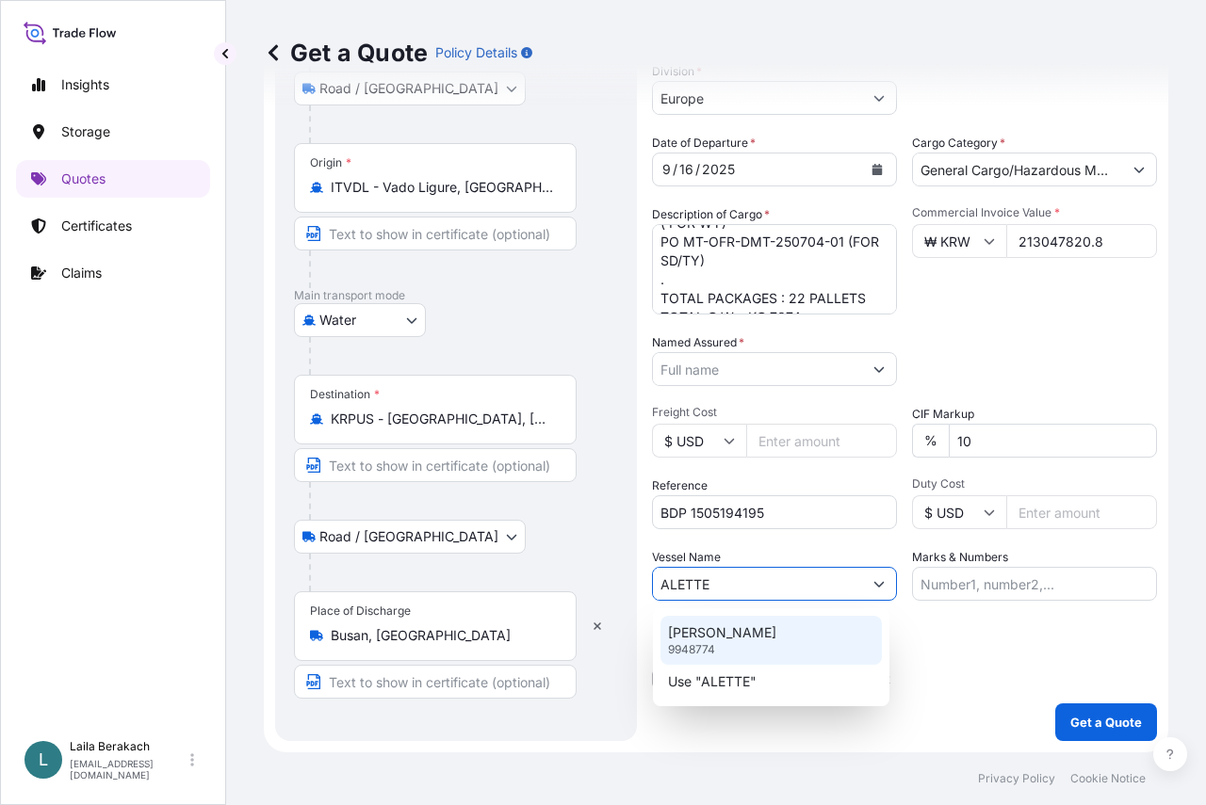
click at [741, 635] on p "[PERSON_NAME]" at bounding box center [722, 633] width 108 height 19
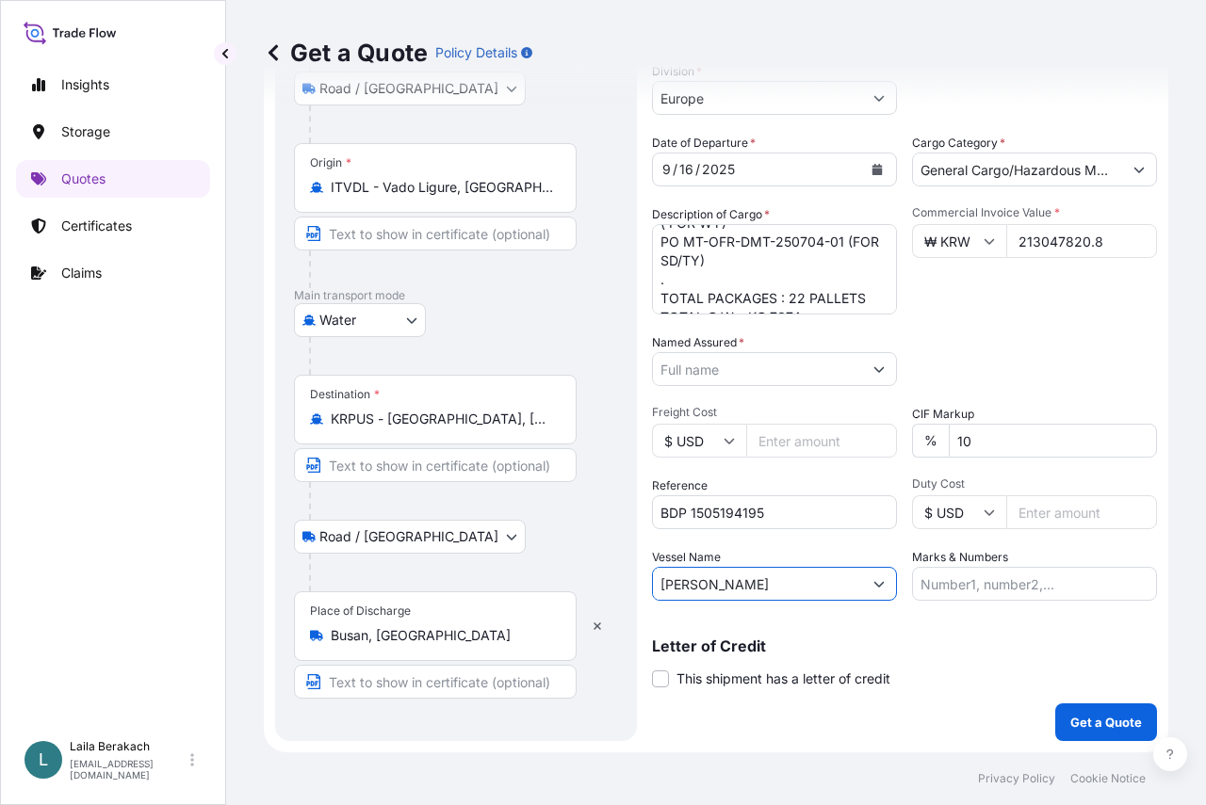
type input "[PERSON_NAME]"
click at [1022, 580] on input "Marks & Numbers" at bounding box center [1034, 584] width 245 height 34
click at [1090, 715] on p "Get a Quote" at bounding box center [1106, 722] width 72 height 19
click at [724, 379] on input "Named Assured *" at bounding box center [757, 369] width 209 height 34
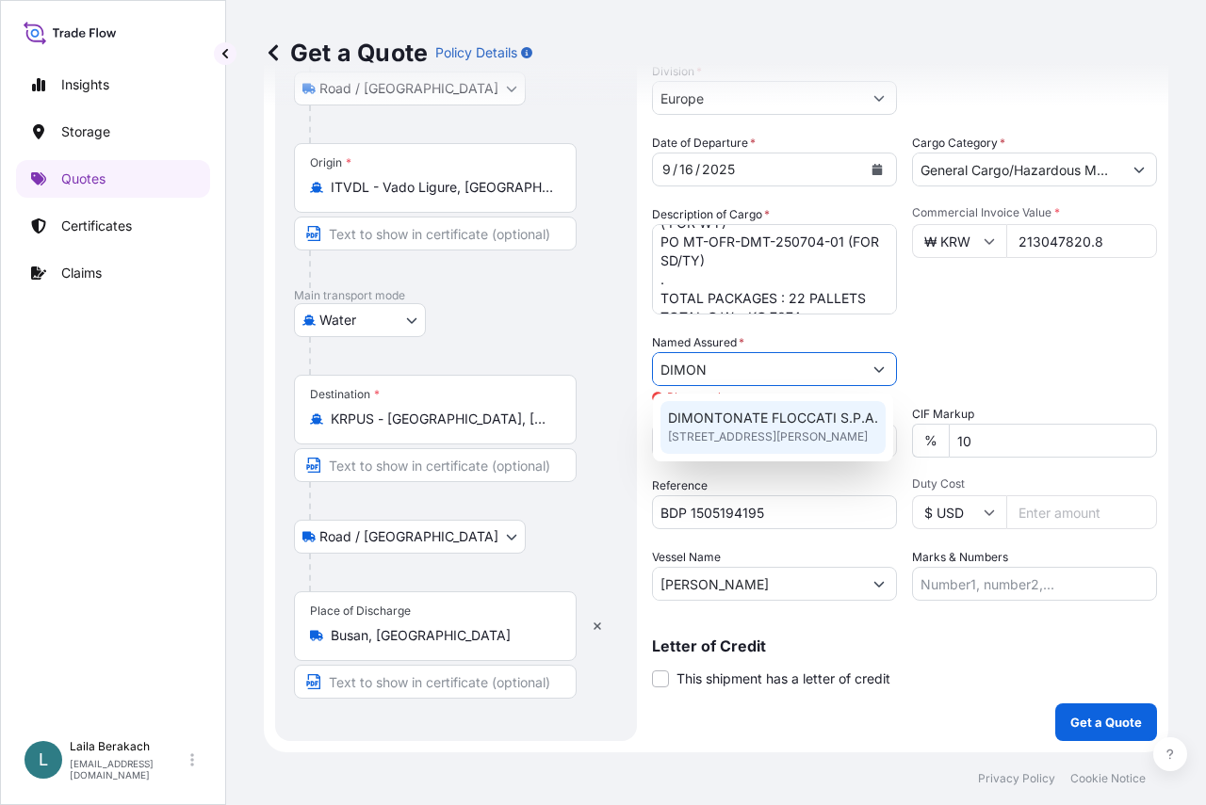
click at [739, 431] on span "[STREET_ADDRESS][PERSON_NAME]" at bounding box center [768, 437] width 200 height 19
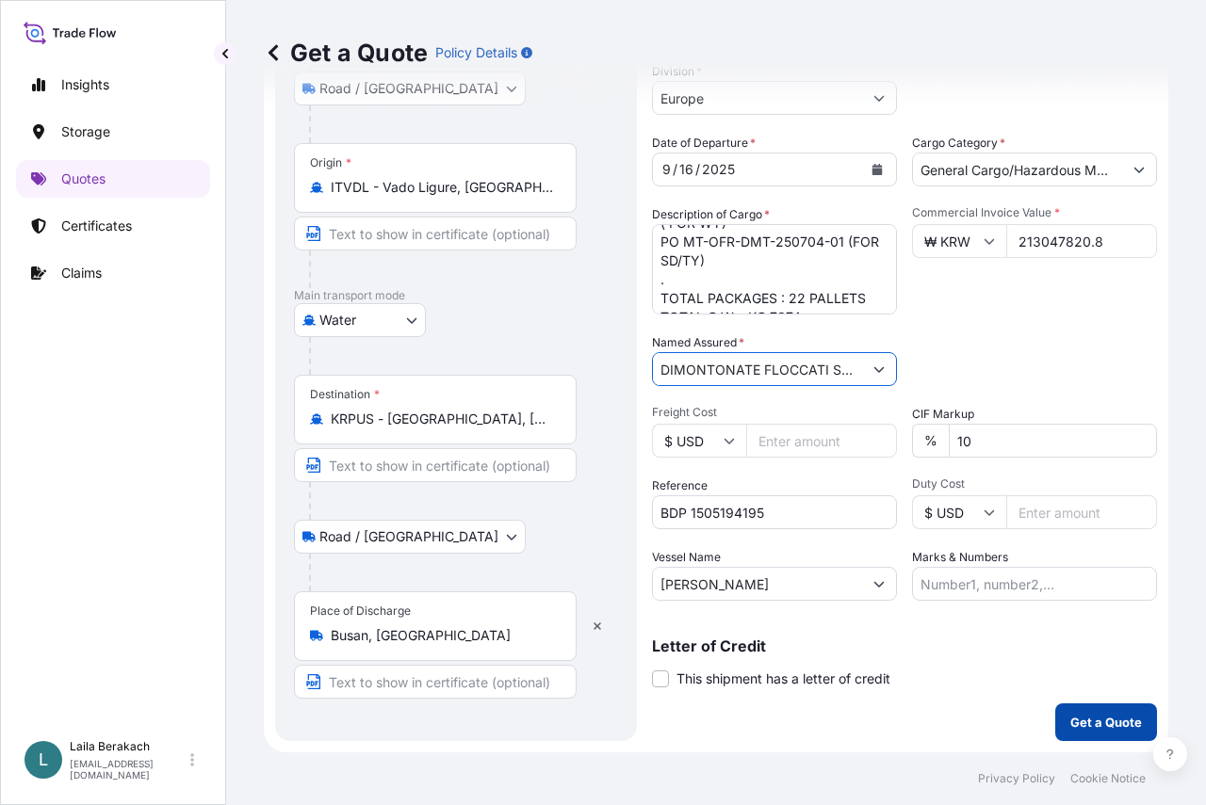
type input "DIMONTONATE FLOCCATI S.P.A."
click at [1085, 727] on p "Get a Quote" at bounding box center [1106, 722] width 72 height 19
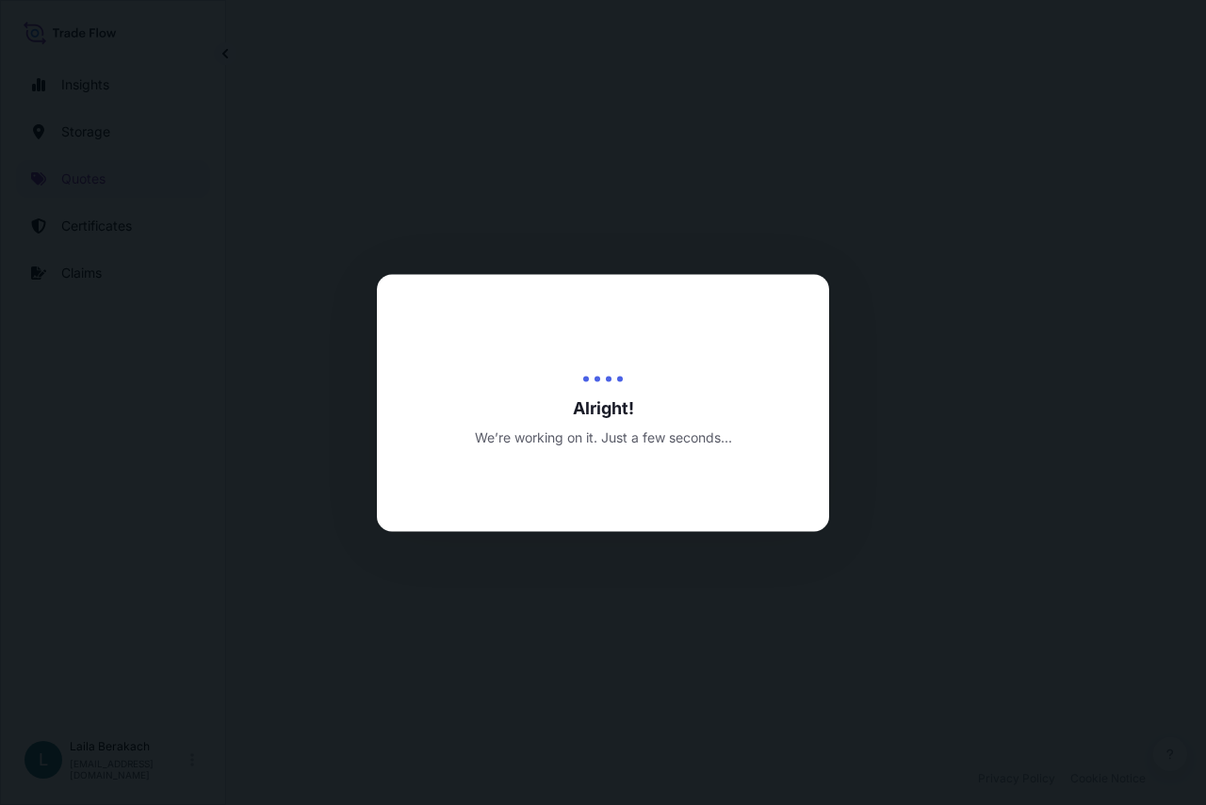
select select "Road / [GEOGRAPHIC_DATA]"
select select "Water"
select select "Road / [GEOGRAPHIC_DATA]"
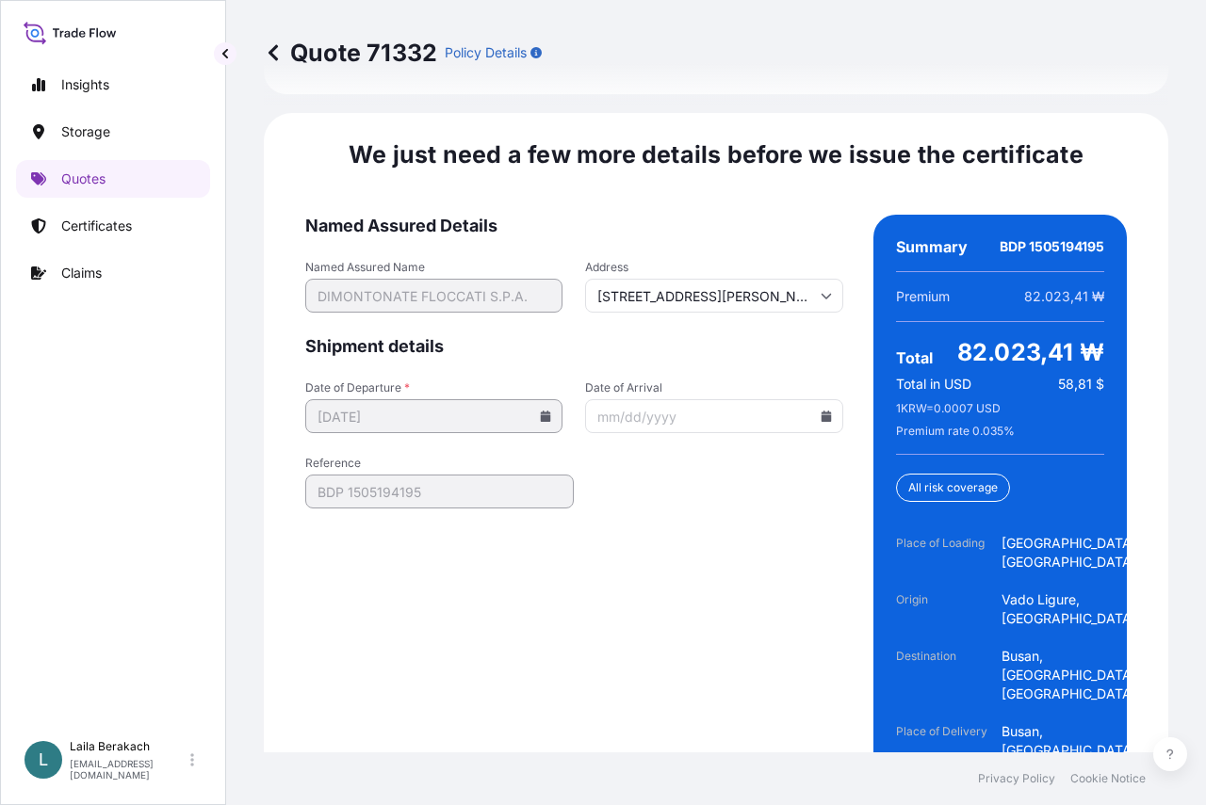
scroll to position [3194, 0]
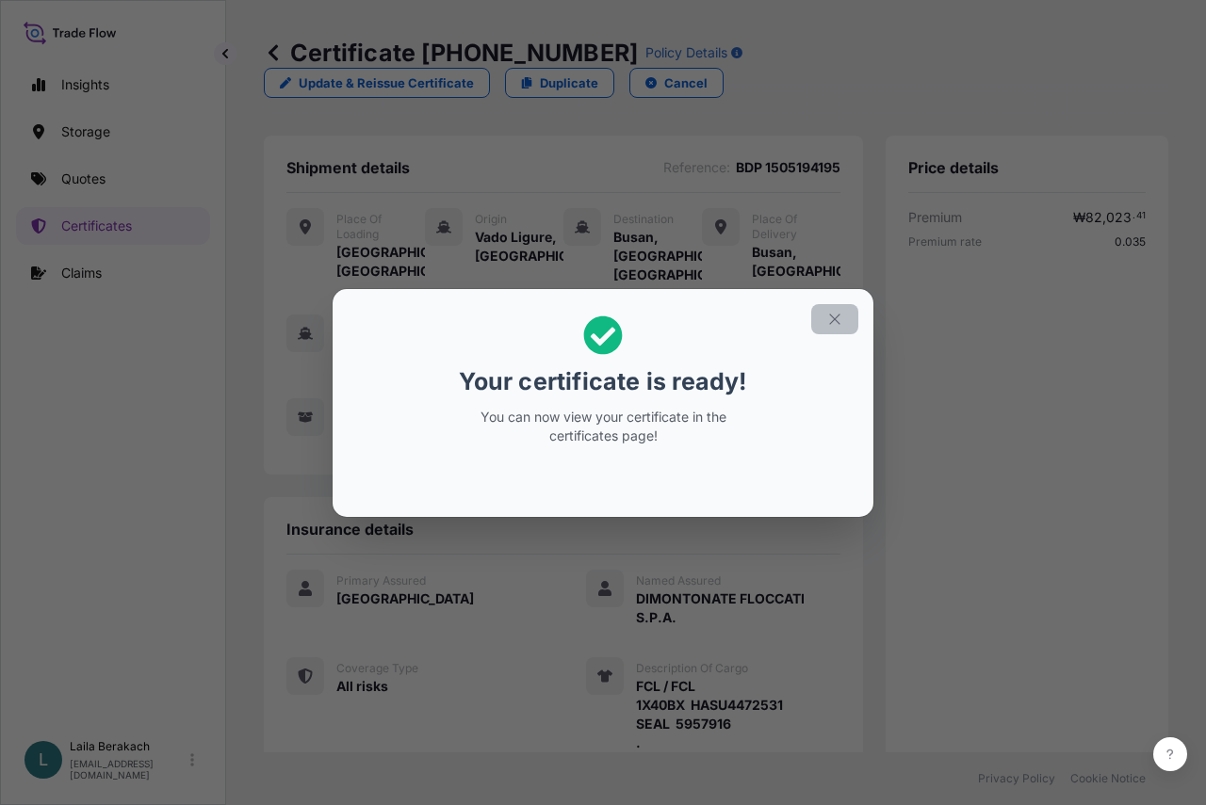
click at [833, 317] on icon "button" at bounding box center [834, 319] width 10 height 10
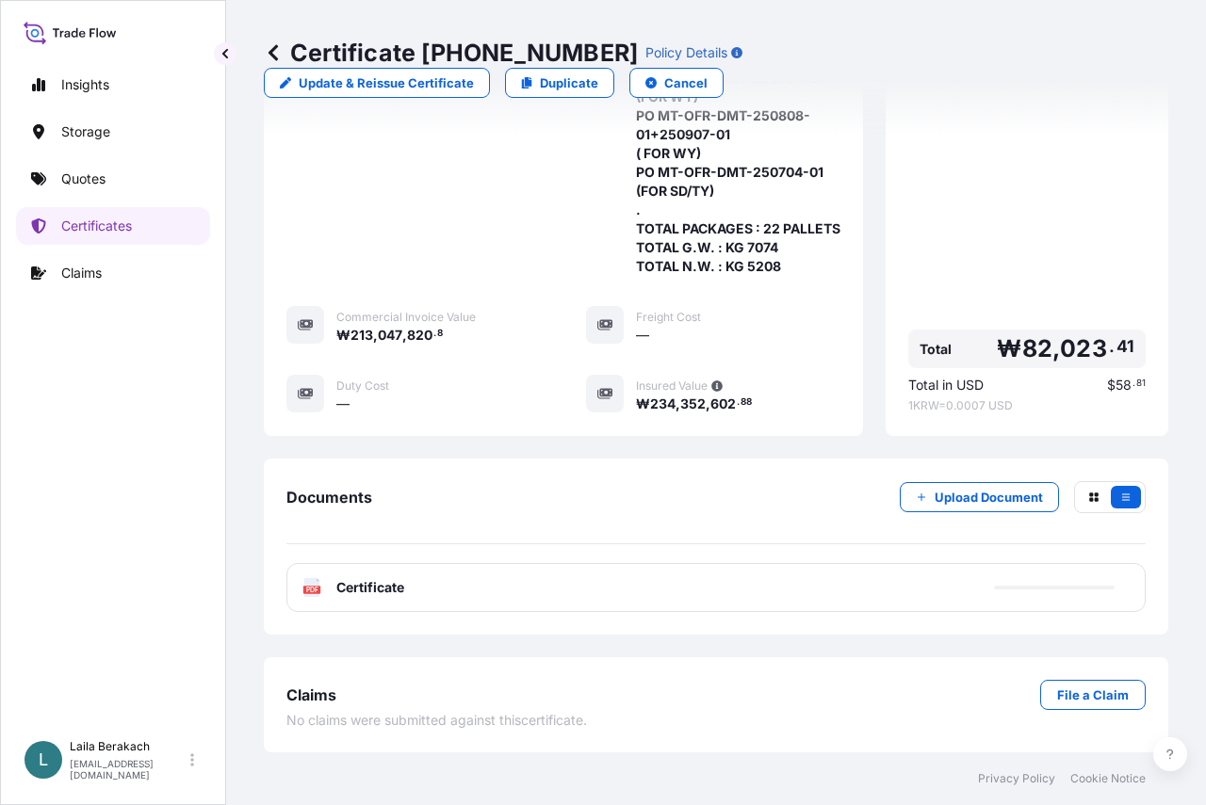
scroll to position [767, 0]
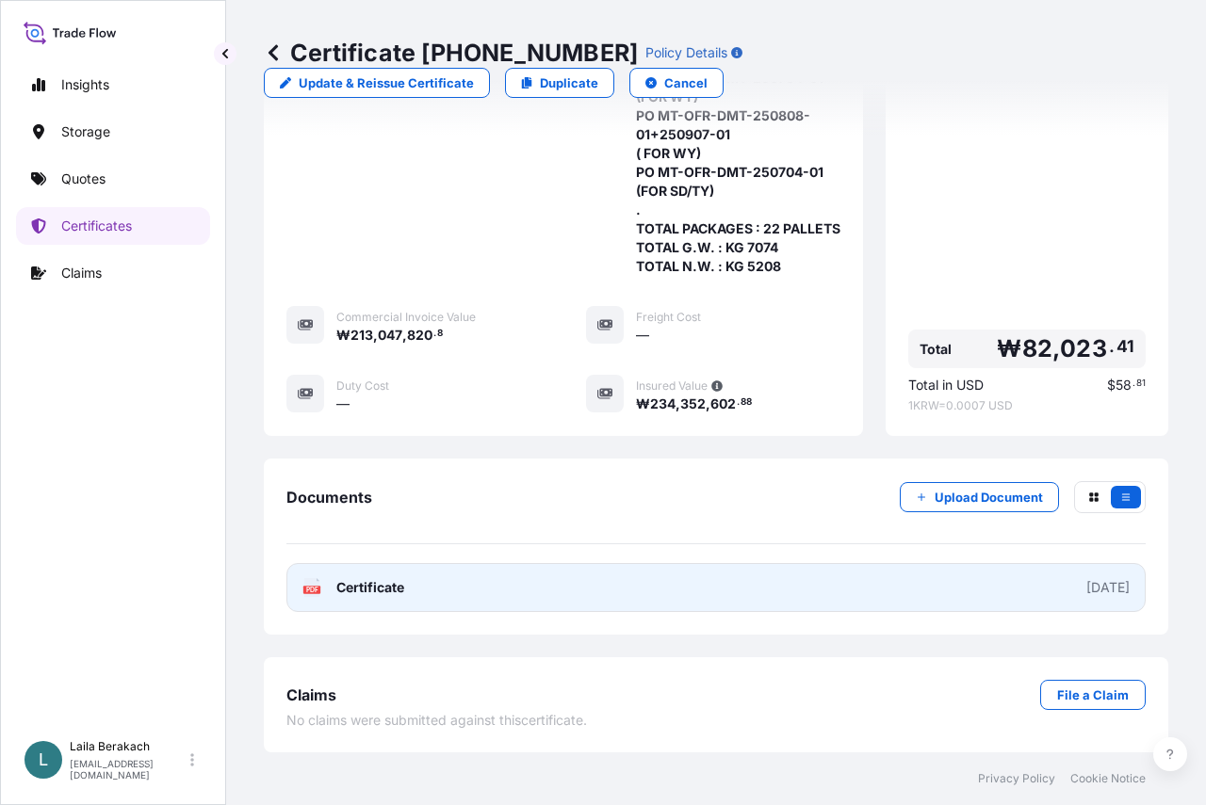
click at [649, 581] on link "PDF Certificate [DATE]" at bounding box center [715, 587] width 859 height 49
